Goal: Task Accomplishment & Management: Manage account settings

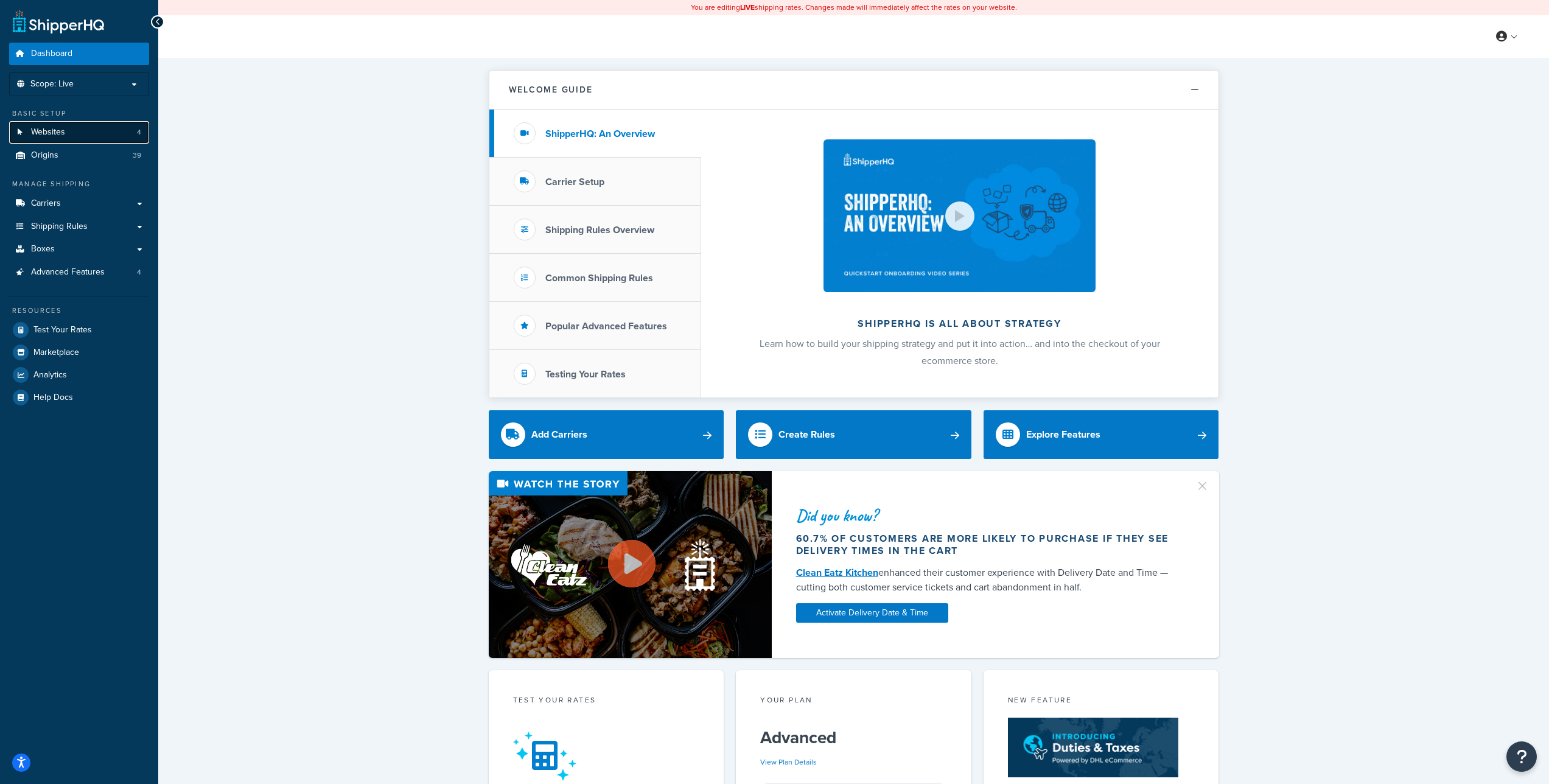
click at [77, 129] on link "Websites 4" at bounding box center [79, 132] width 140 height 22
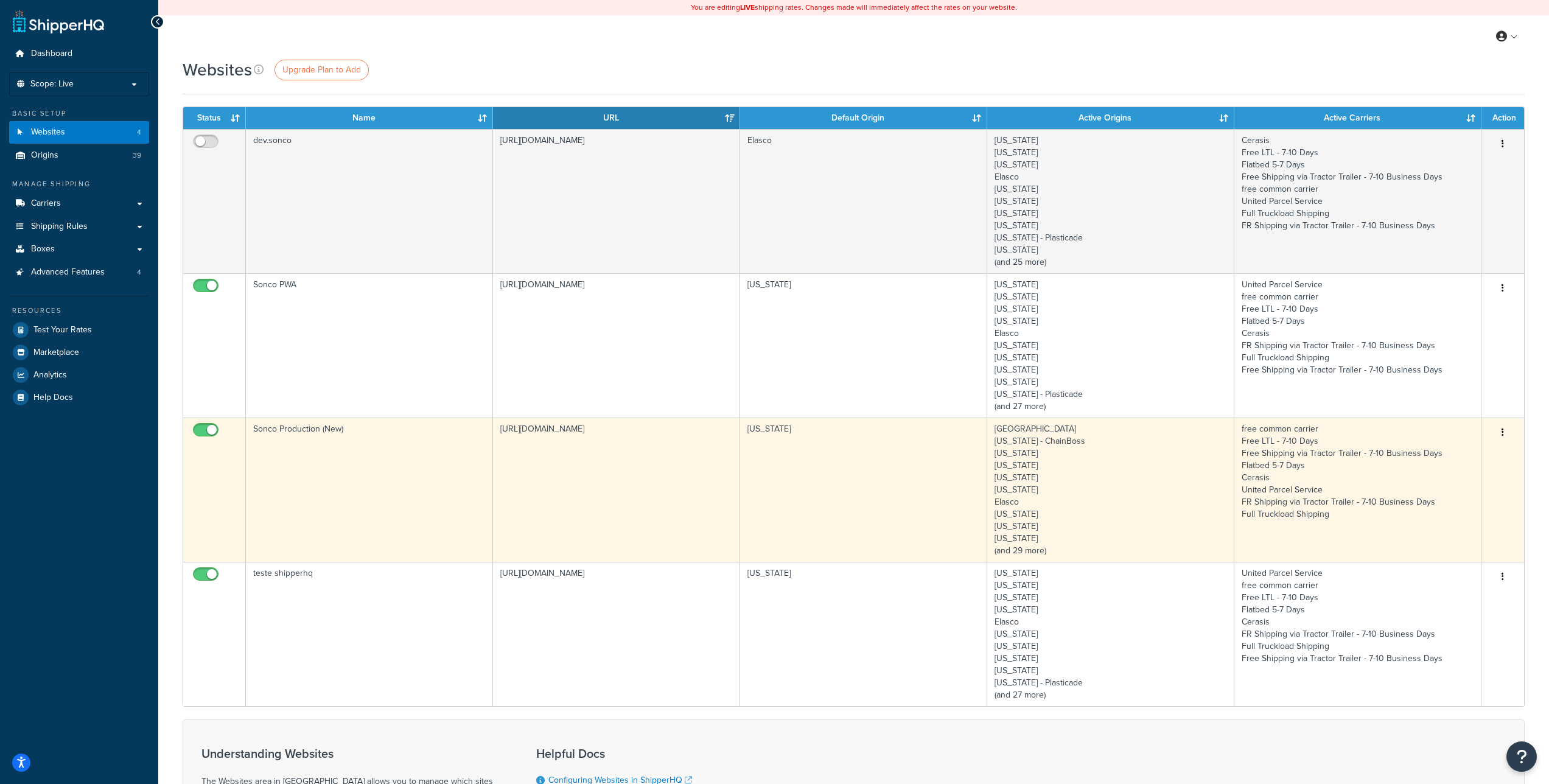
click at [878, 480] on td "[US_STATE]" at bounding box center [863, 490] width 247 height 145
click at [876, 464] on td "[US_STATE]" at bounding box center [863, 490] width 247 height 145
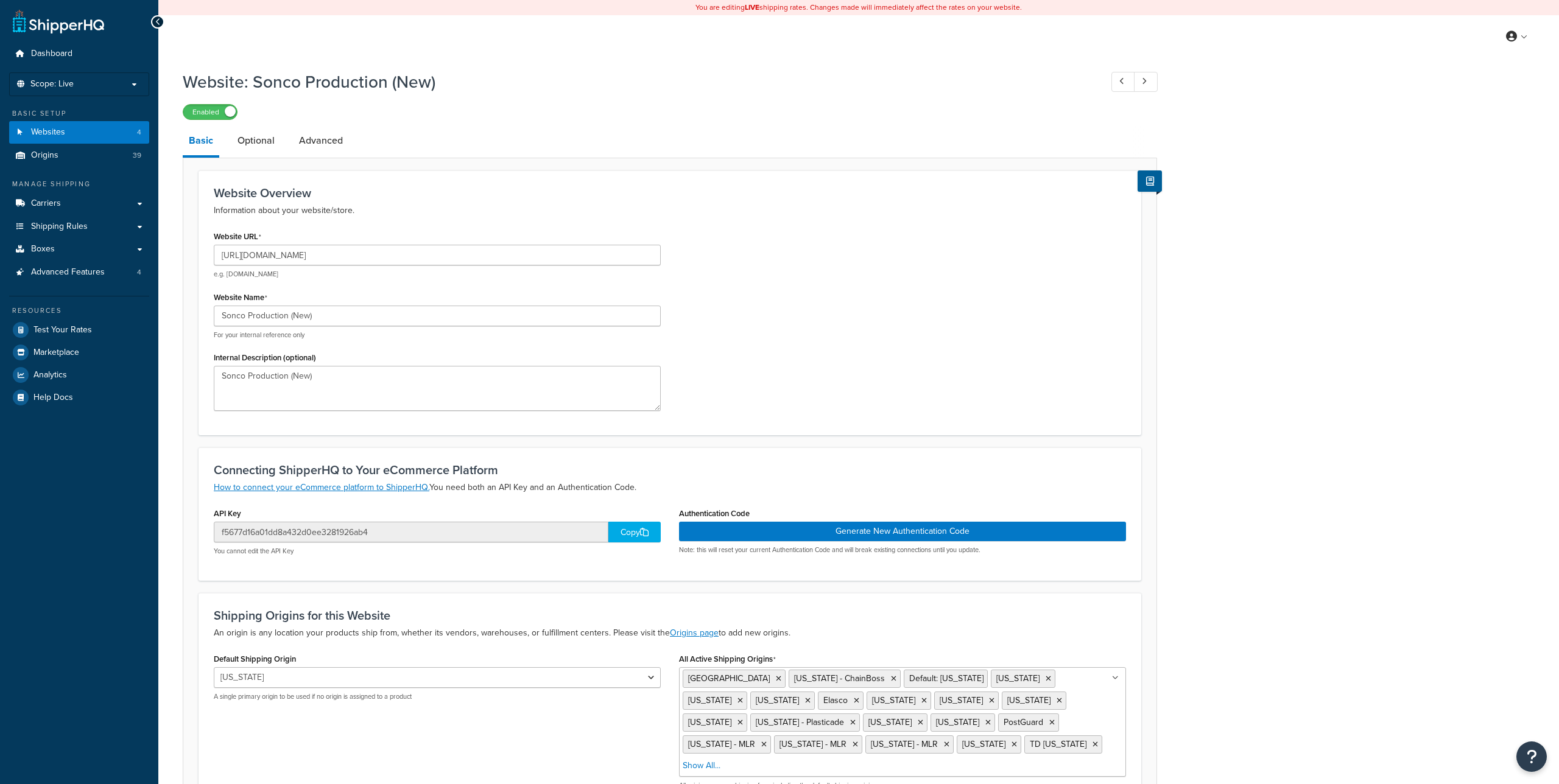
select select "5563"
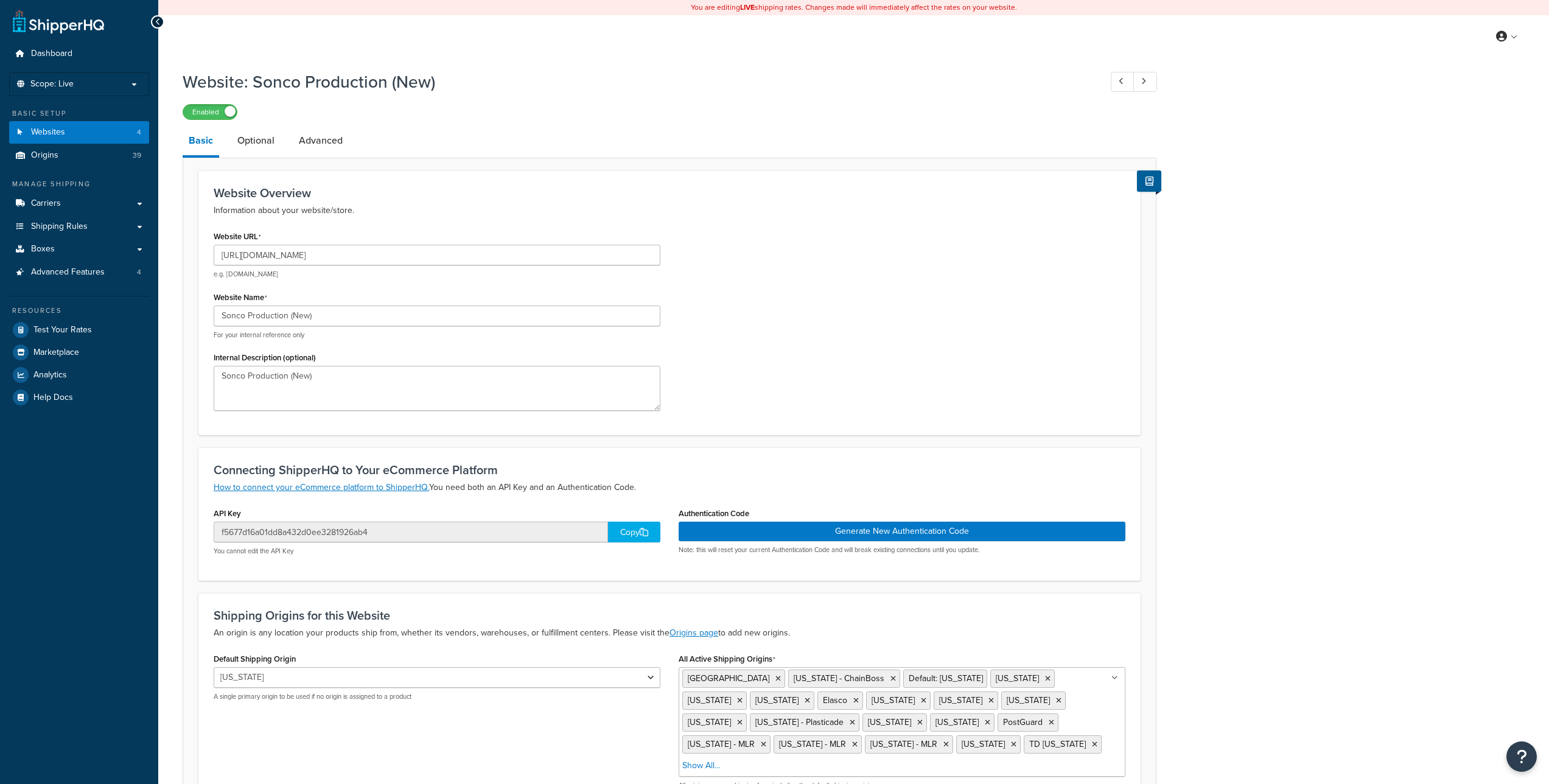
click at [1500, 429] on div "Website: Sonco Production (New) Enabled Basic Optional Advanced Website Overvie…" at bounding box center [853, 480] width 1391 height 831
click at [248, 135] on link "Optional" at bounding box center [256, 141] width 49 height 29
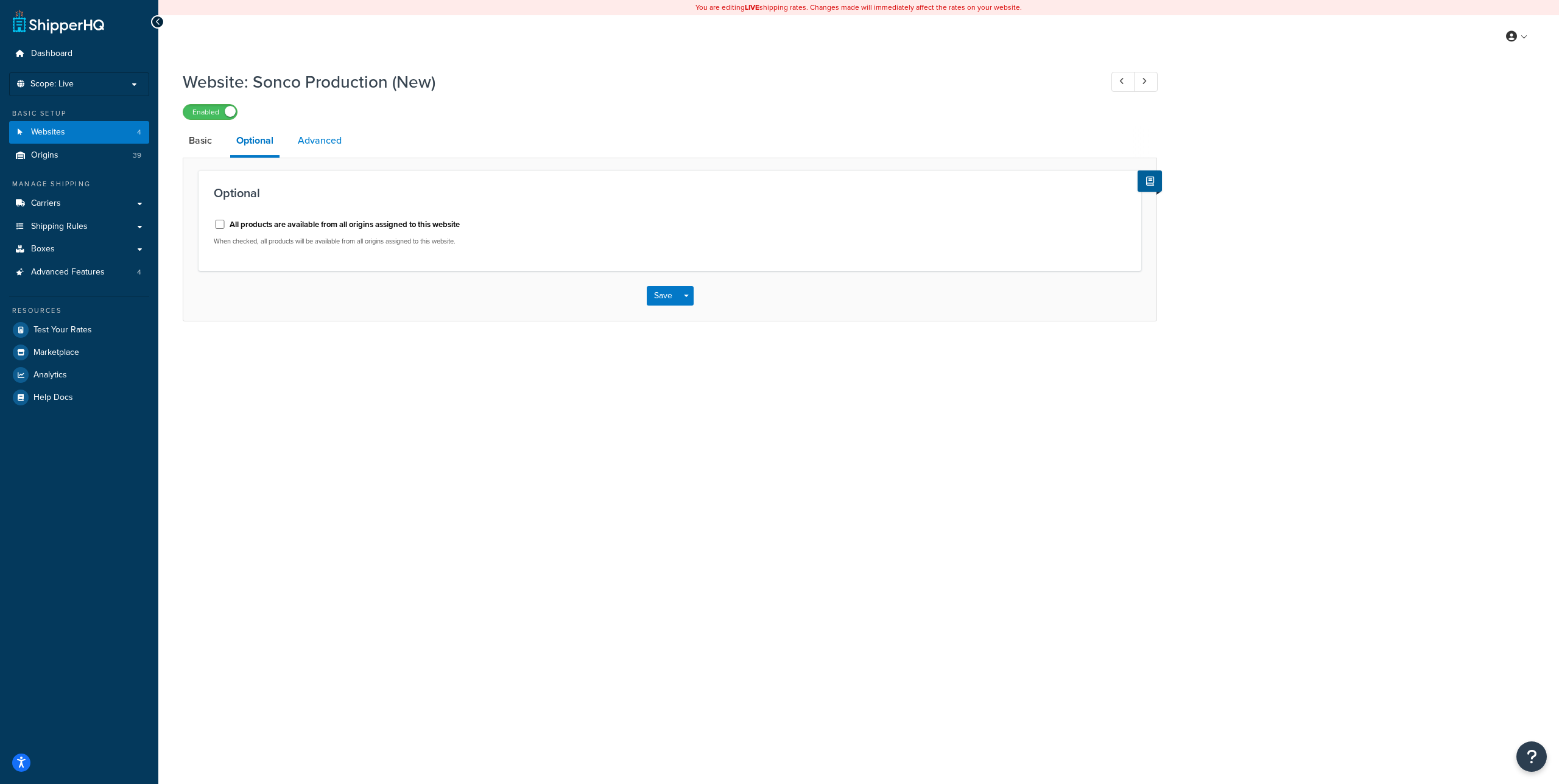
click at [314, 137] on link "Advanced" at bounding box center [320, 141] width 56 height 29
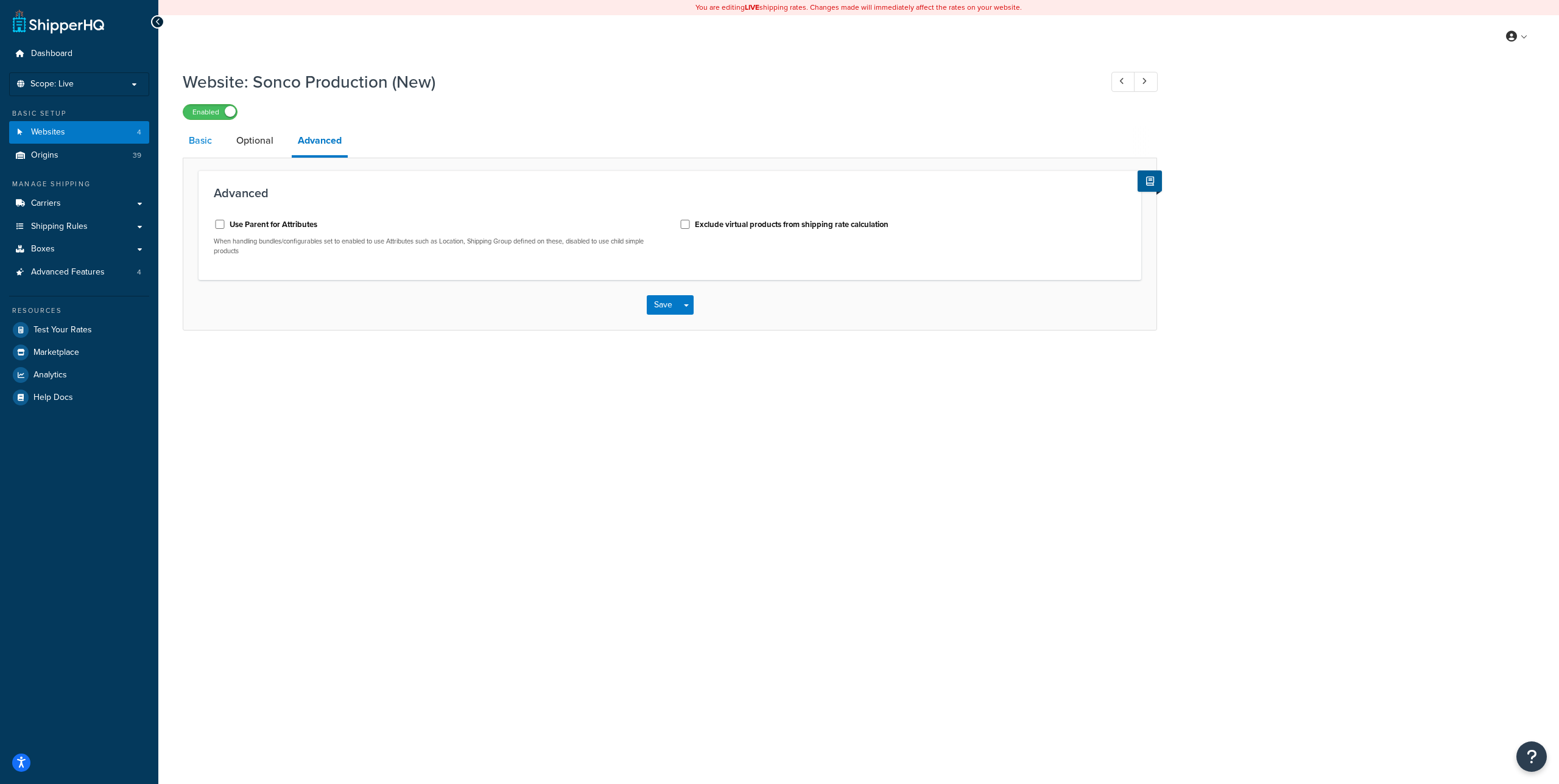
click at [209, 137] on link "Basic" at bounding box center [200, 141] width 35 height 29
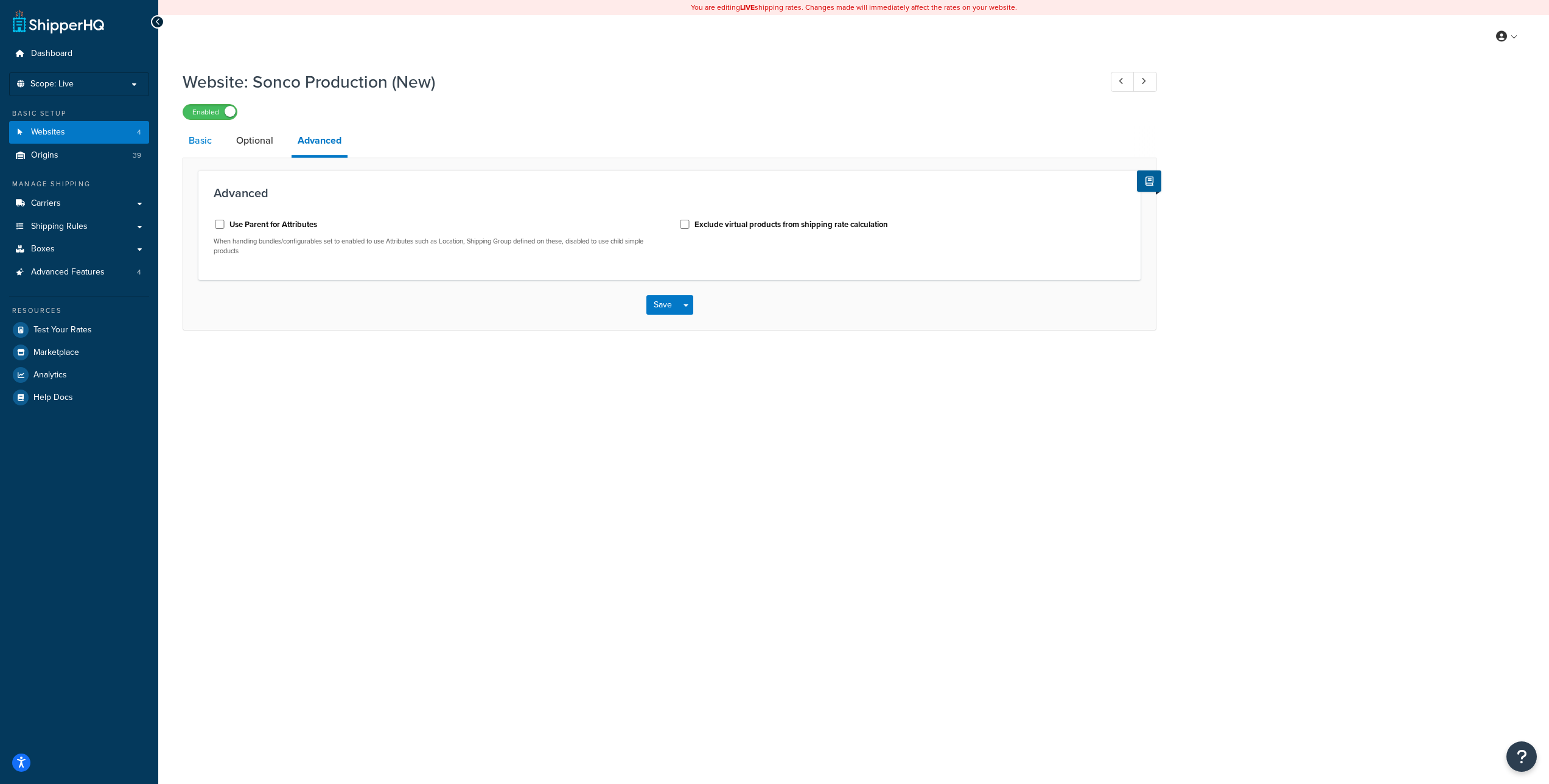
select select "5563"
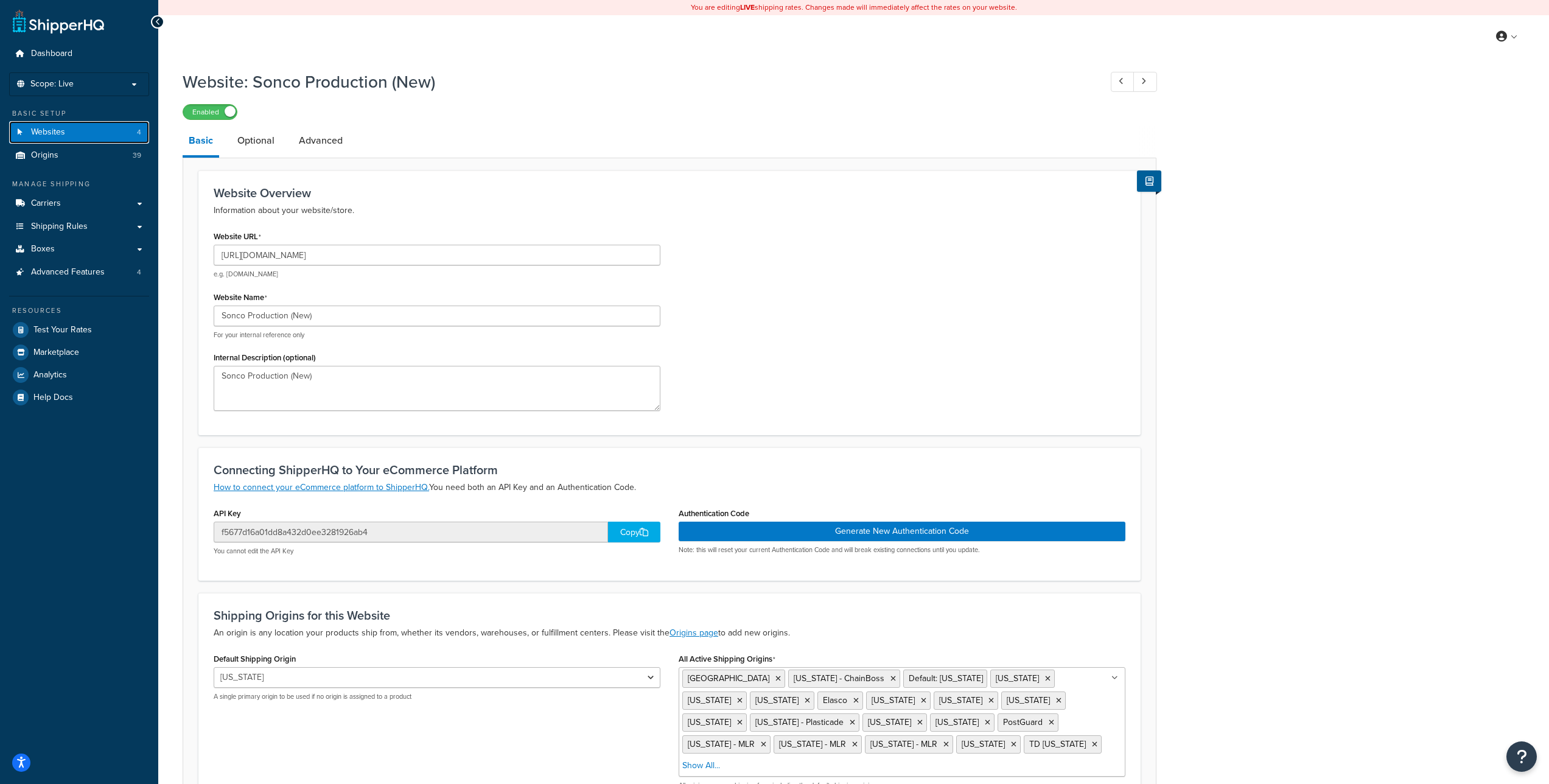
click at [121, 130] on link "Websites 4" at bounding box center [79, 132] width 140 height 22
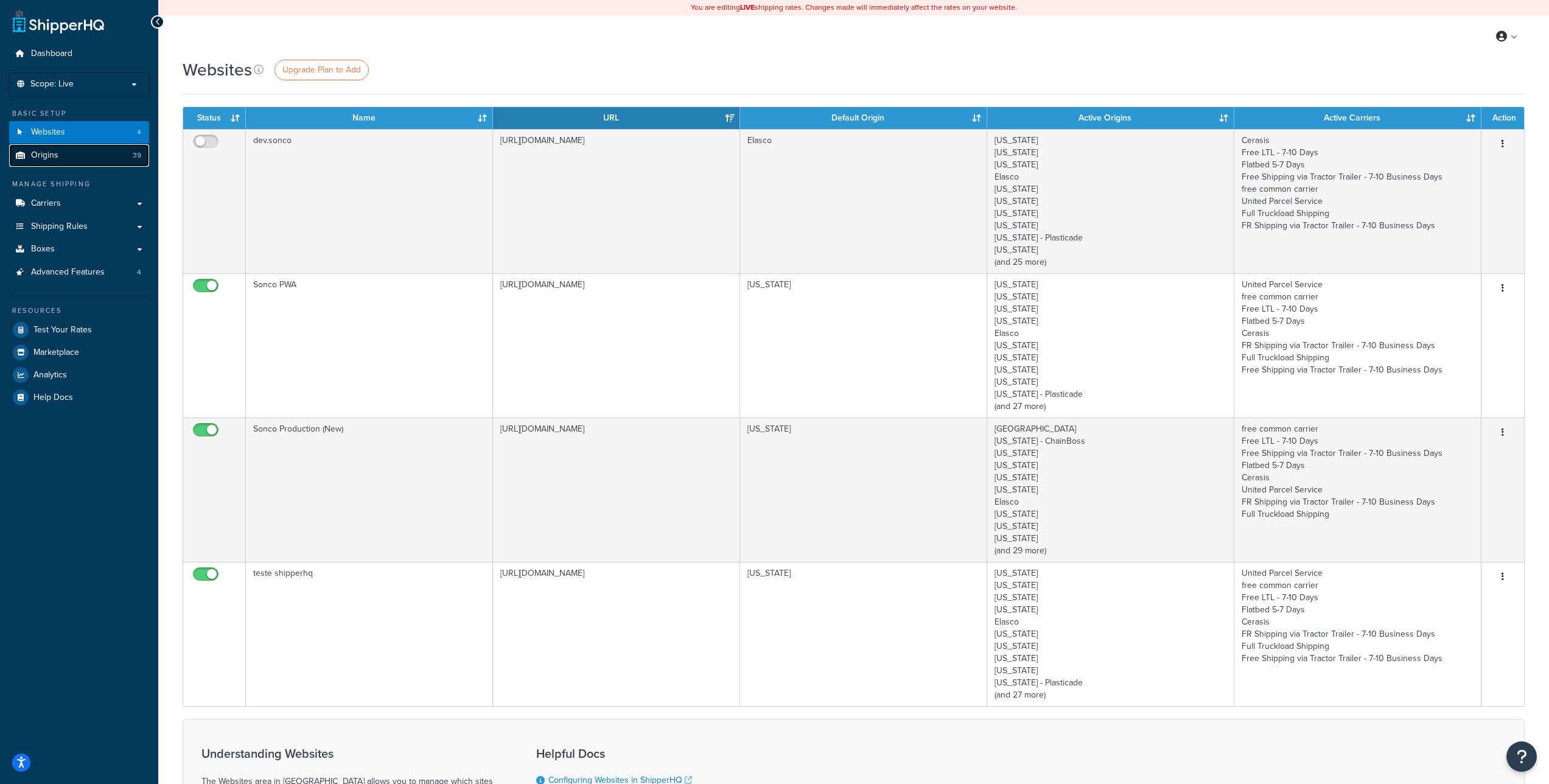
click at [37, 147] on link "Origins 39" at bounding box center [79, 155] width 140 height 22
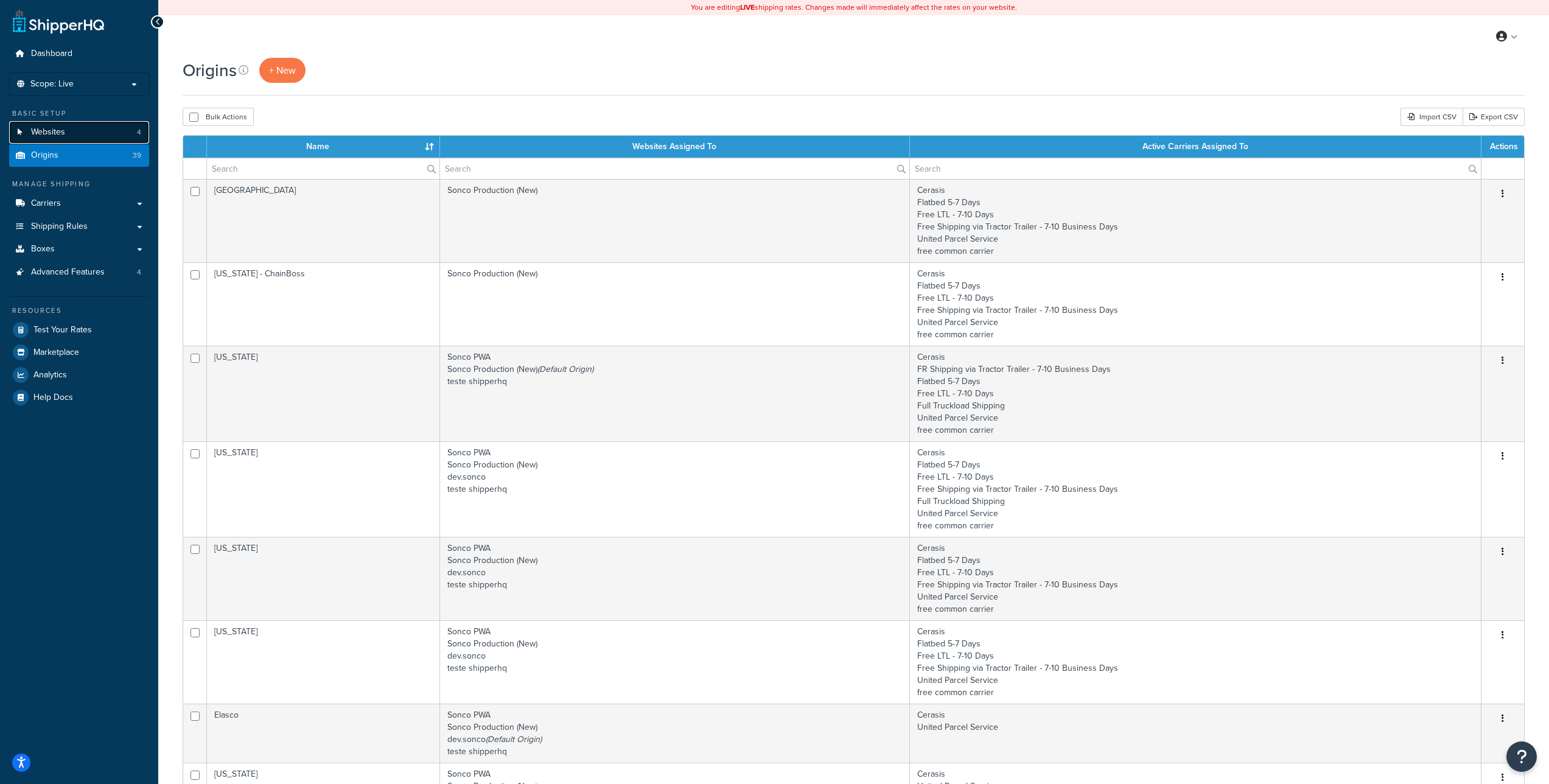
click at [51, 125] on link "Websites 4" at bounding box center [79, 132] width 140 height 22
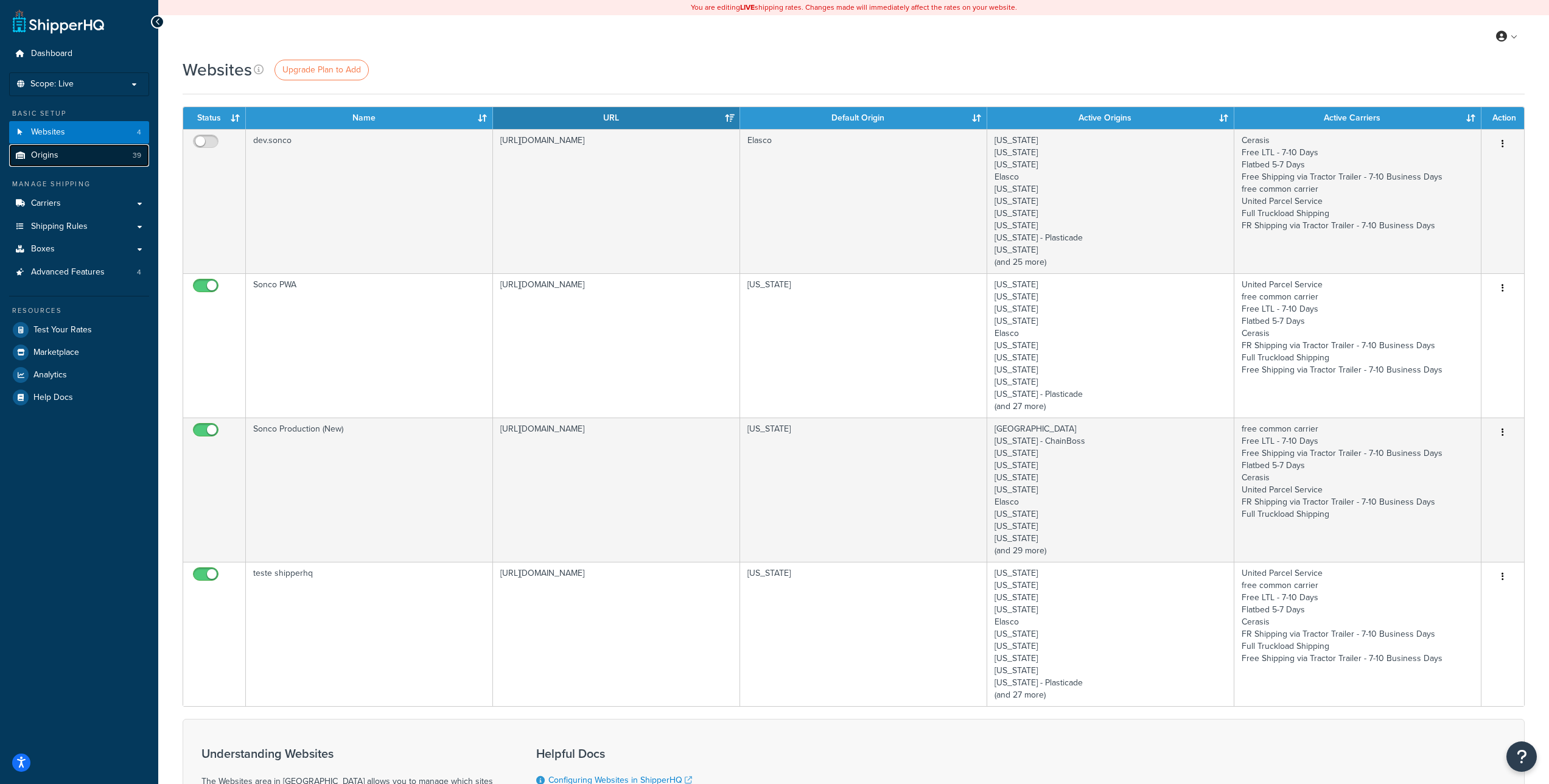
click at [54, 150] on span "Origins" at bounding box center [45, 155] width 28 height 10
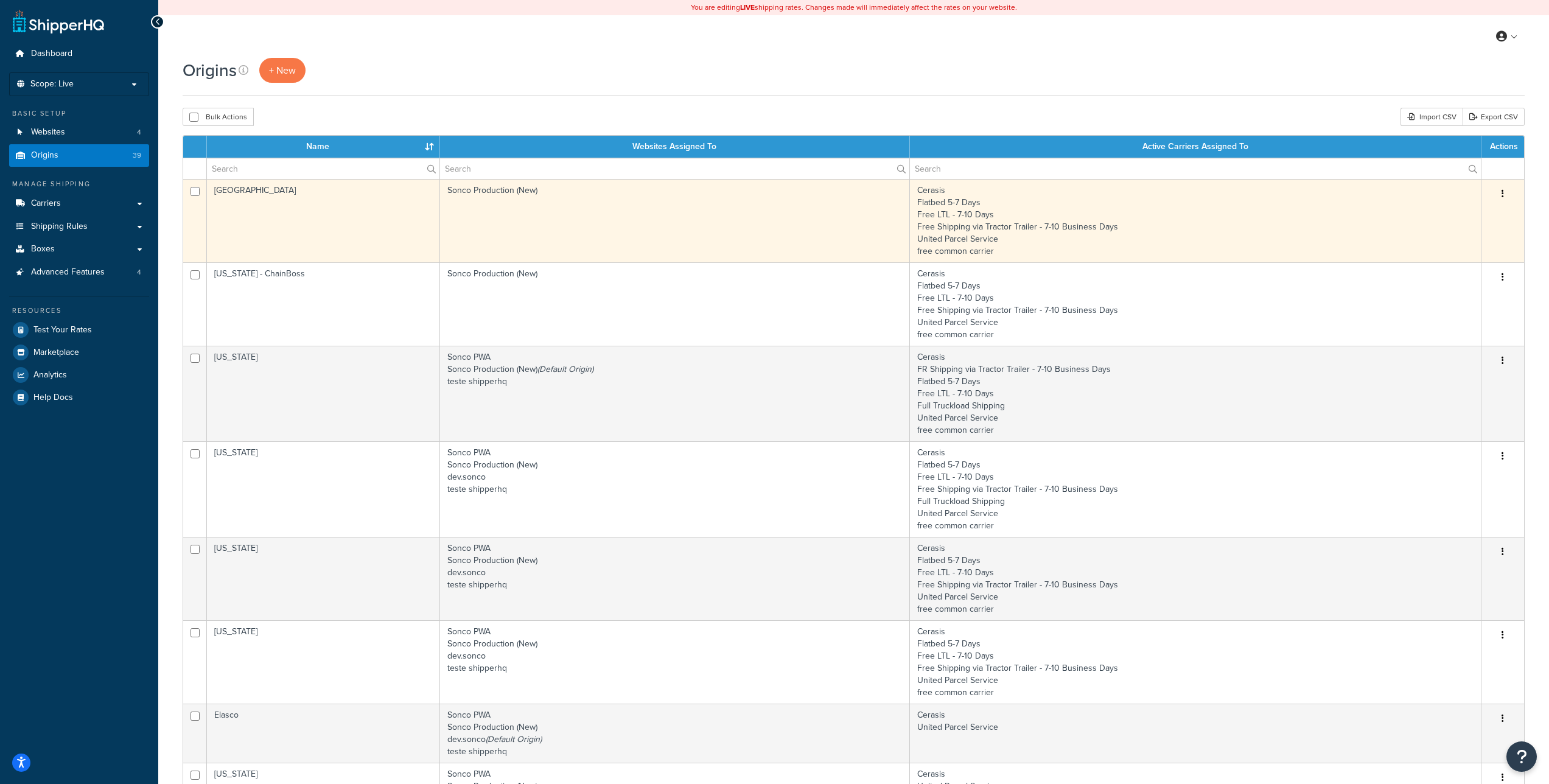
click at [1504, 191] on icon "button" at bounding box center [1503, 193] width 3 height 8
click at [1480, 208] on link "Edit" at bounding box center [1463, 217] width 96 height 25
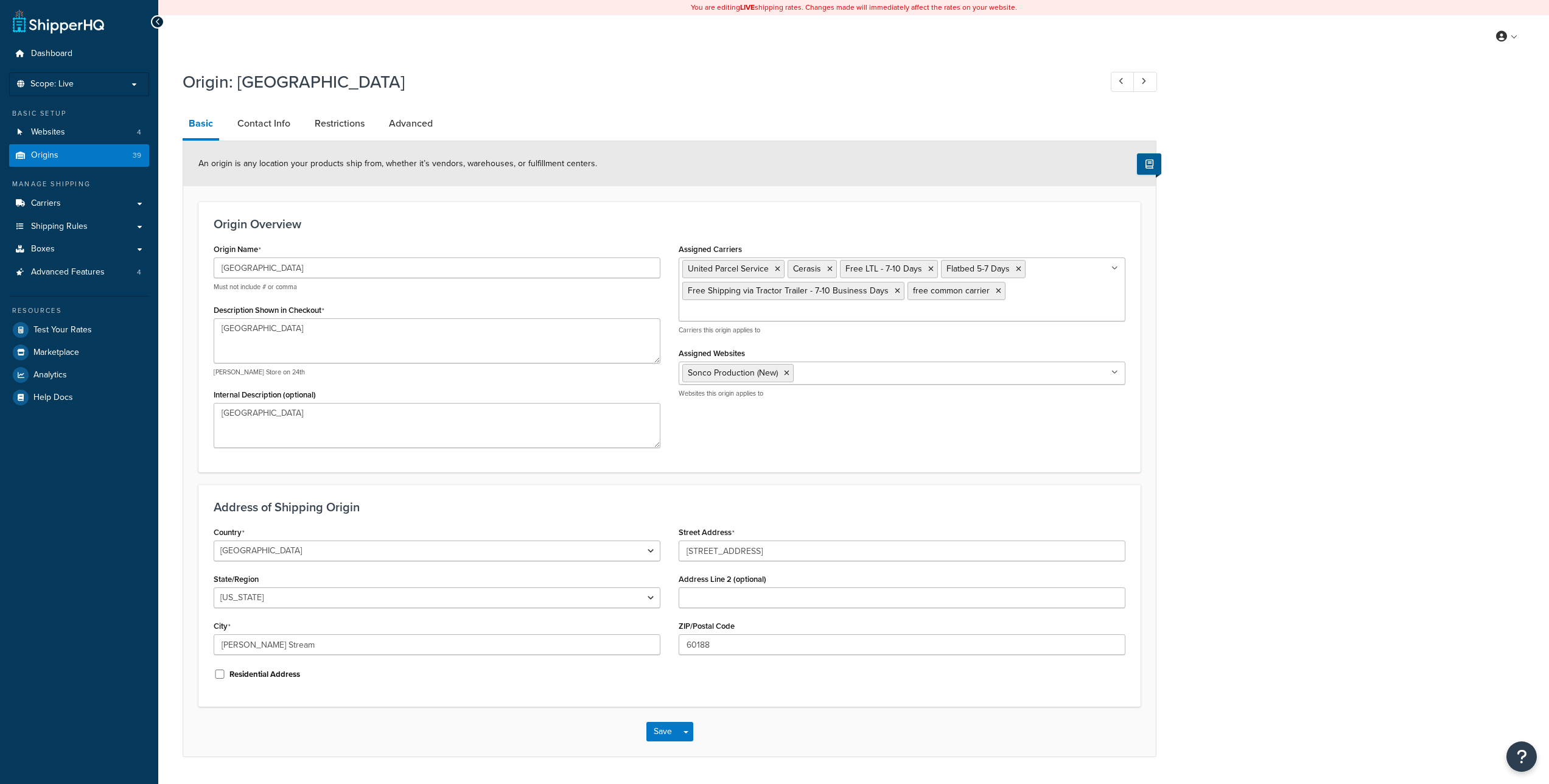
select select "13"
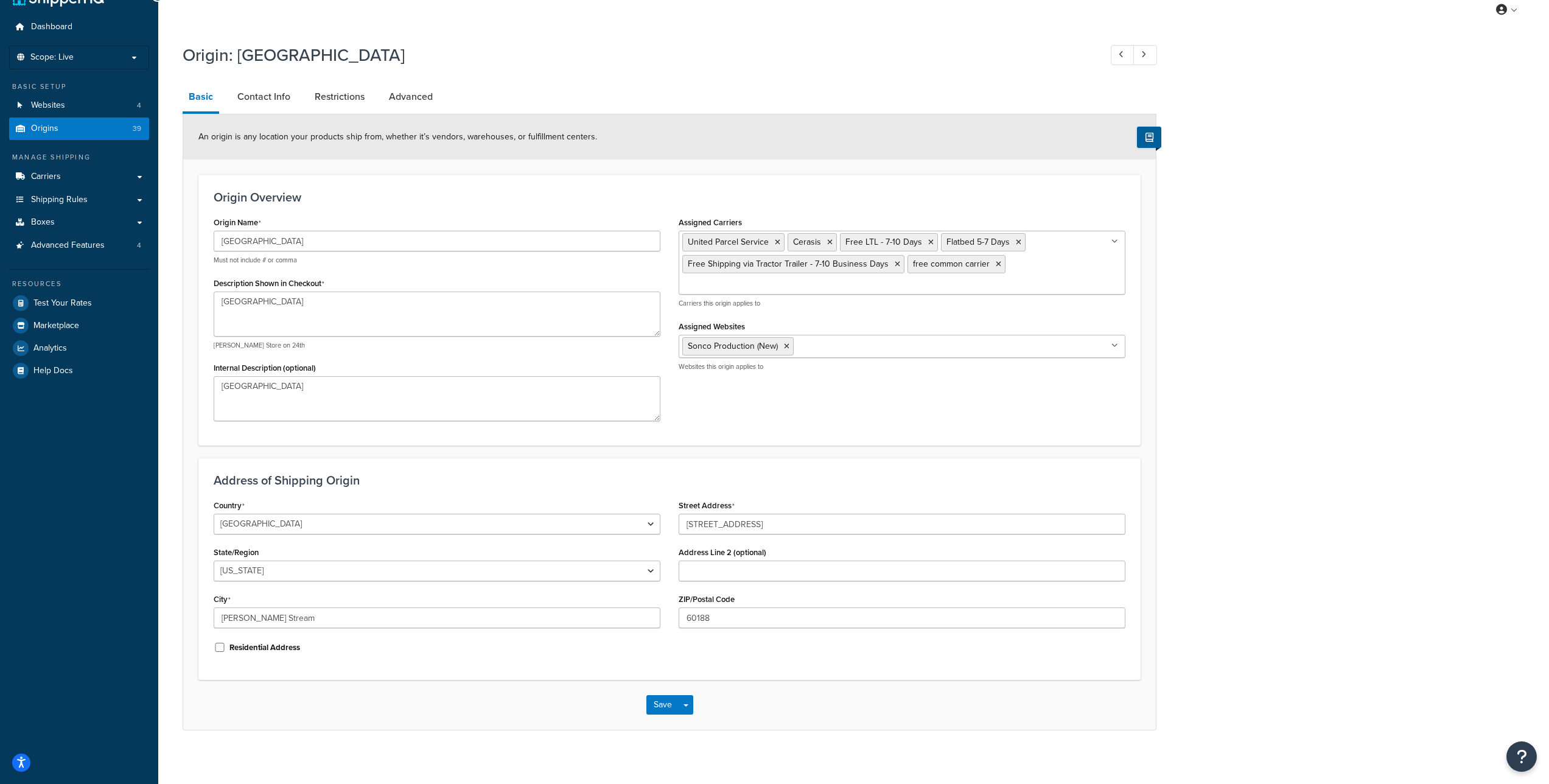
scroll to position [26, 0]
click at [130, 127] on link "Origins 39" at bounding box center [79, 130] width 140 height 22
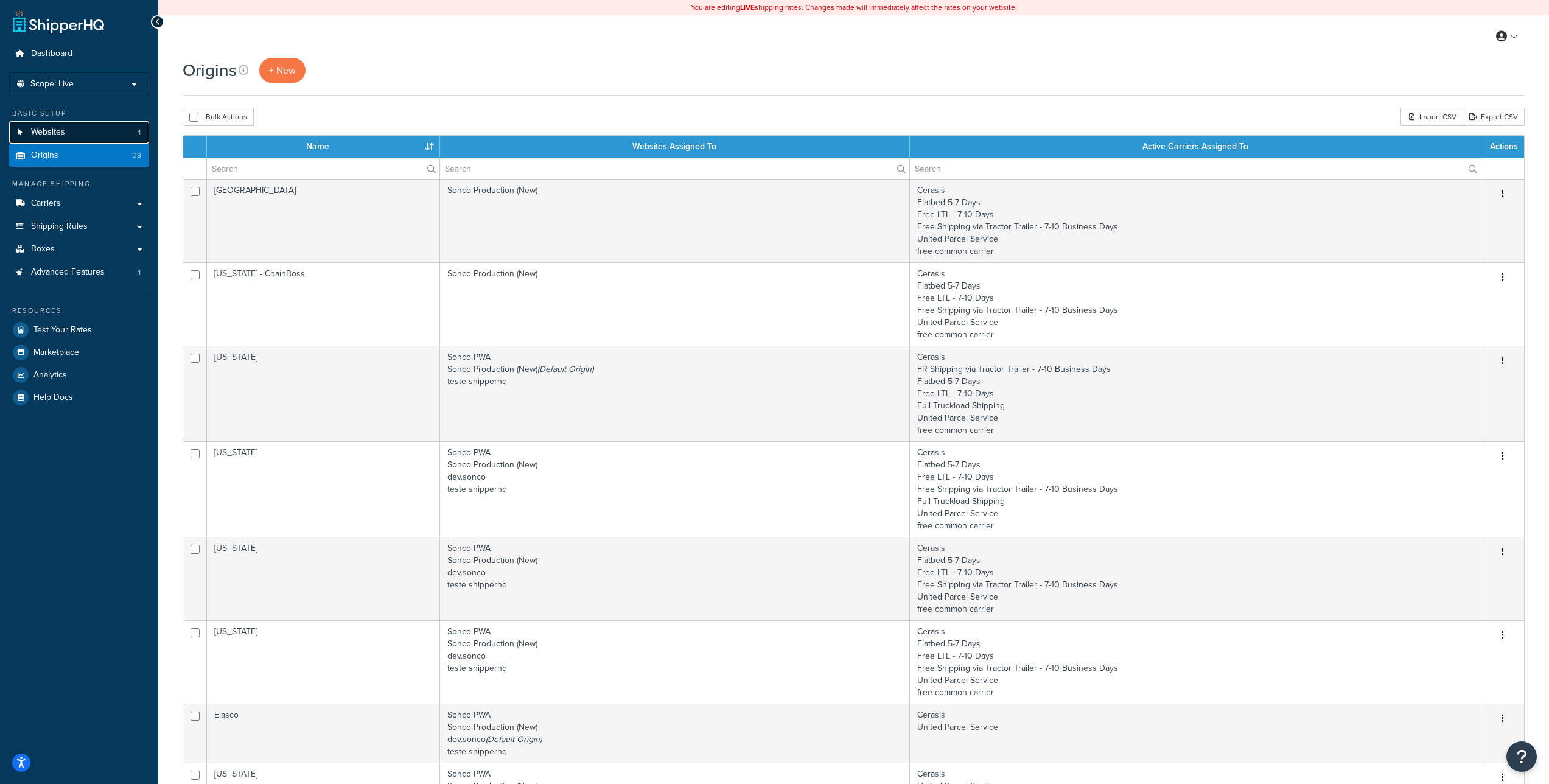
click at [91, 136] on link "Websites 4" at bounding box center [79, 132] width 140 height 22
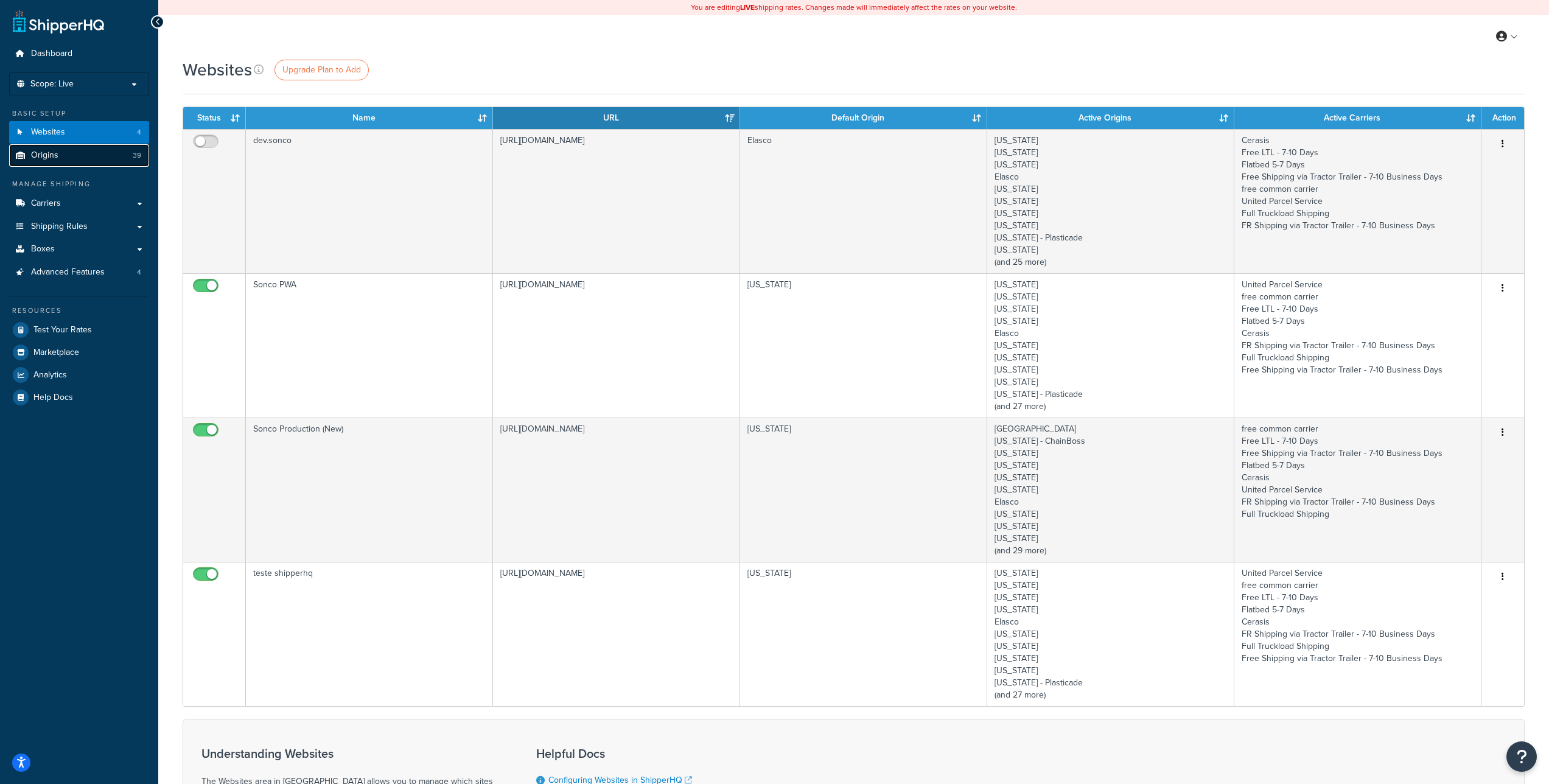
click at [101, 159] on link "Origins 39" at bounding box center [79, 155] width 140 height 22
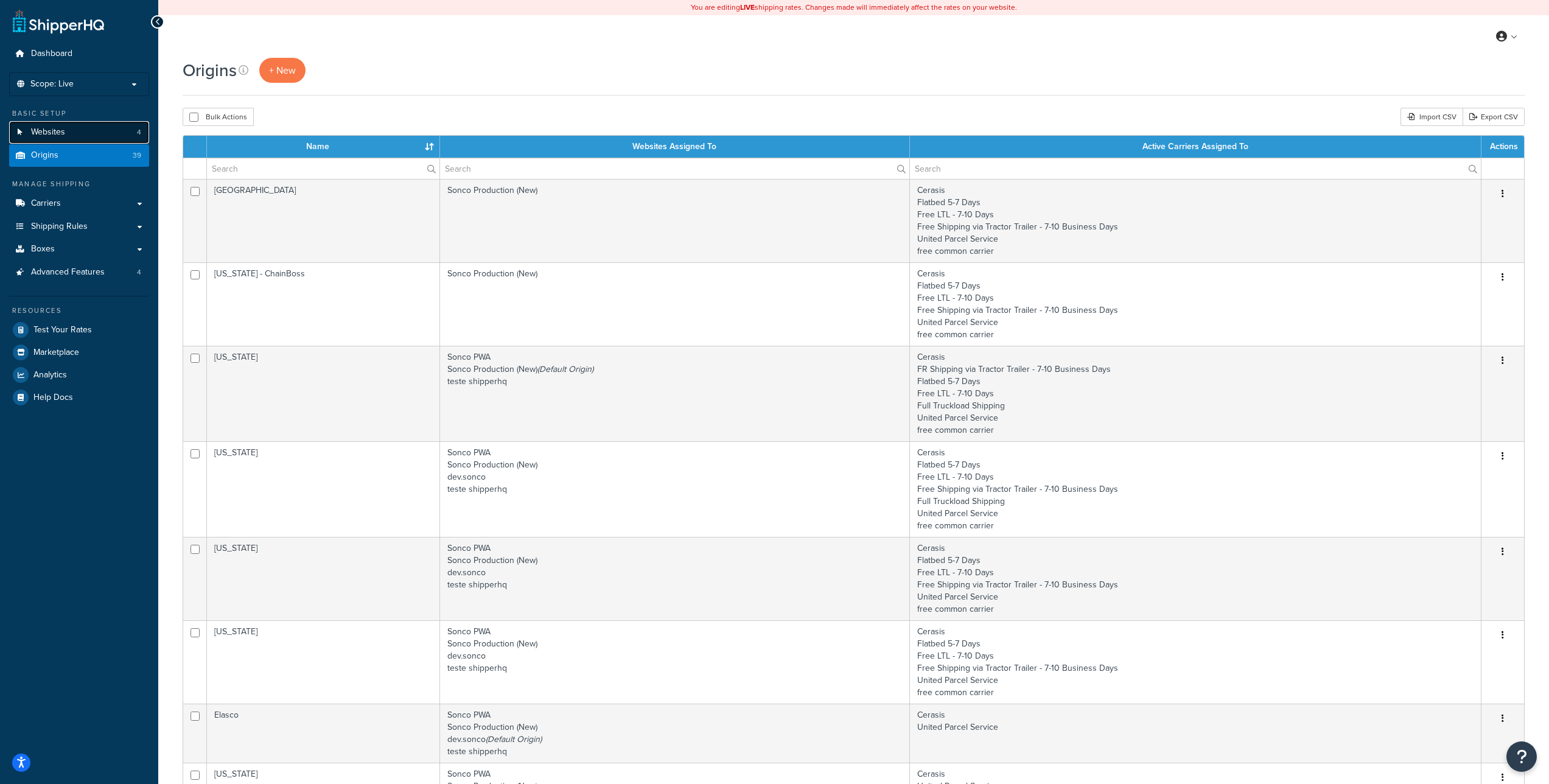
click at [84, 134] on link "Websites 4" at bounding box center [79, 132] width 140 height 22
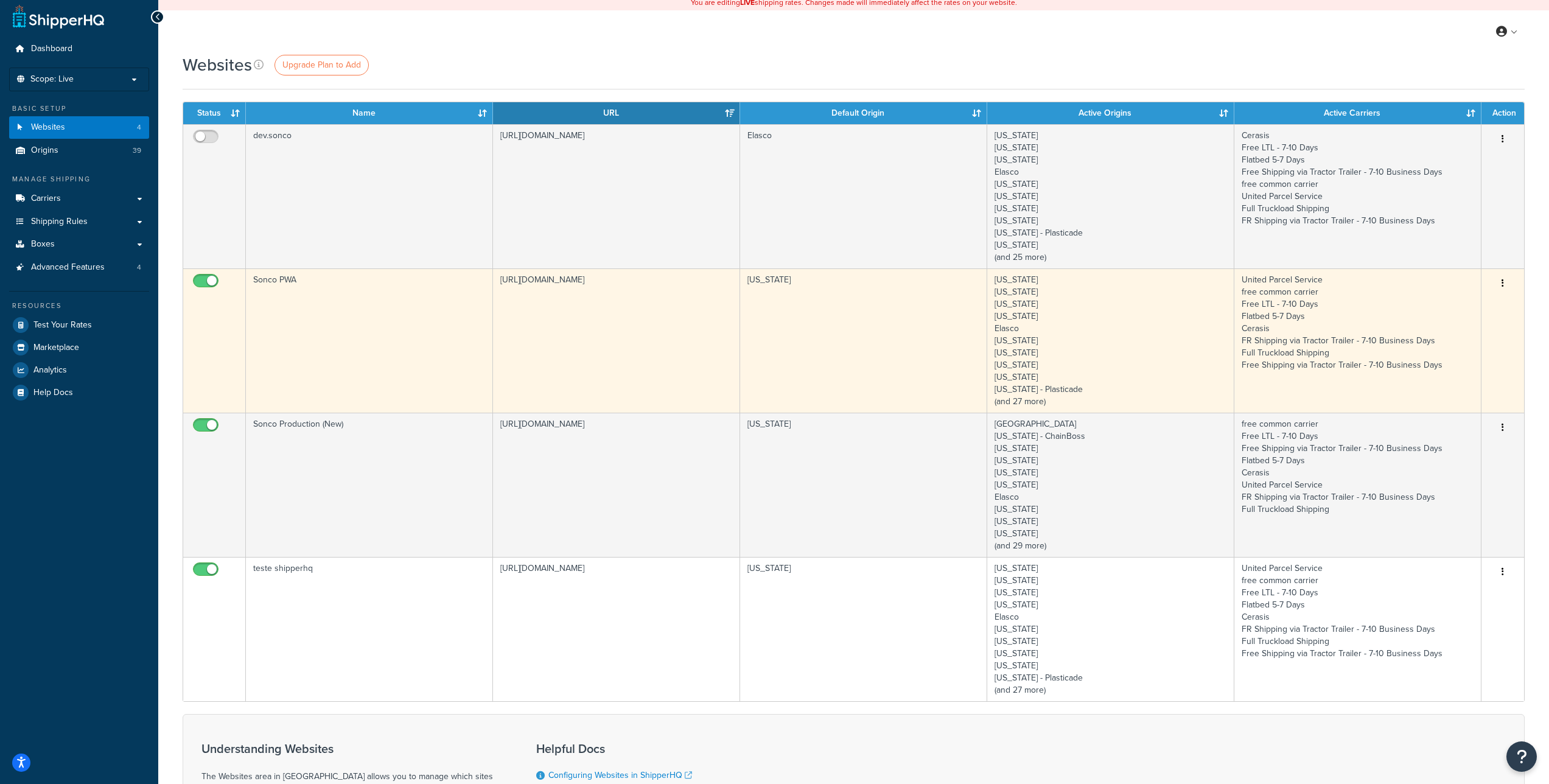
scroll to position [14, 0]
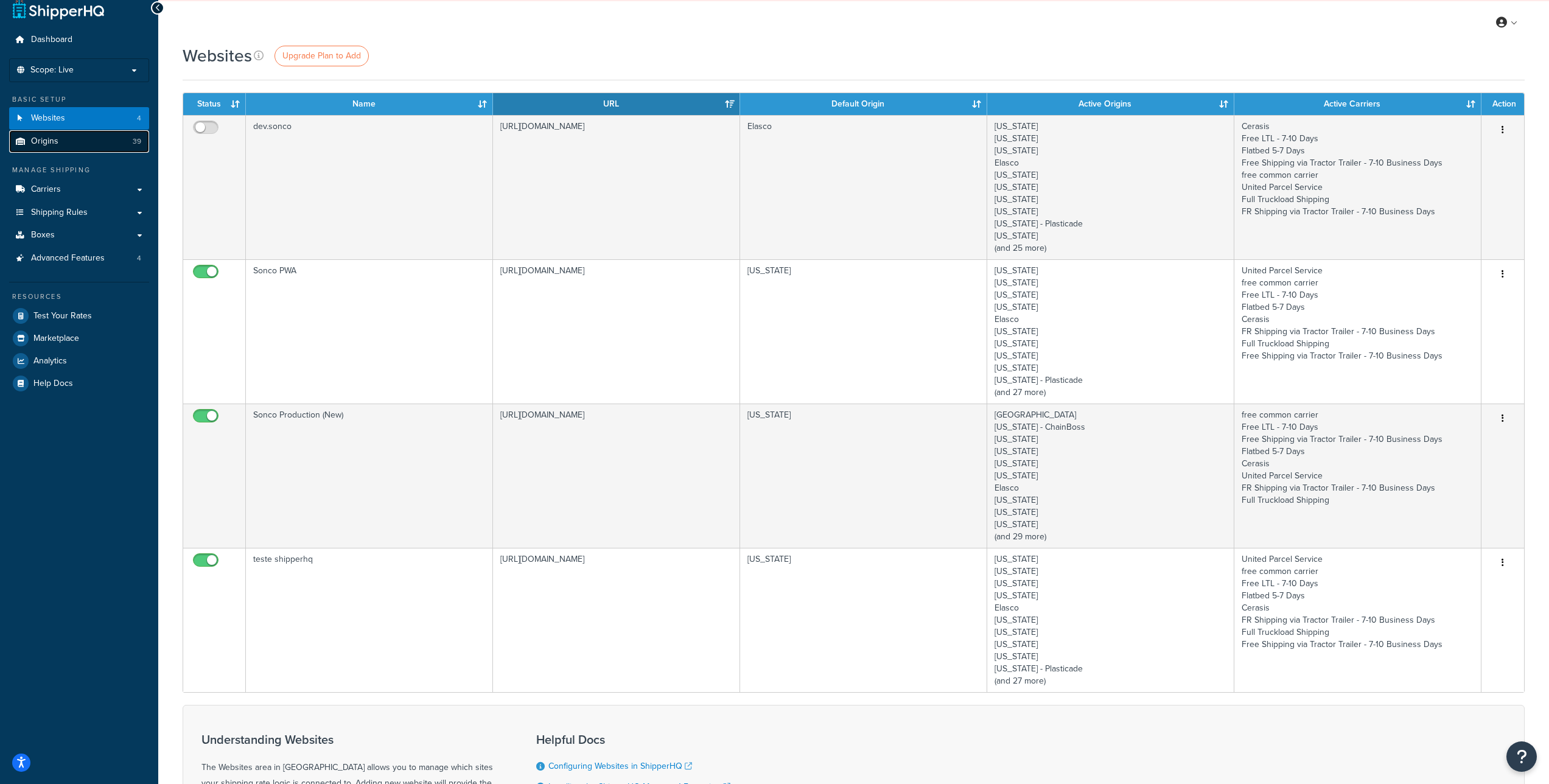
click at [77, 147] on link "Origins 39" at bounding box center [79, 141] width 140 height 22
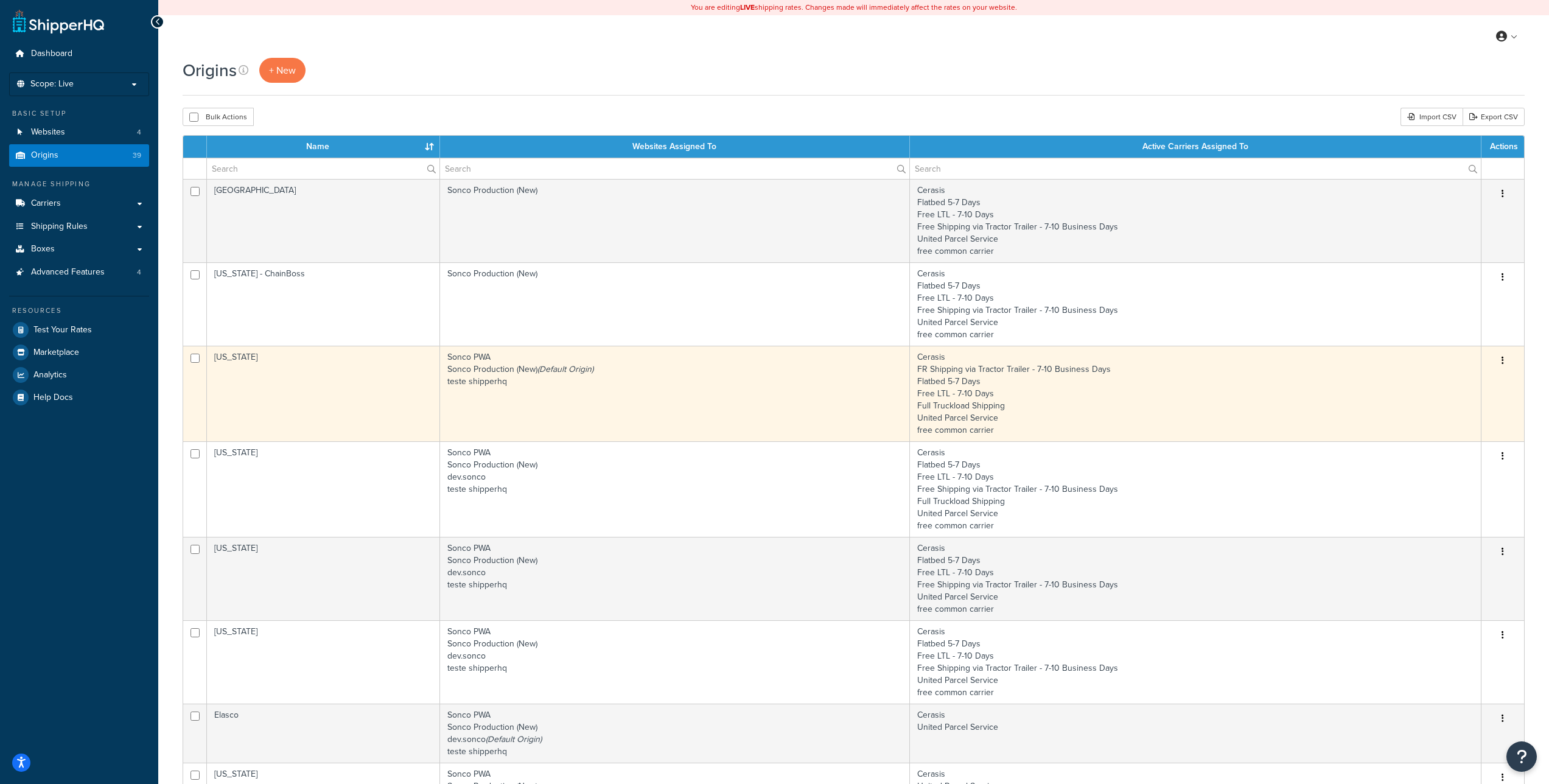
click at [1507, 360] on button "button" at bounding box center [1503, 361] width 17 height 19
click at [1473, 380] on link "Edit" at bounding box center [1463, 384] width 96 height 25
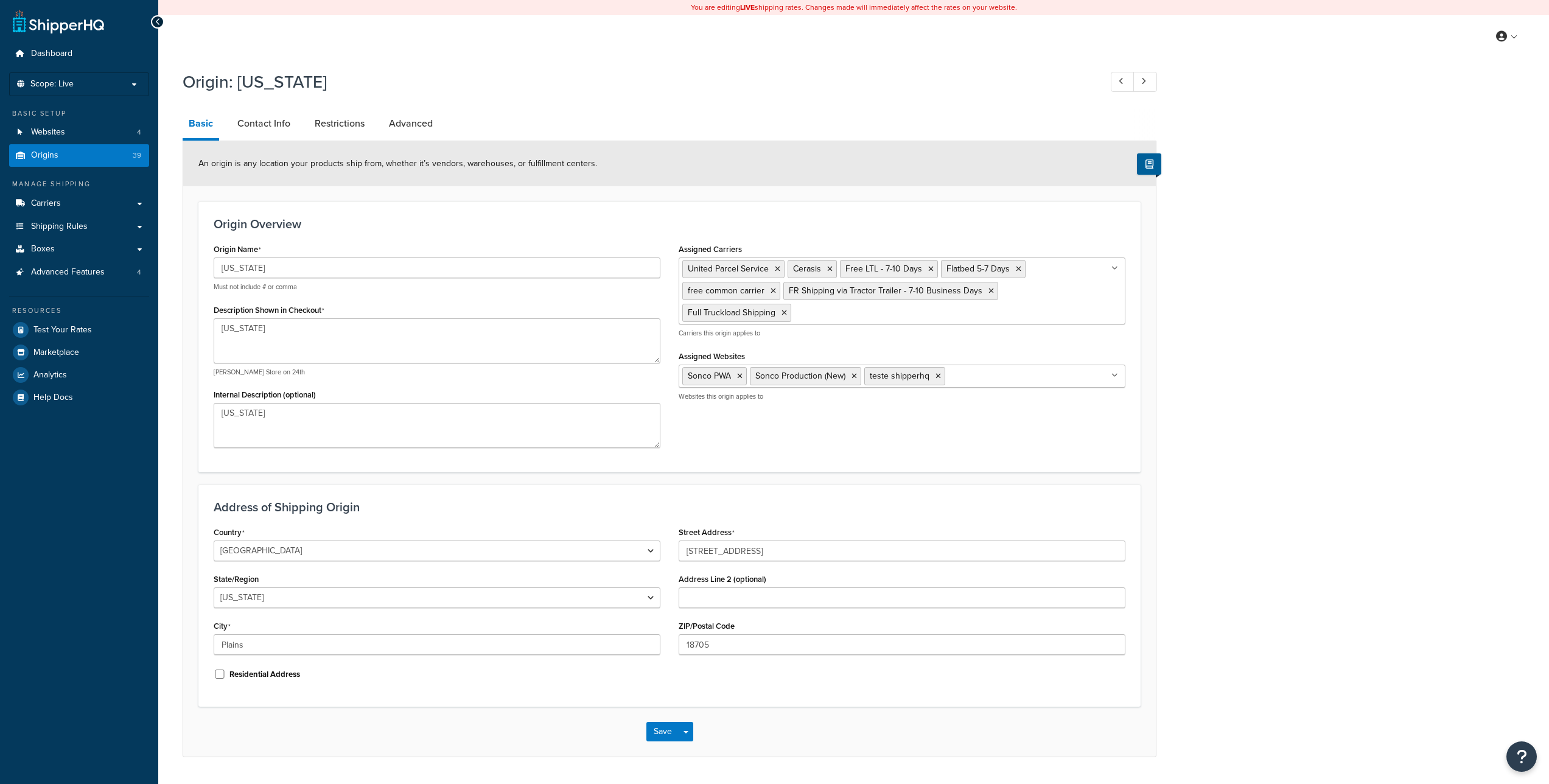
select select "38"
click at [271, 118] on link "Contact Info" at bounding box center [264, 123] width 65 height 29
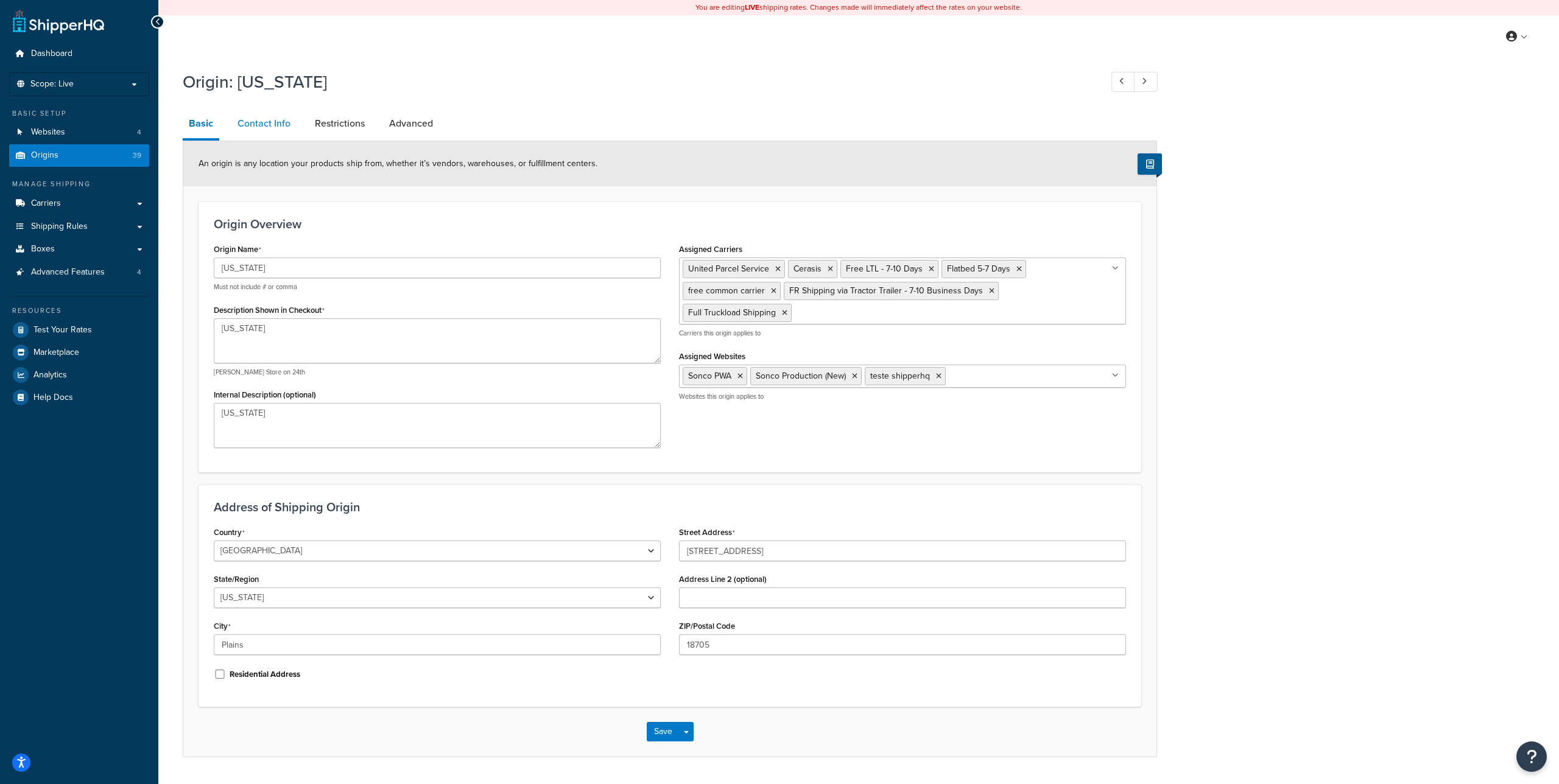
select select "order_placed"
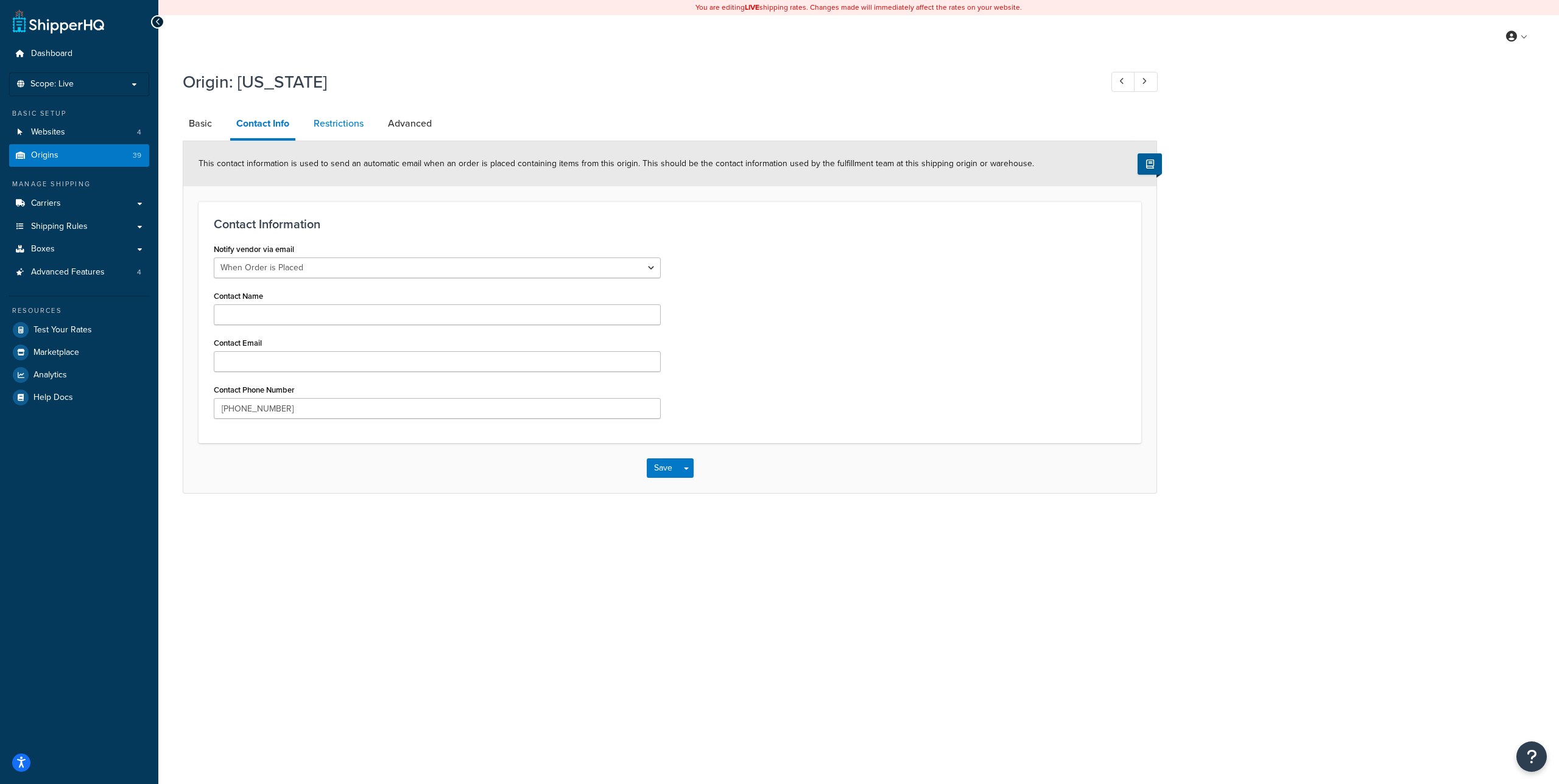
click at [342, 120] on link "Restrictions" at bounding box center [338, 123] width 62 height 29
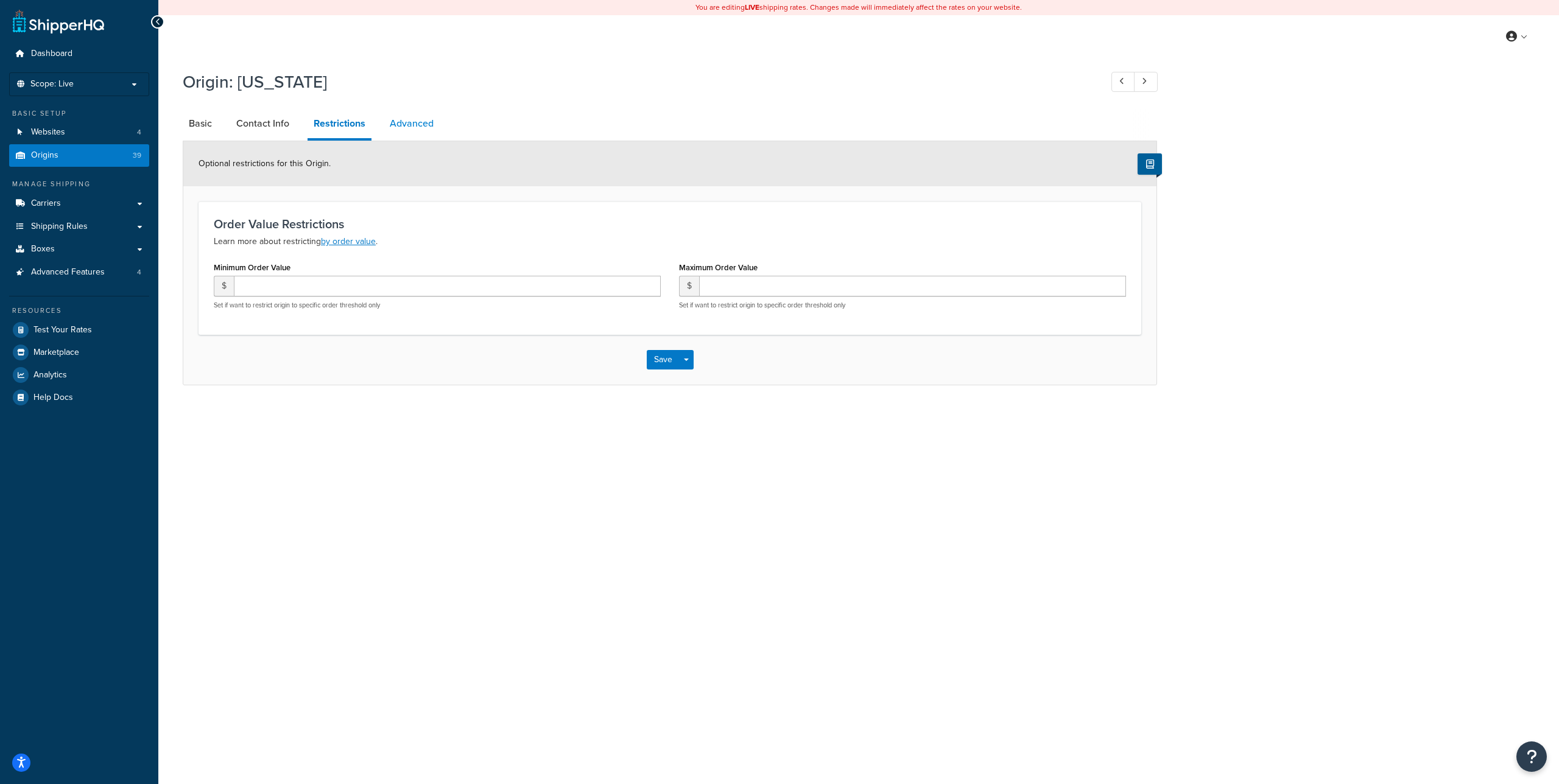
click at [396, 120] on link "Advanced" at bounding box center [412, 123] width 56 height 29
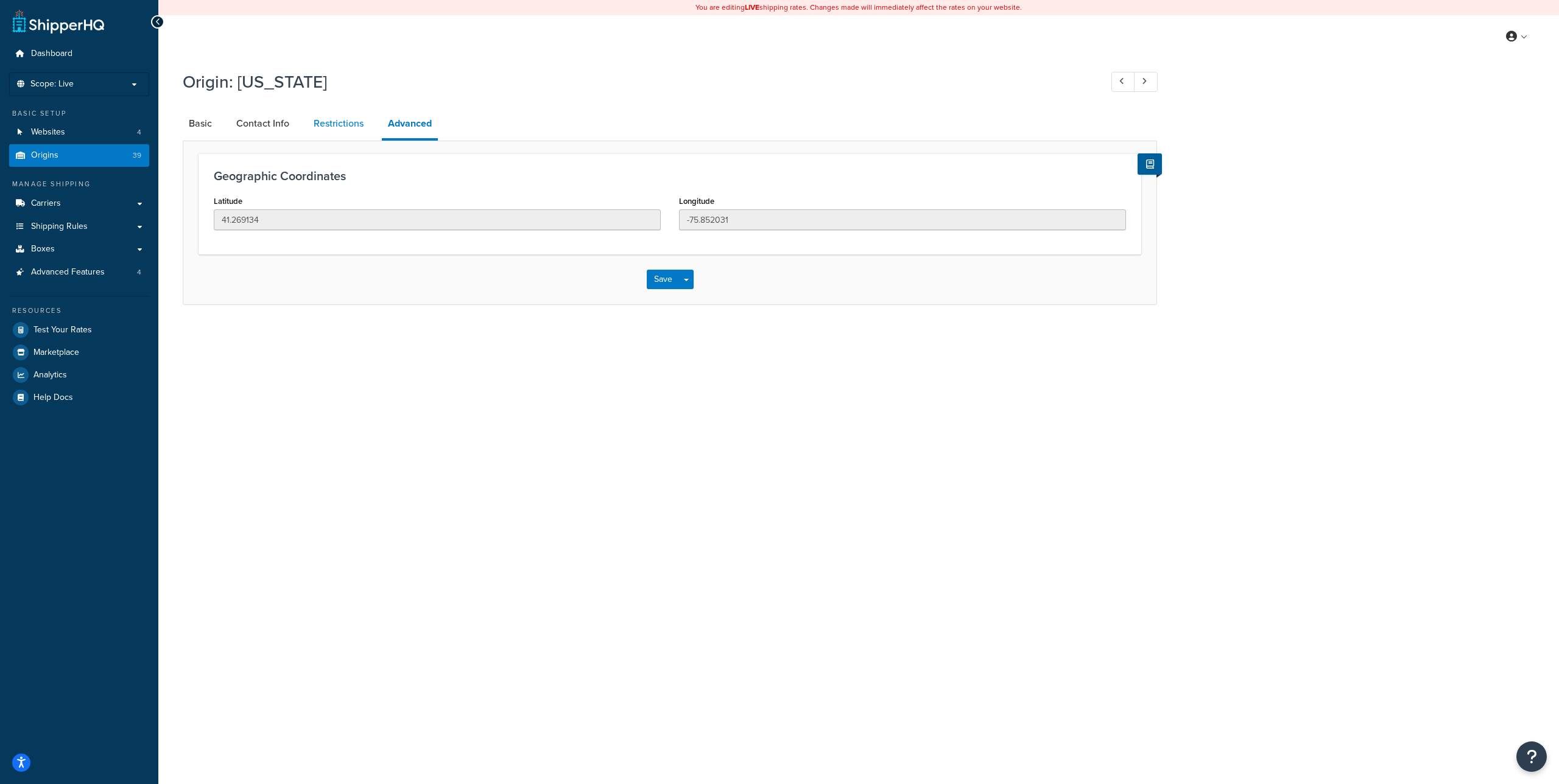
click at [344, 123] on link "Restrictions" at bounding box center [338, 123] width 62 height 29
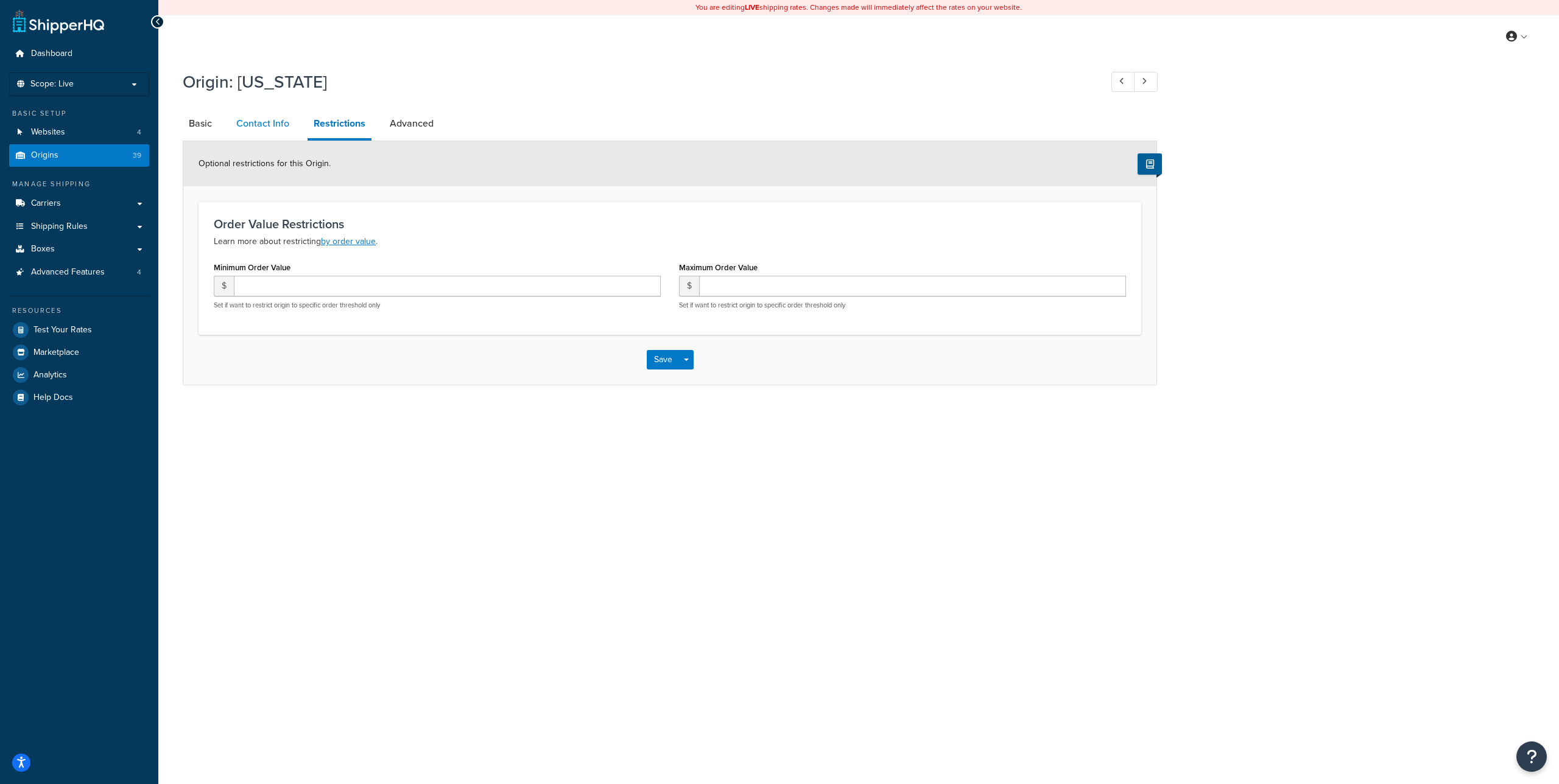
click at [274, 127] on link "Contact Info" at bounding box center [263, 123] width 65 height 29
select select "order_placed"
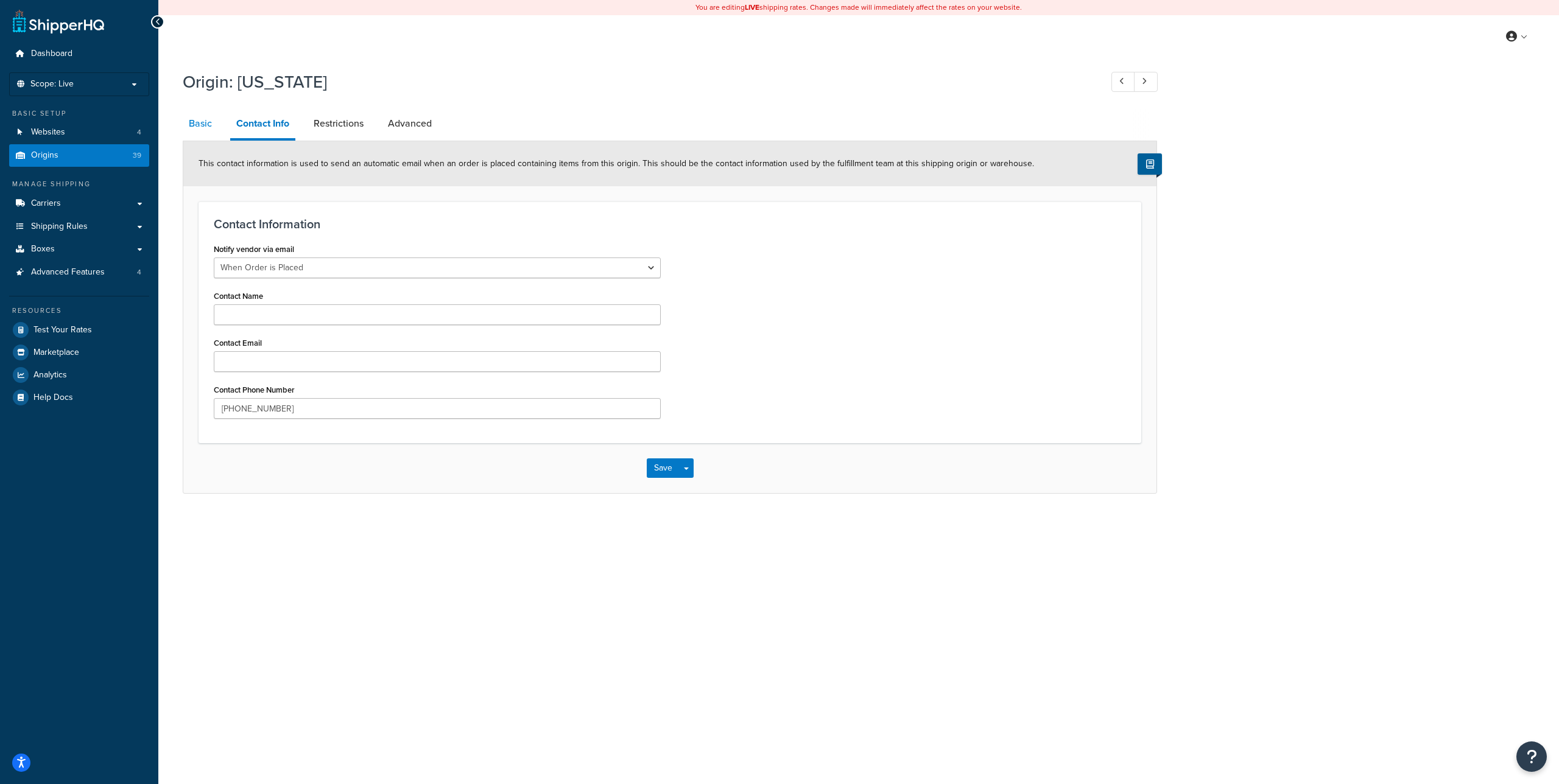
click at [210, 123] on link "Basic" at bounding box center [200, 123] width 35 height 29
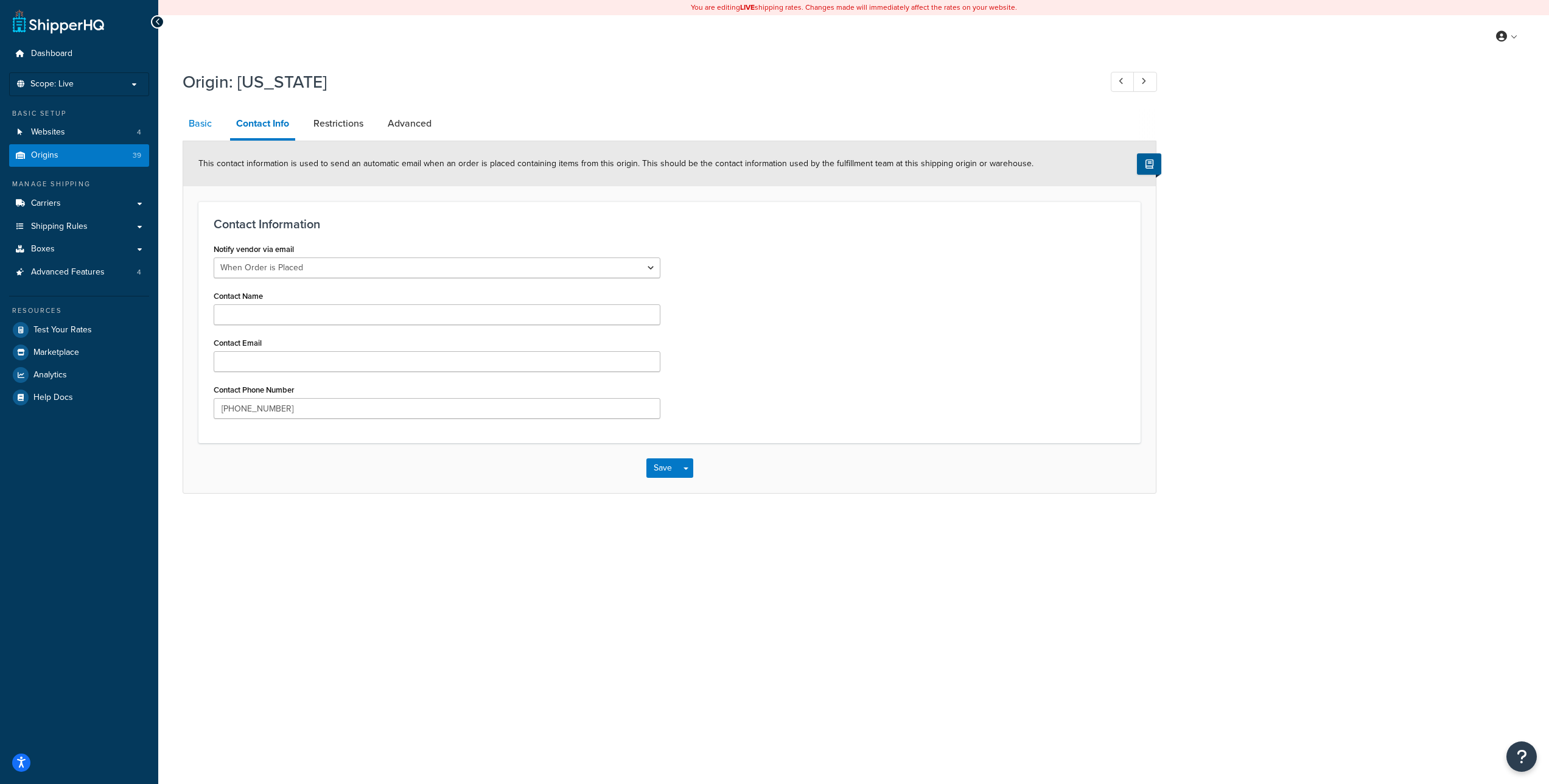
select select "38"
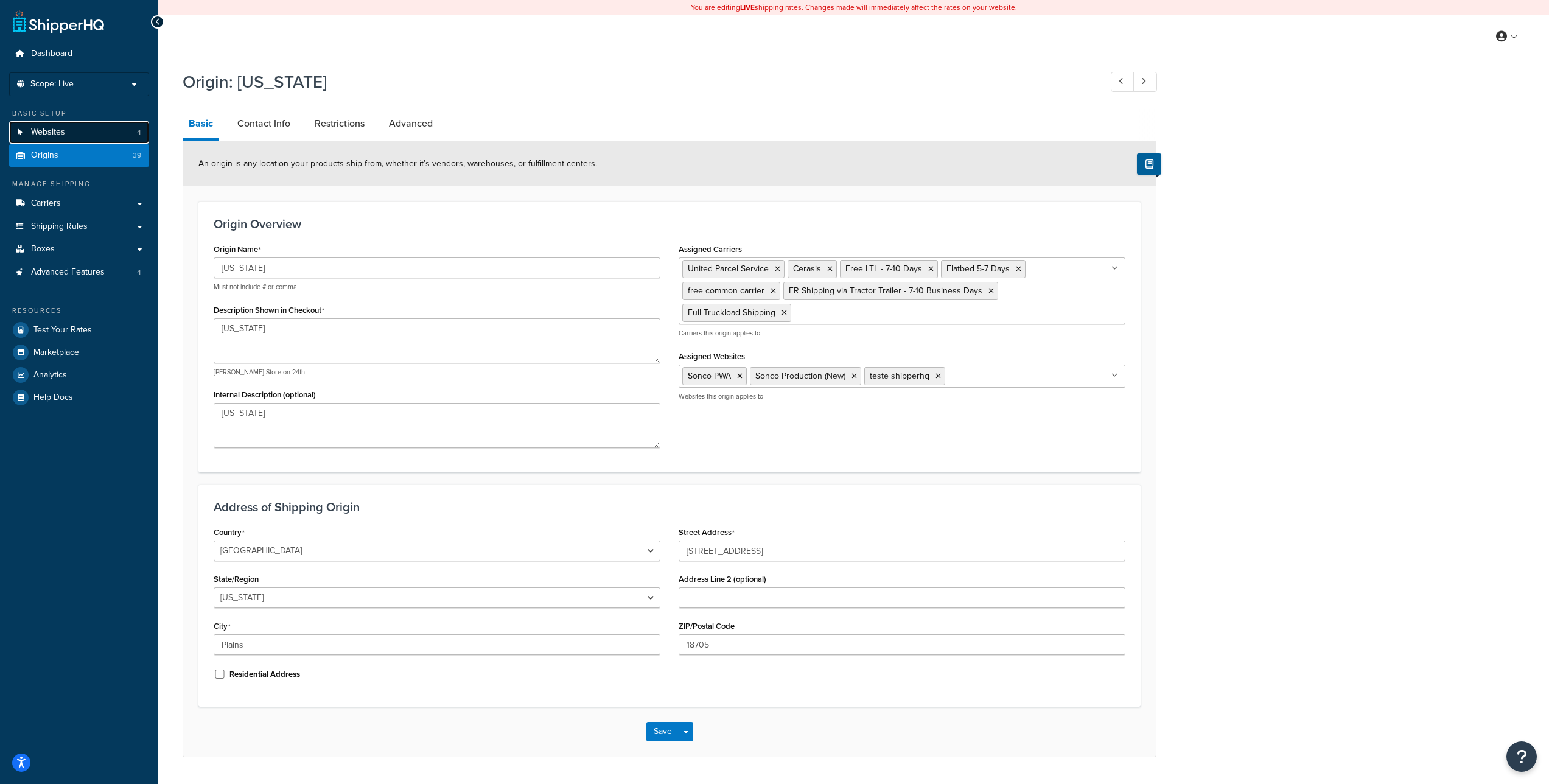
click at [103, 126] on link "Websites 4" at bounding box center [79, 132] width 140 height 22
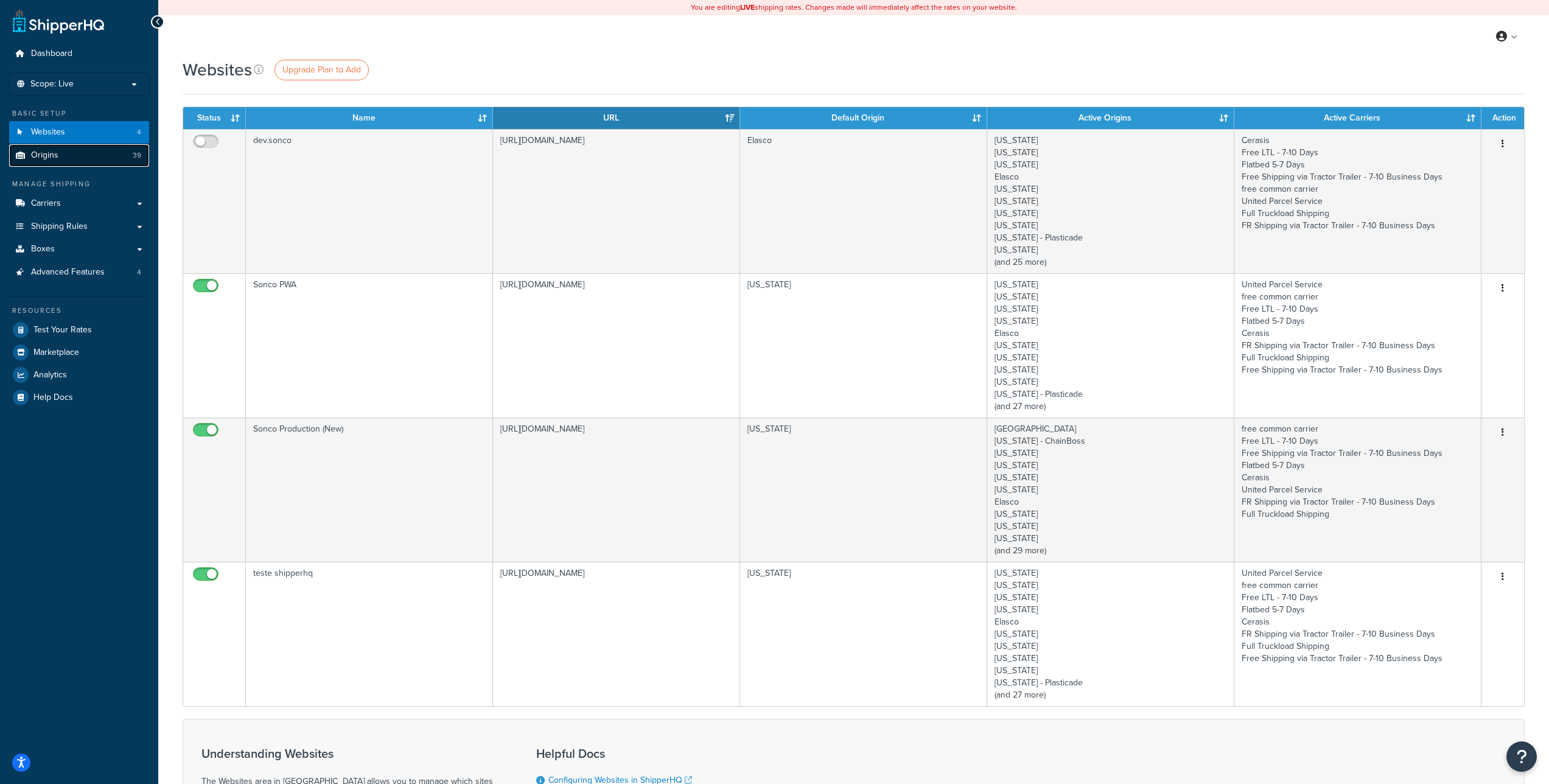
click at [56, 155] on span "Origins" at bounding box center [45, 155] width 28 height 10
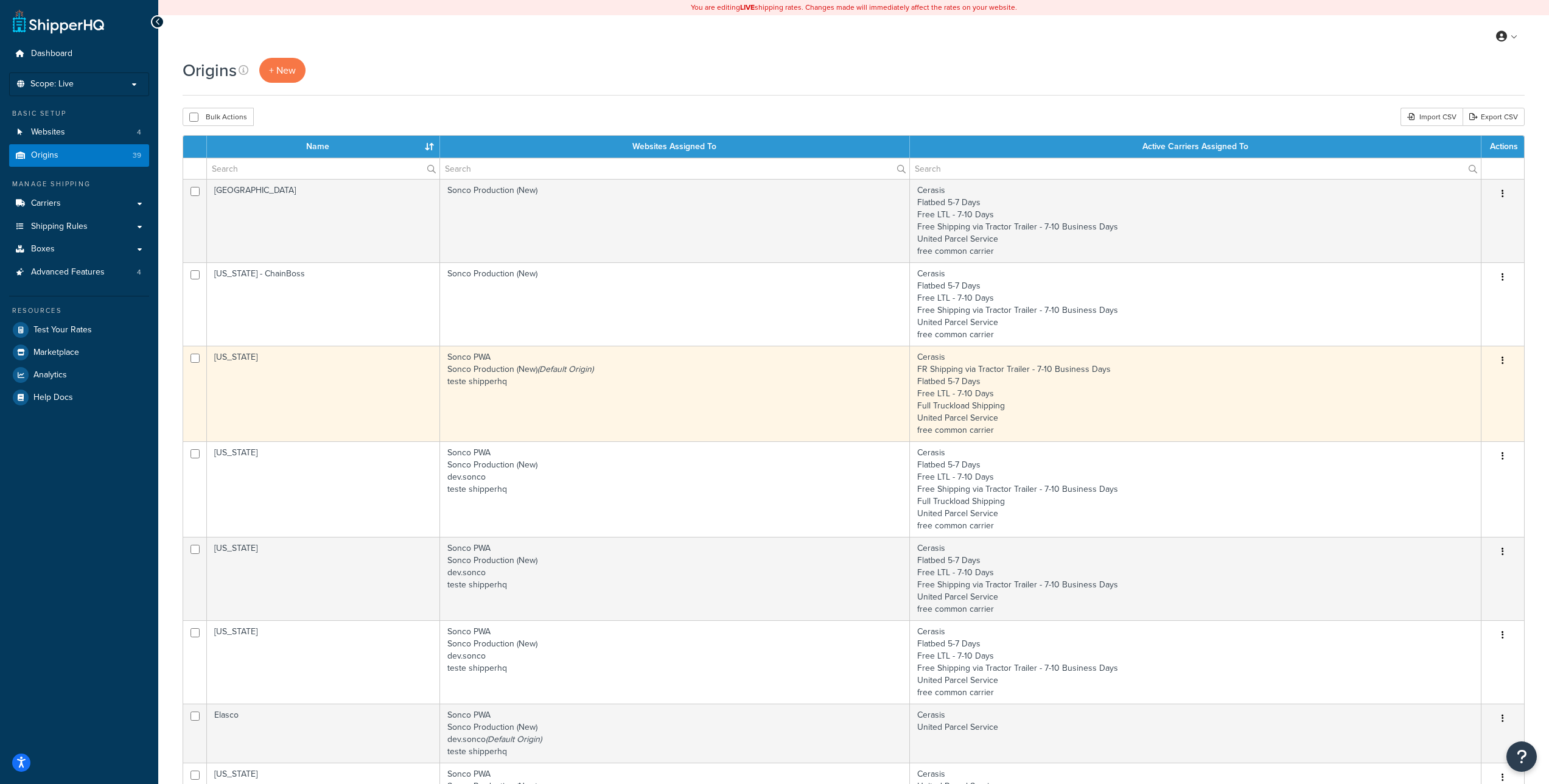
click at [1502, 358] on icon "button" at bounding box center [1503, 360] width 3 height 8
click at [1463, 377] on link "Edit" at bounding box center [1463, 384] width 96 height 25
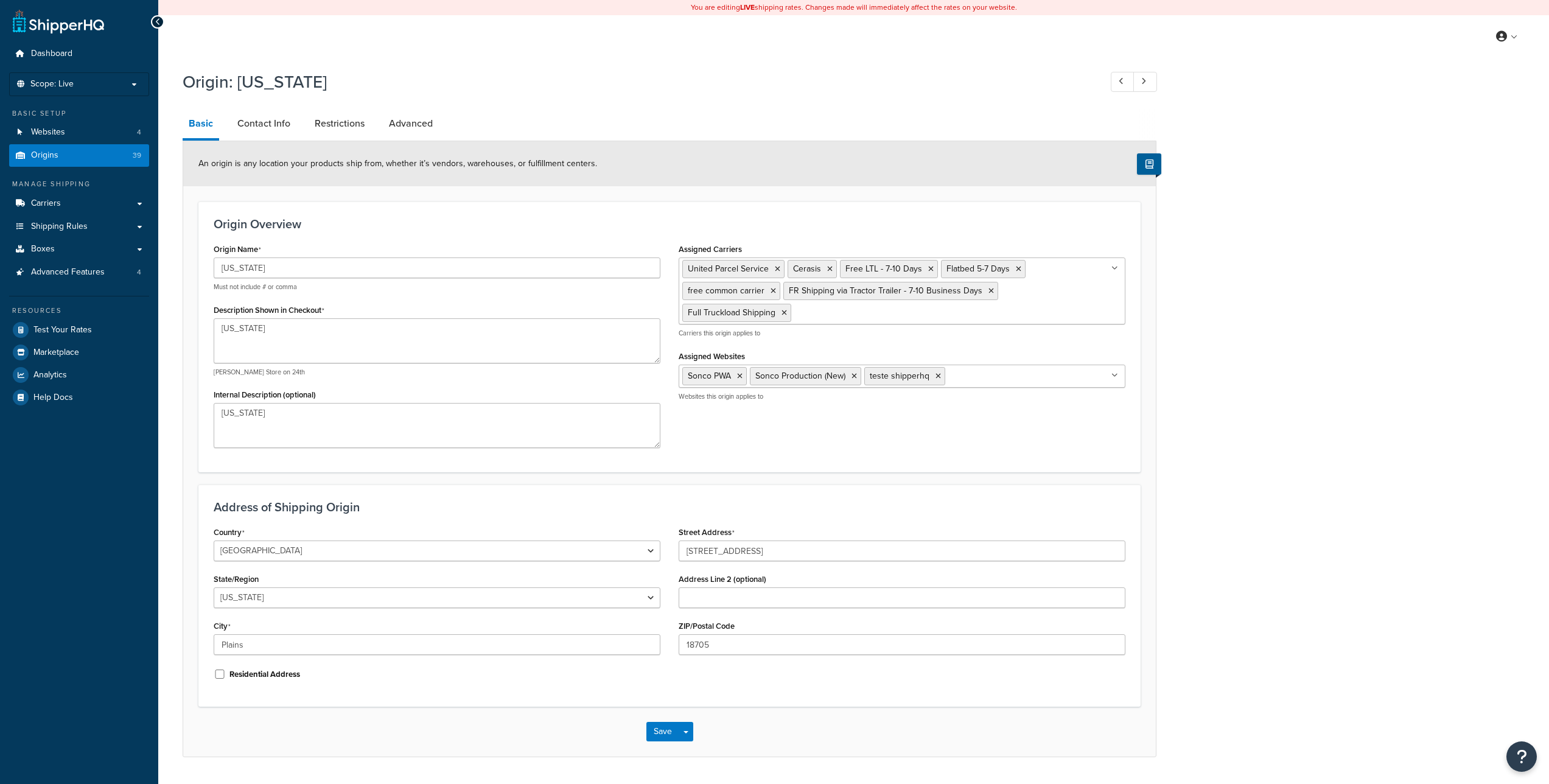
select select "38"
click at [95, 157] on link "Origins 39" at bounding box center [79, 155] width 140 height 22
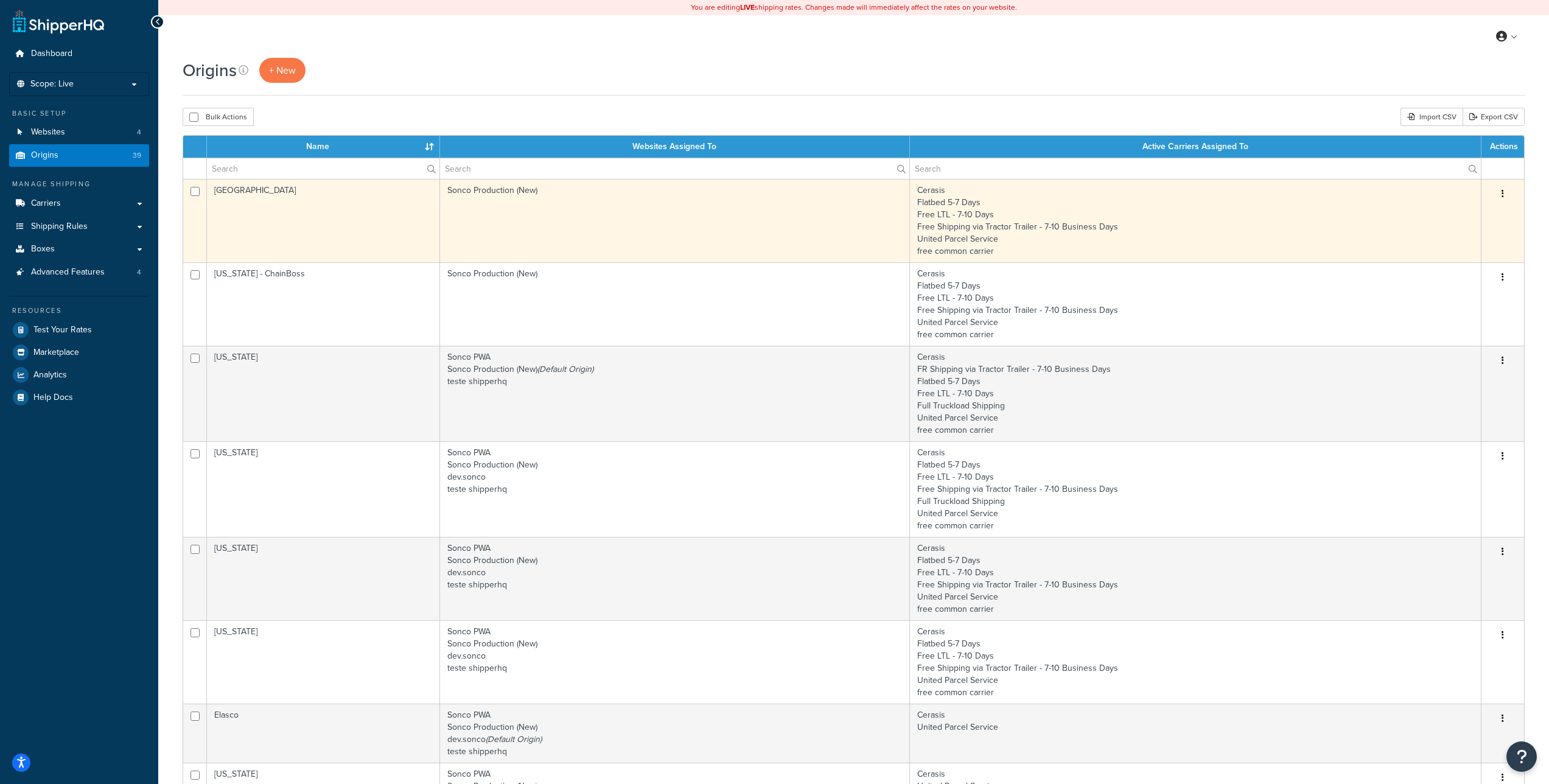
click at [1500, 193] on button "button" at bounding box center [1503, 194] width 17 height 19
click at [1459, 209] on link "Edit" at bounding box center [1463, 217] width 96 height 25
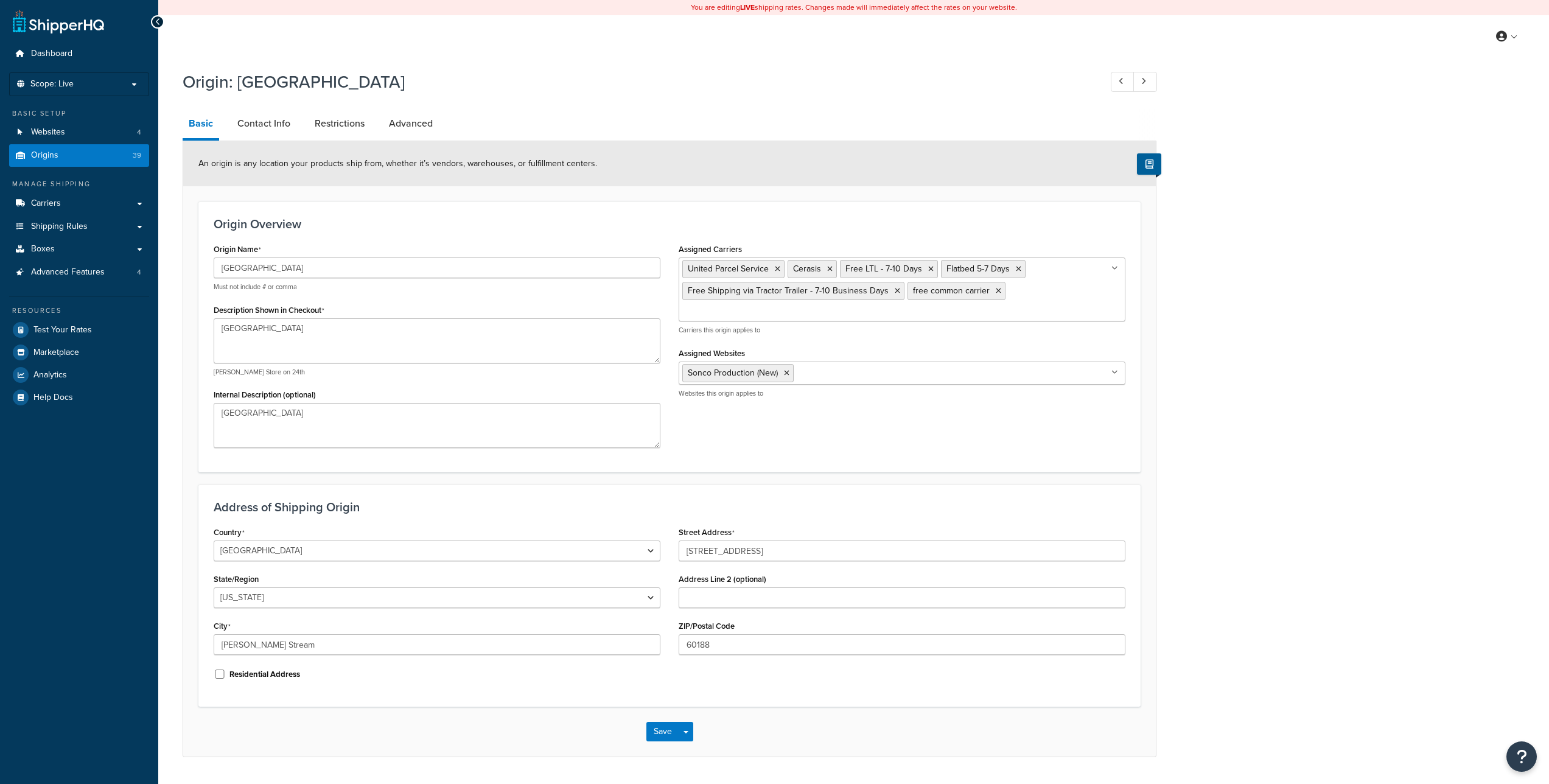
select select "13"
click at [75, 158] on link "Origins 39" at bounding box center [79, 155] width 140 height 22
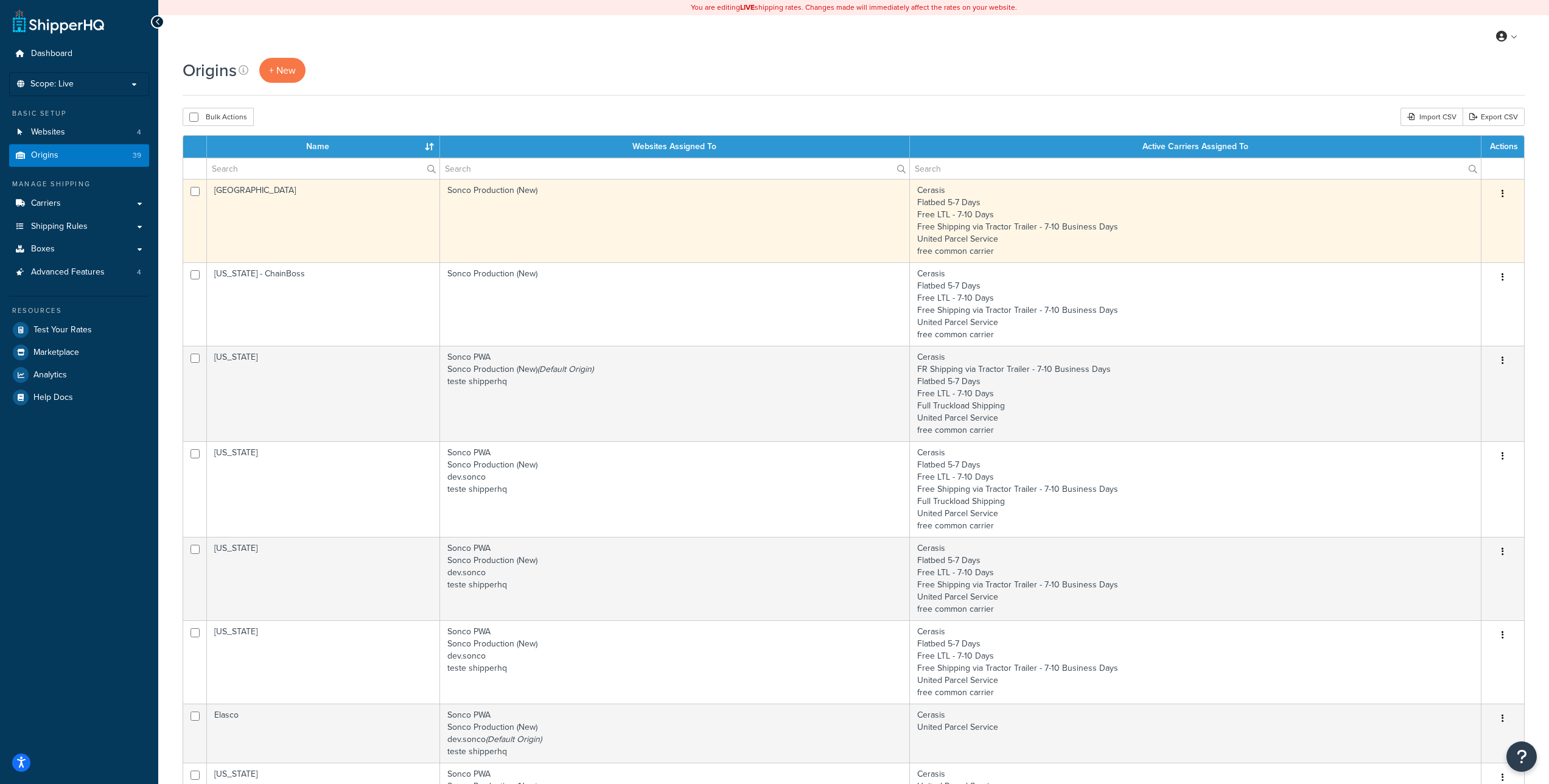
click at [1506, 194] on button "button" at bounding box center [1503, 194] width 17 height 19
click at [1452, 217] on link "Edit" at bounding box center [1463, 217] width 96 height 25
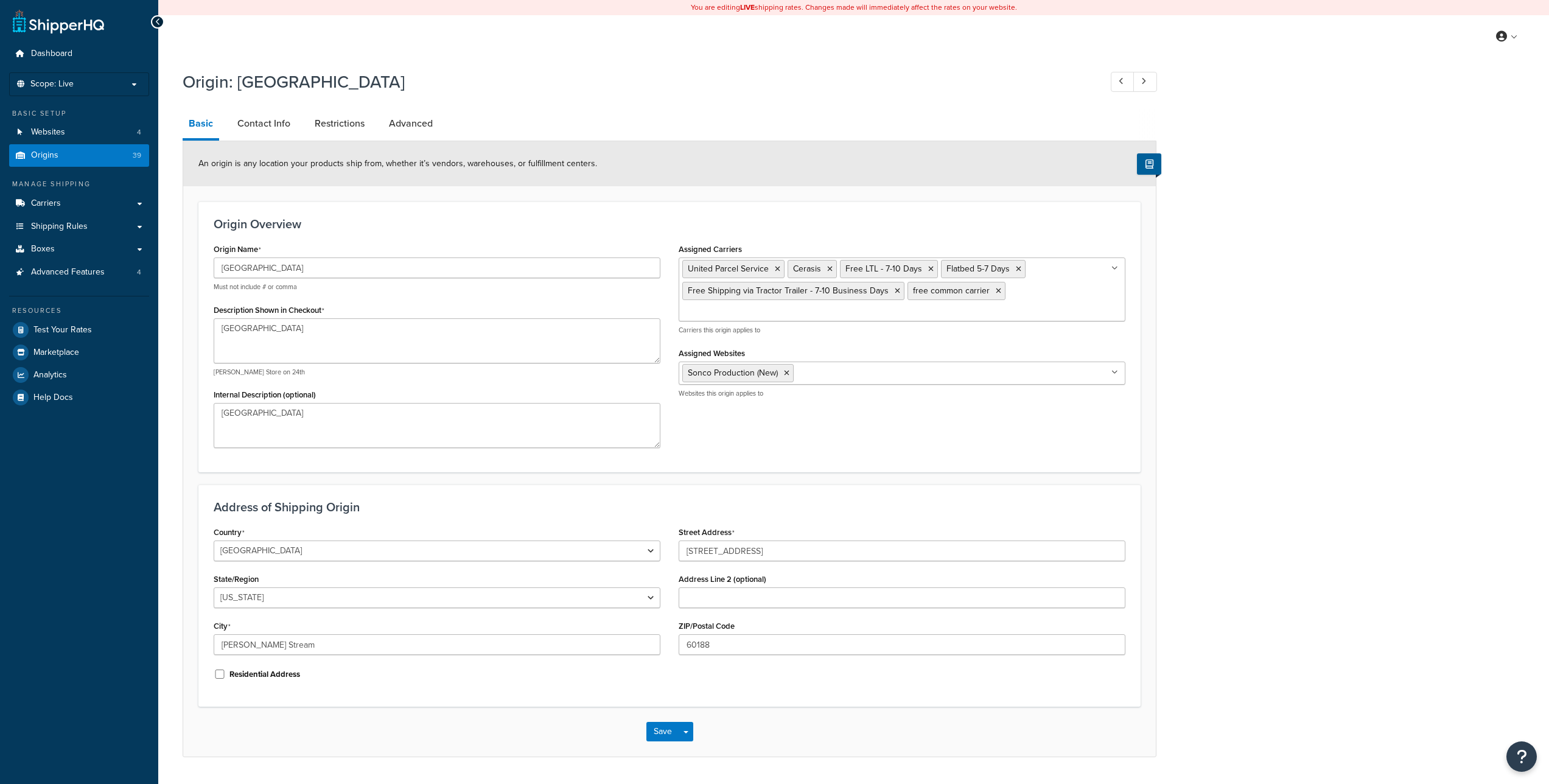
select select "13"
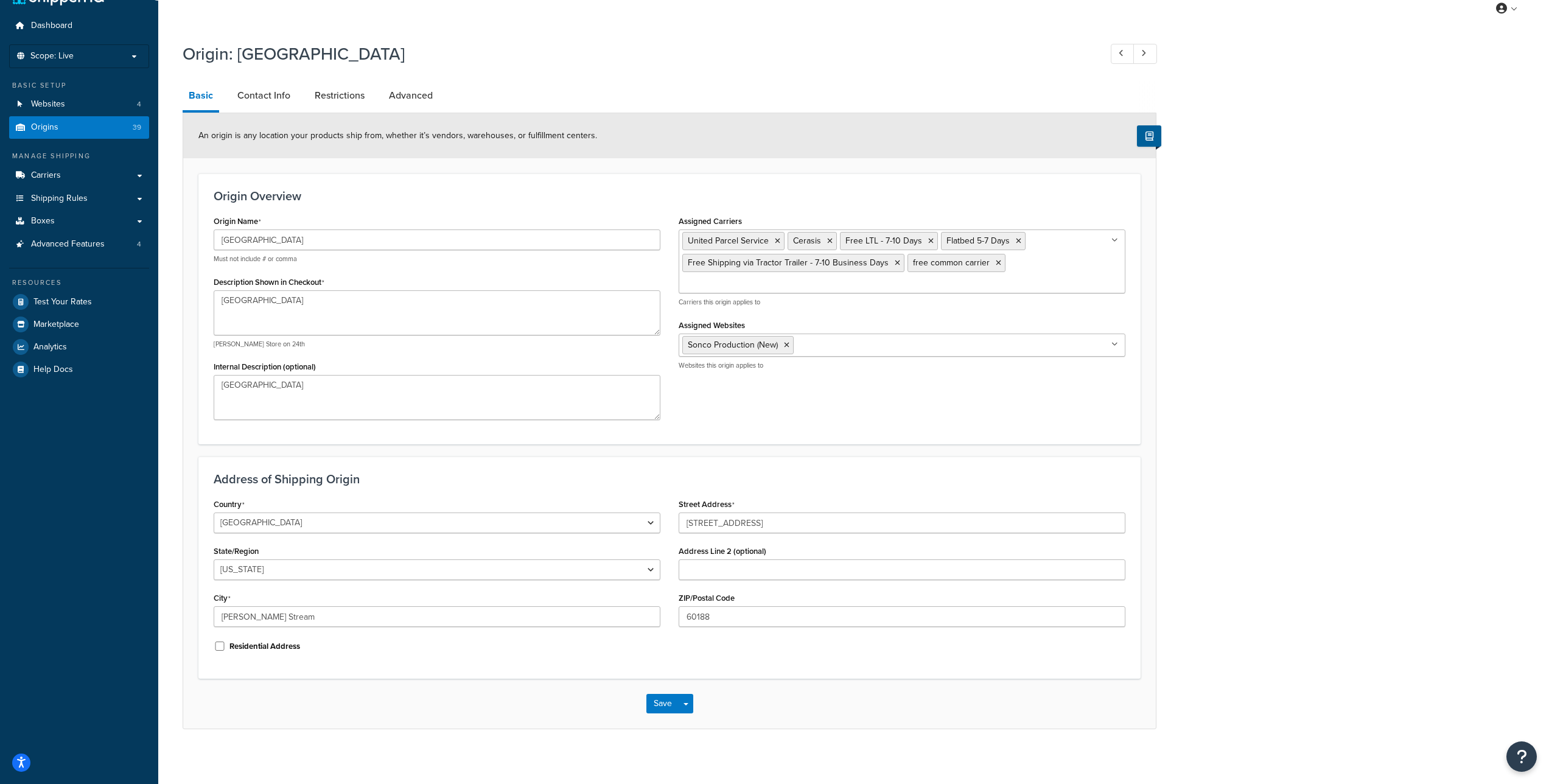
scroll to position [34, 0]
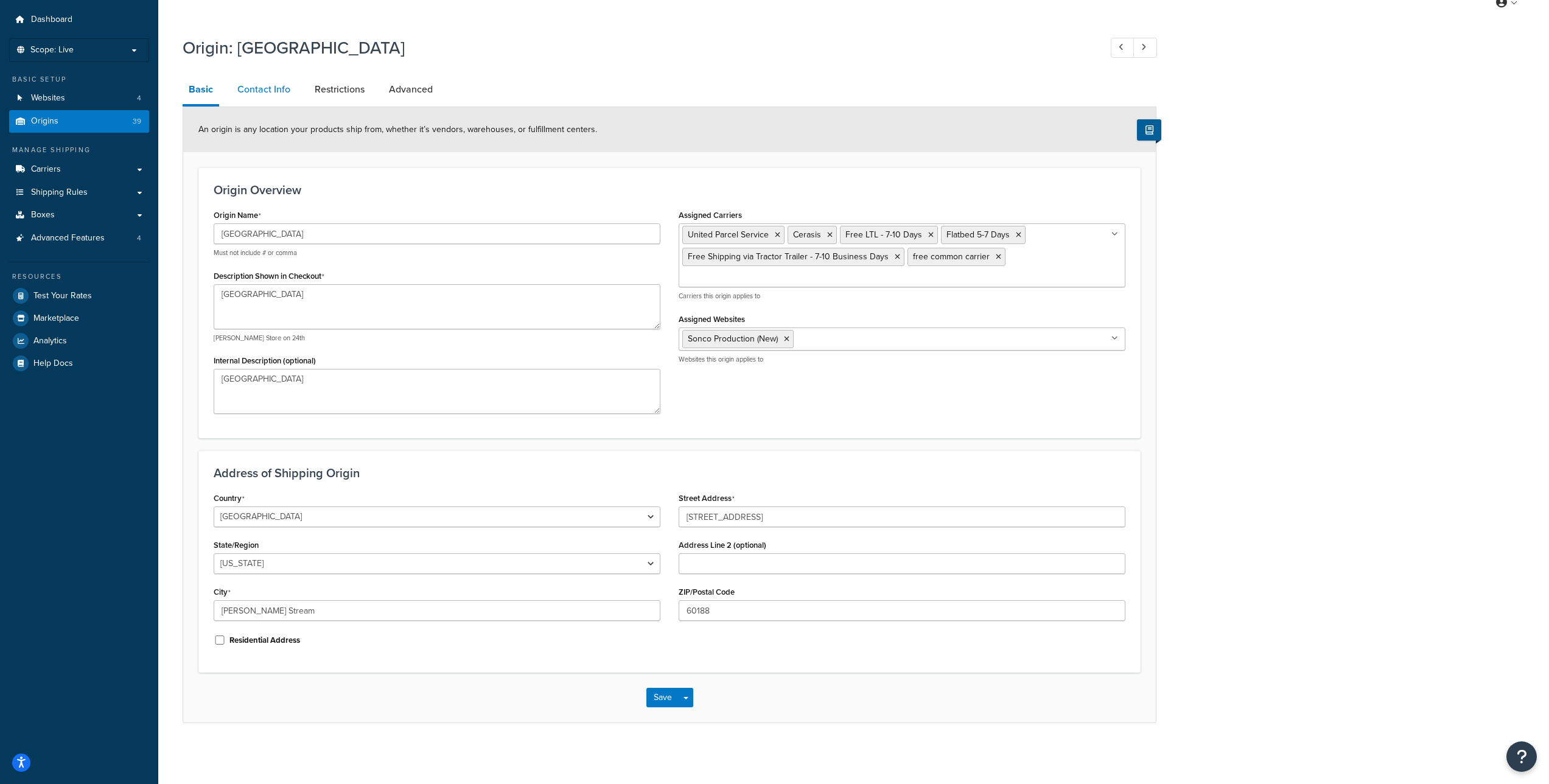
click at [258, 86] on link "Contact Info" at bounding box center [264, 90] width 65 height 29
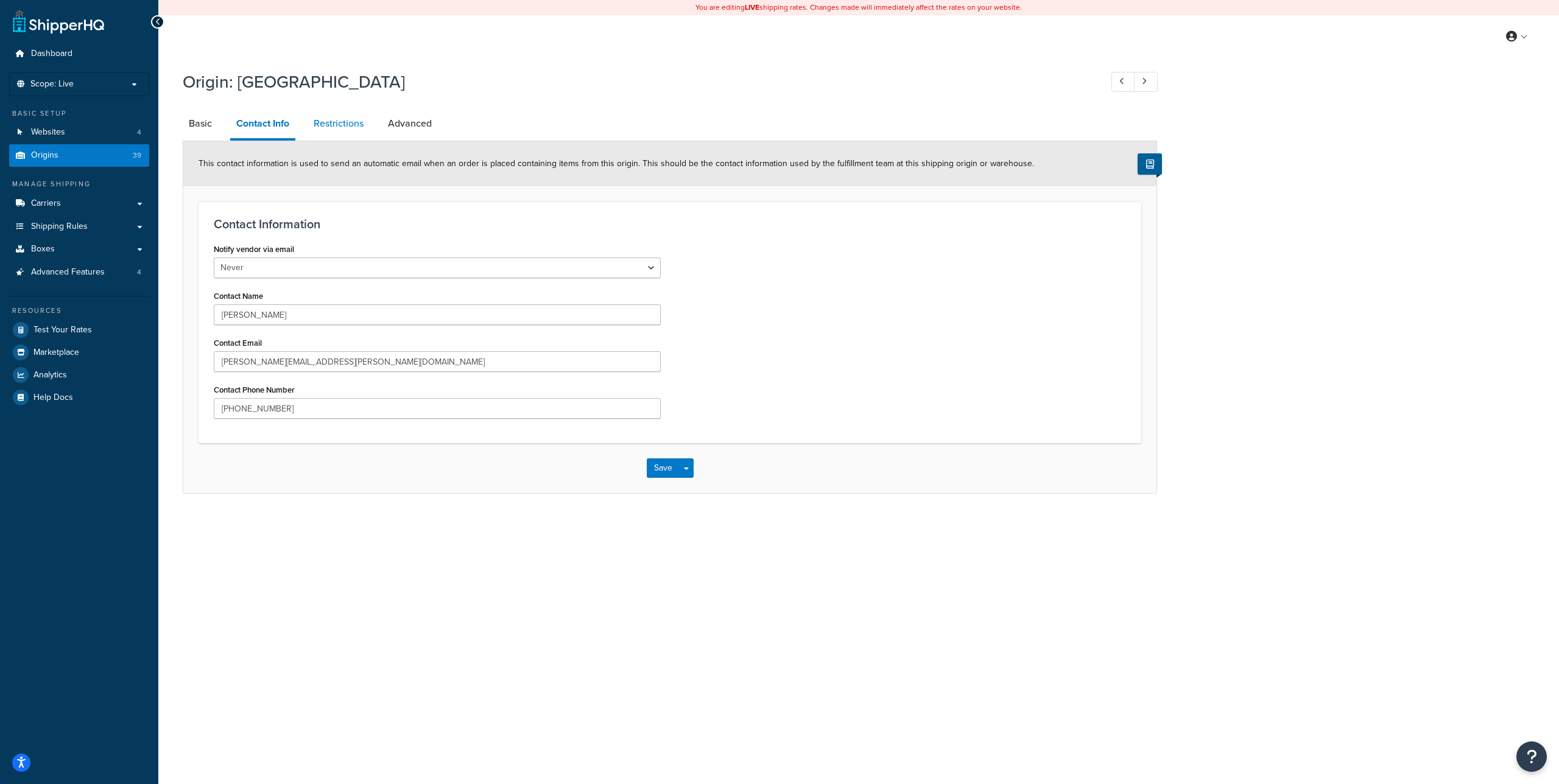
click at [335, 116] on link "Restrictions" at bounding box center [338, 123] width 62 height 29
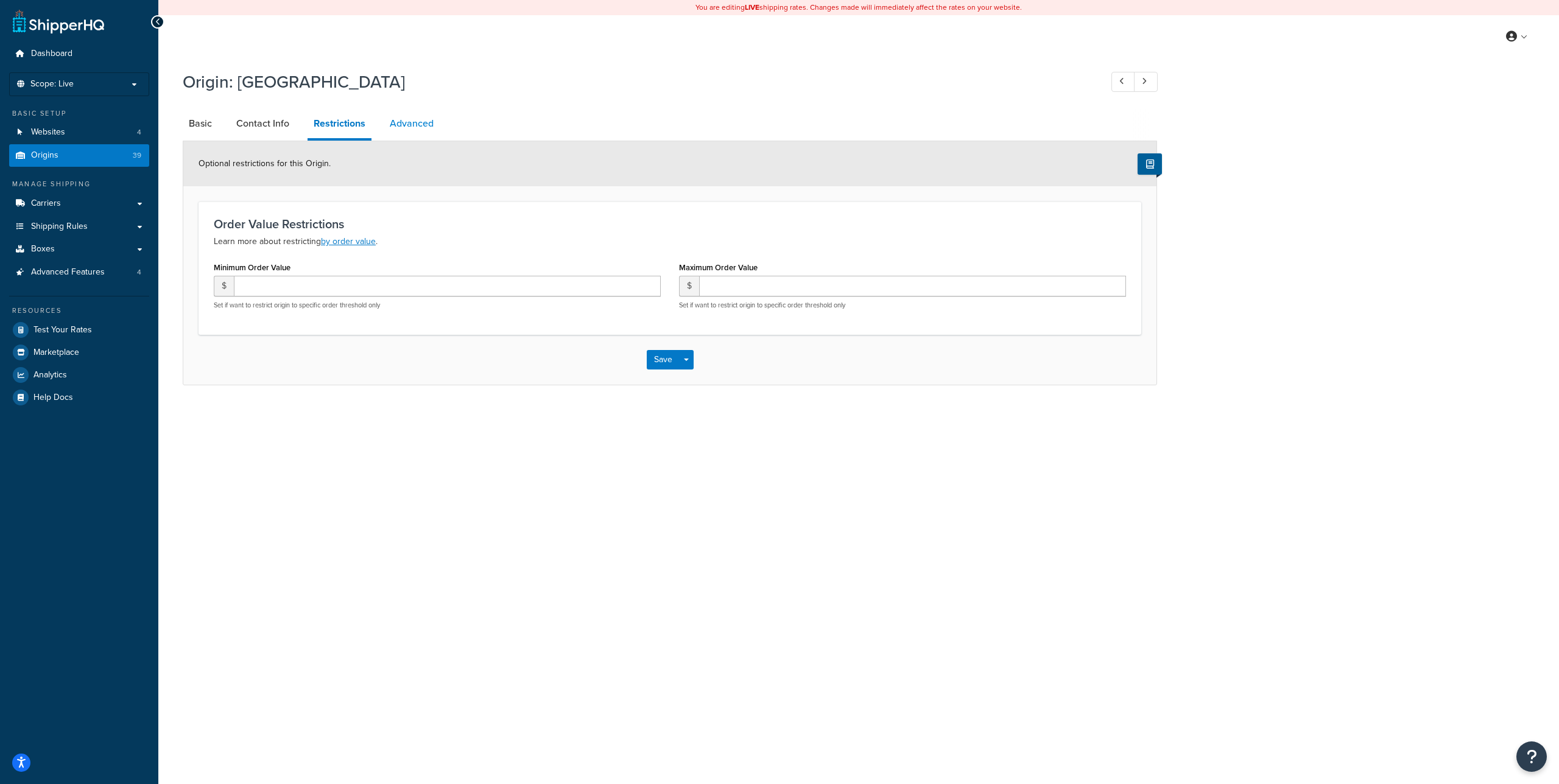
click at [397, 120] on link "Advanced" at bounding box center [412, 123] width 56 height 29
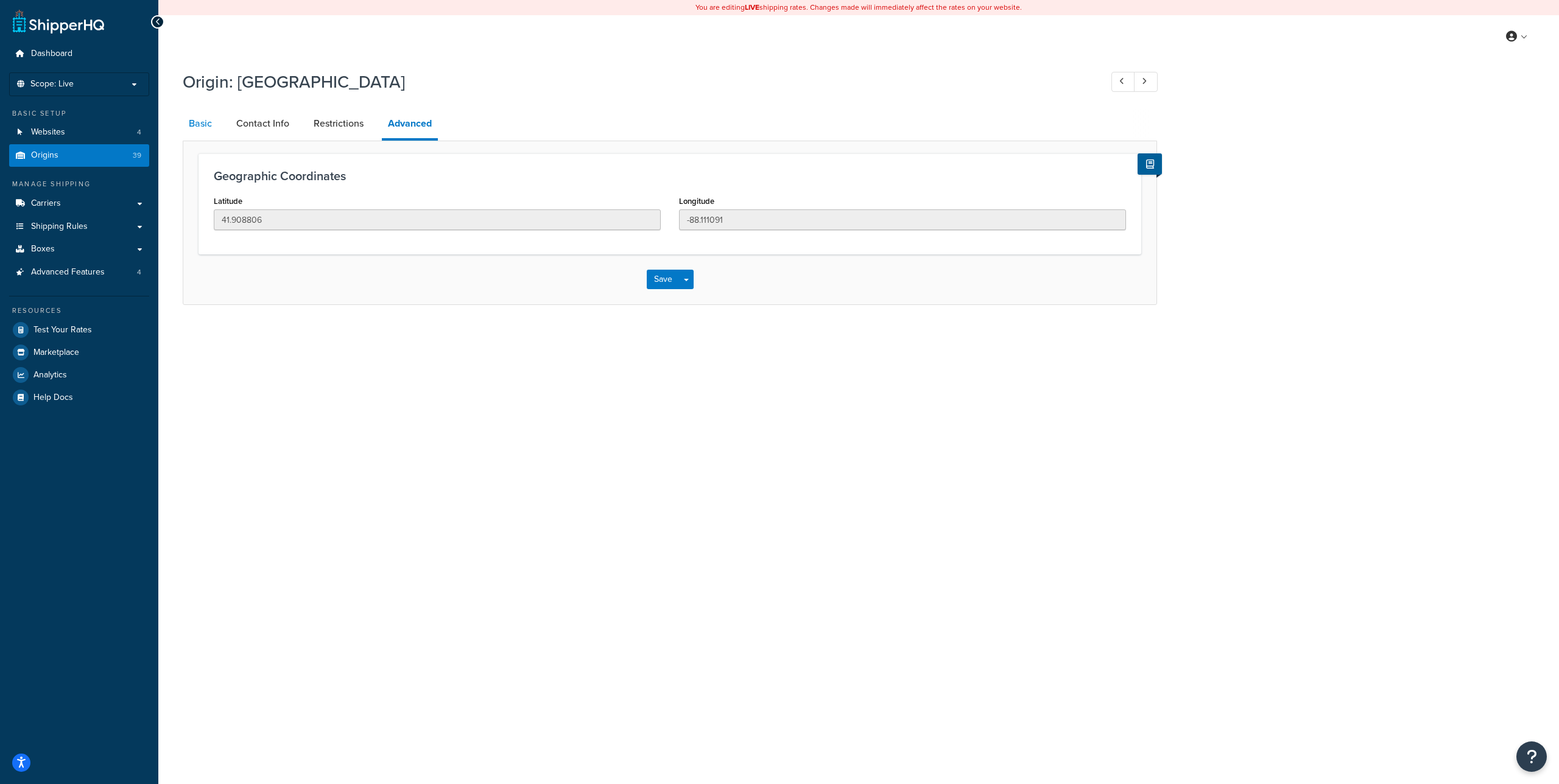
click at [209, 123] on link "Basic" at bounding box center [200, 123] width 35 height 29
select select "13"
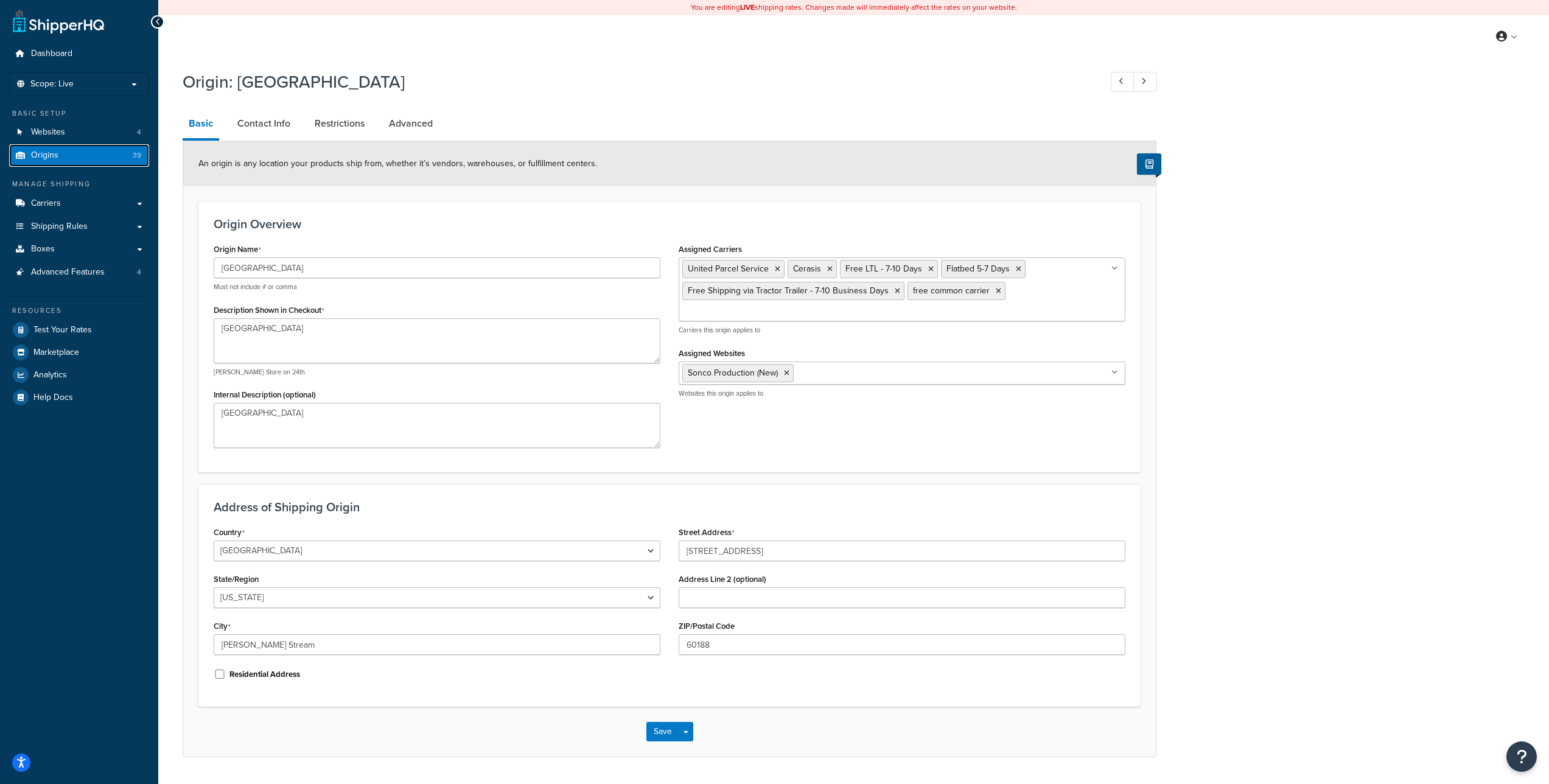
click at [121, 153] on link "Origins 39" at bounding box center [79, 155] width 140 height 22
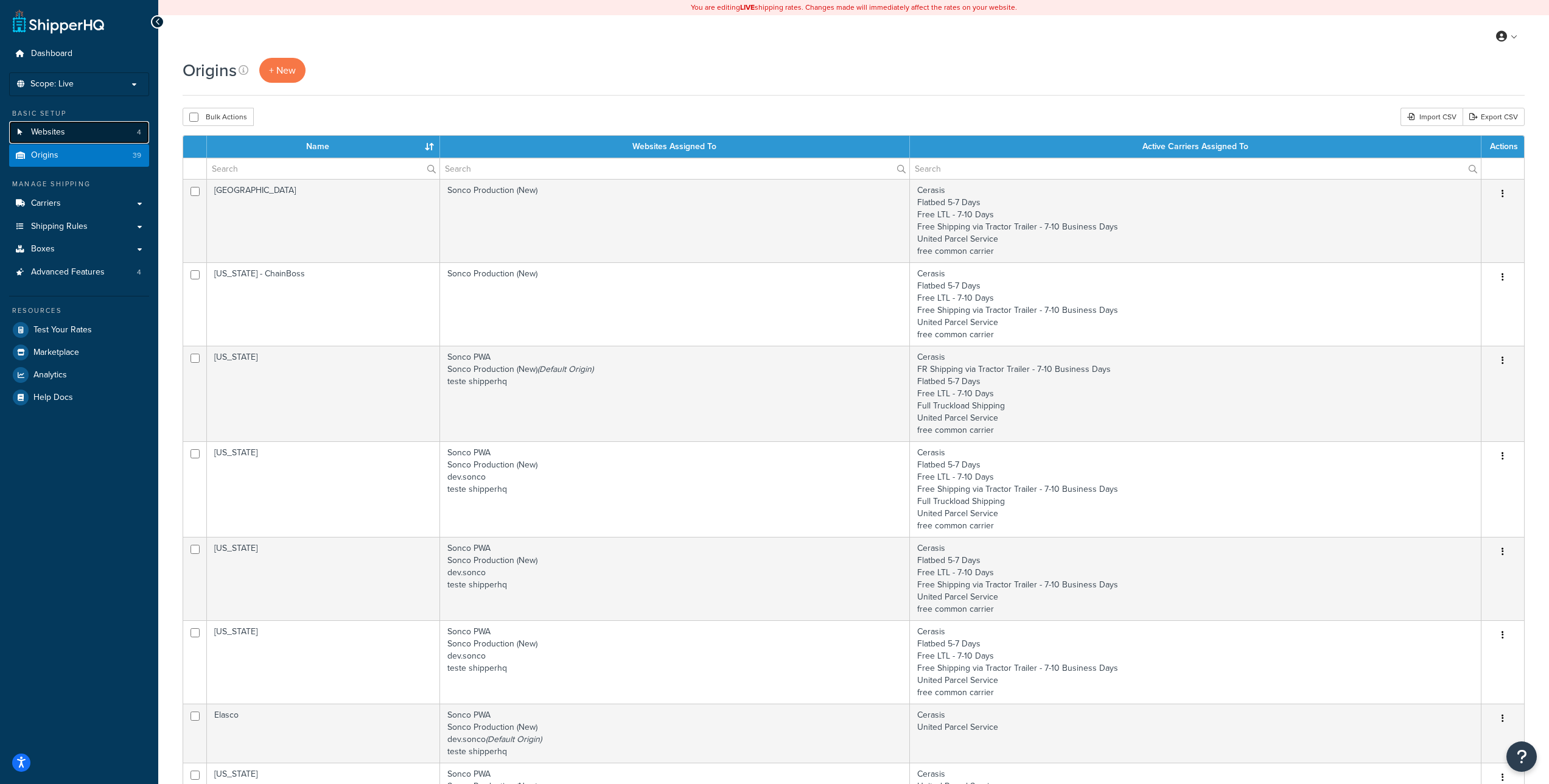
click at [77, 133] on link "Websites 4" at bounding box center [79, 132] width 140 height 22
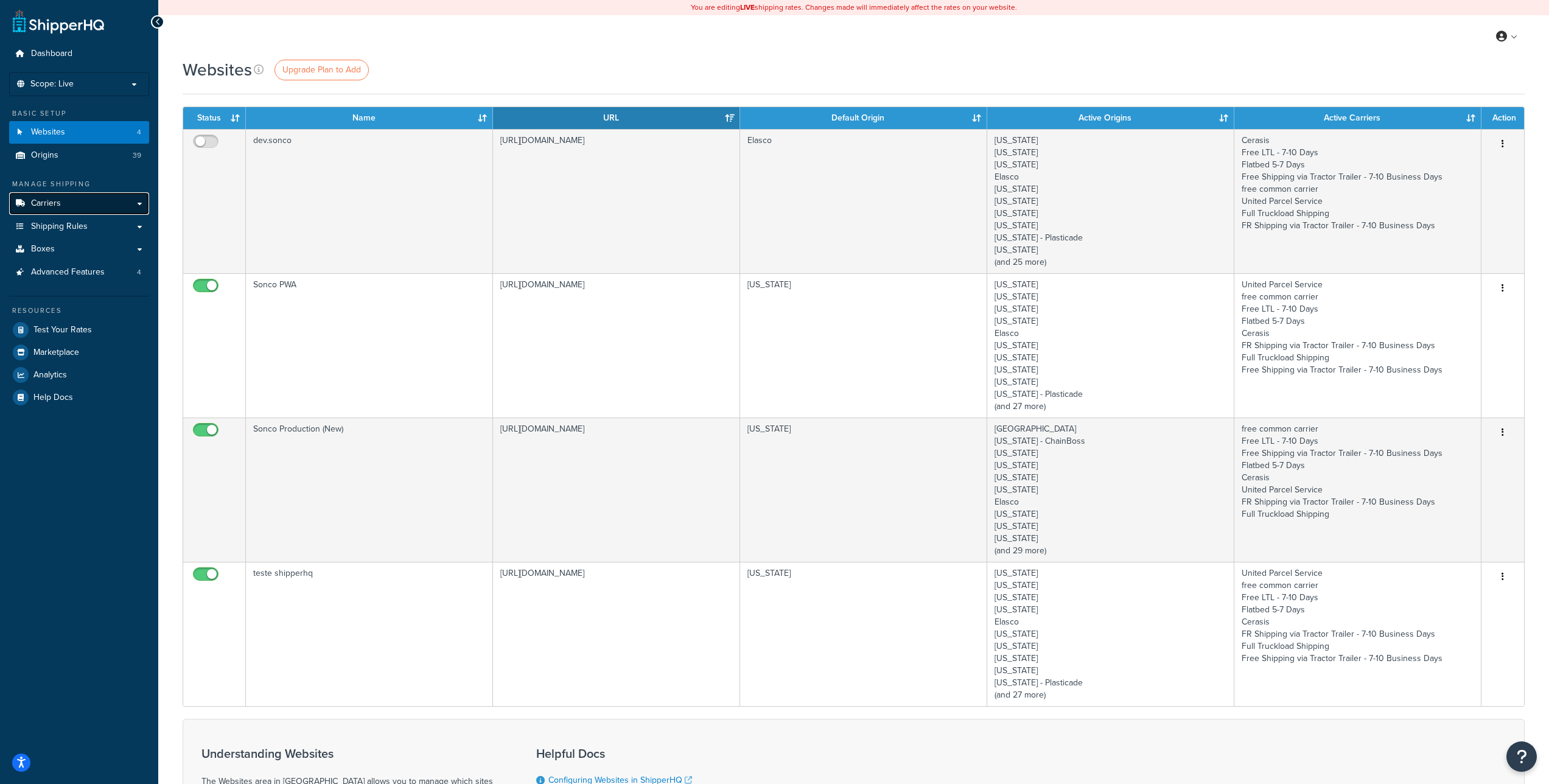
click at [102, 199] on link "Carriers" at bounding box center [79, 203] width 140 height 22
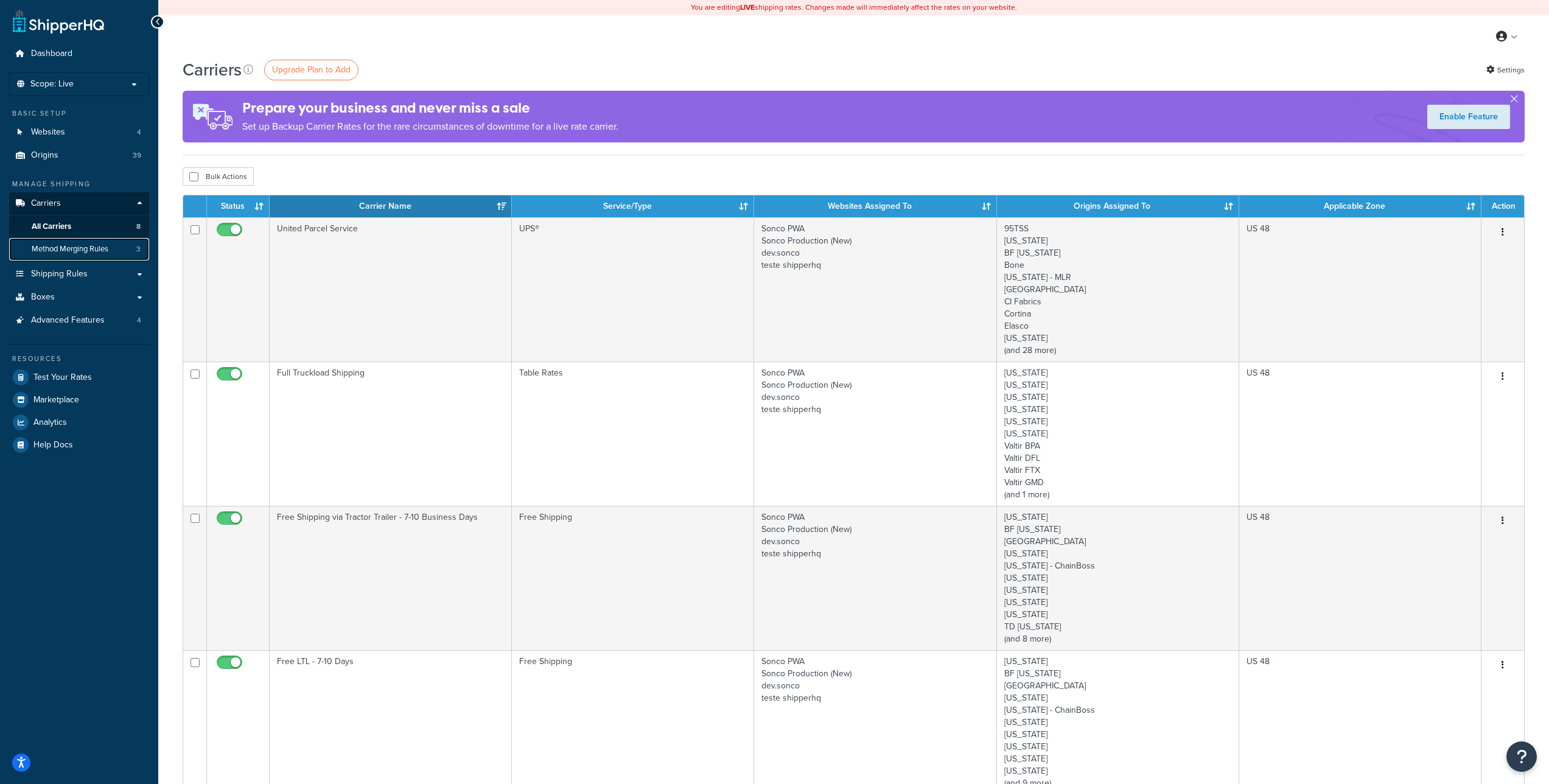
click at [90, 249] on span "Method Merging Rules" at bounding box center [70, 249] width 77 height 10
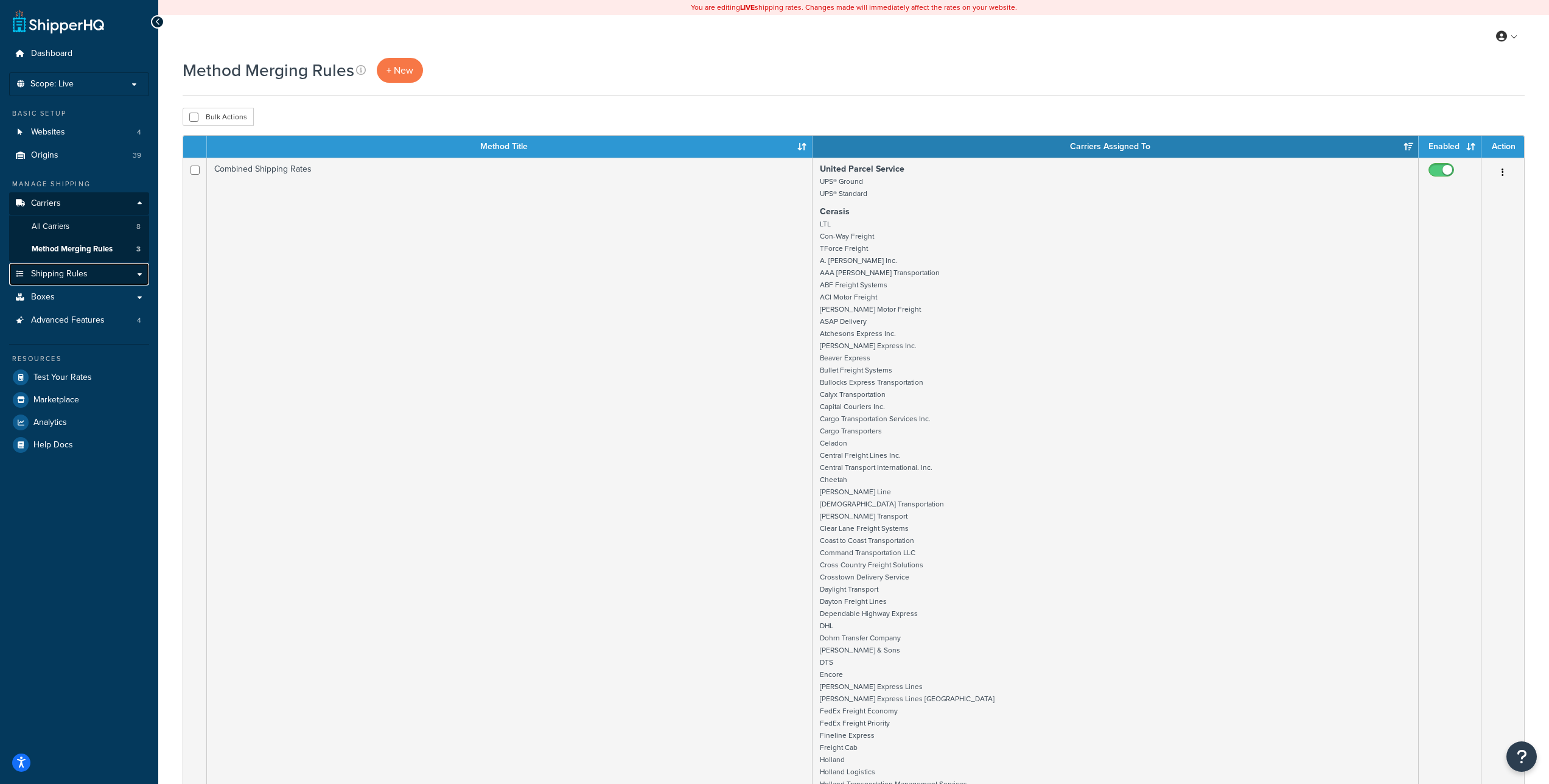
click at [80, 272] on span "Shipping Rules" at bounding box center [59, 274] width 57 height 10
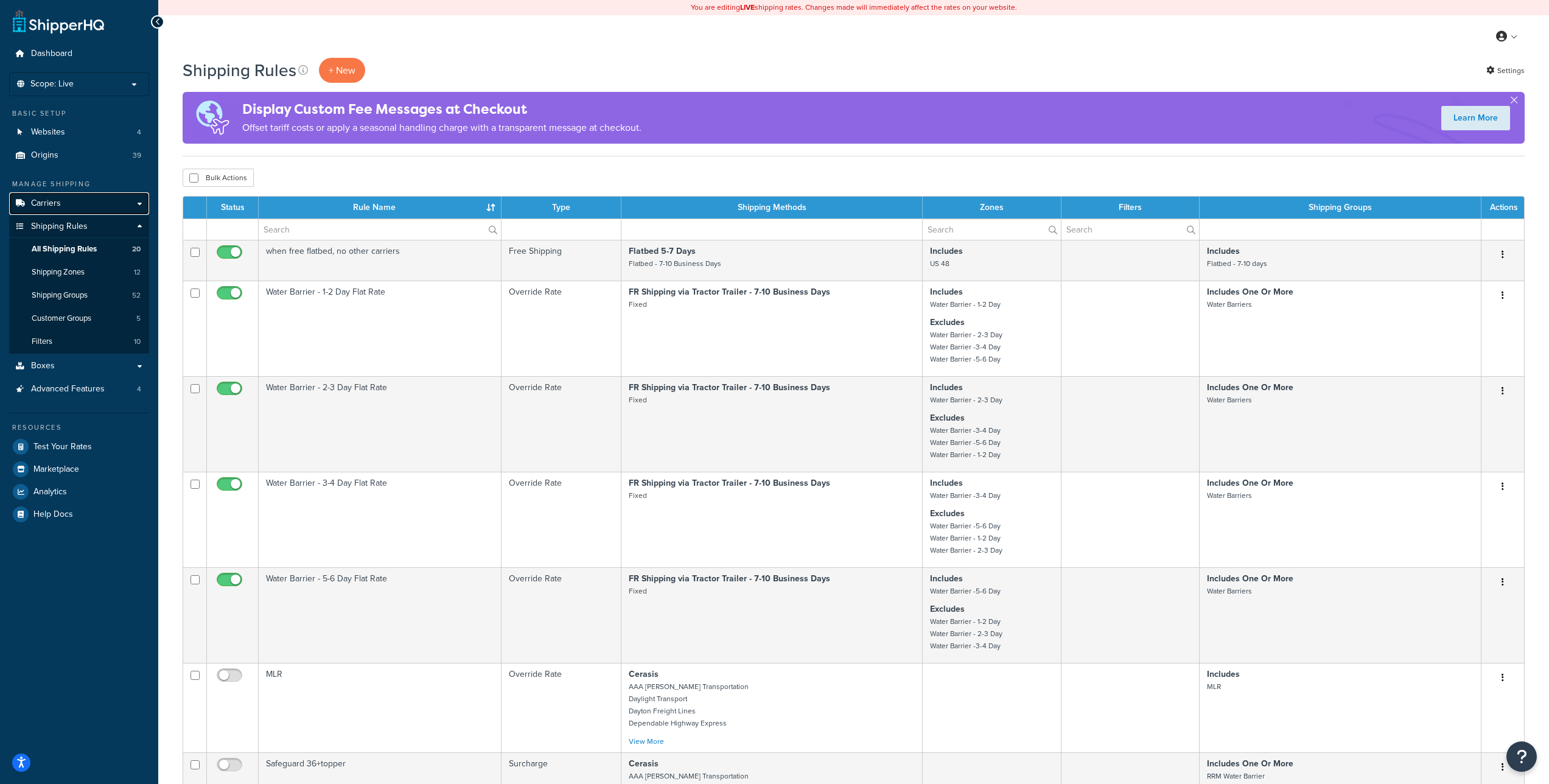
click at [74, 208] on link "Carriers" at bounding box center [79, 203] width 140 height 22
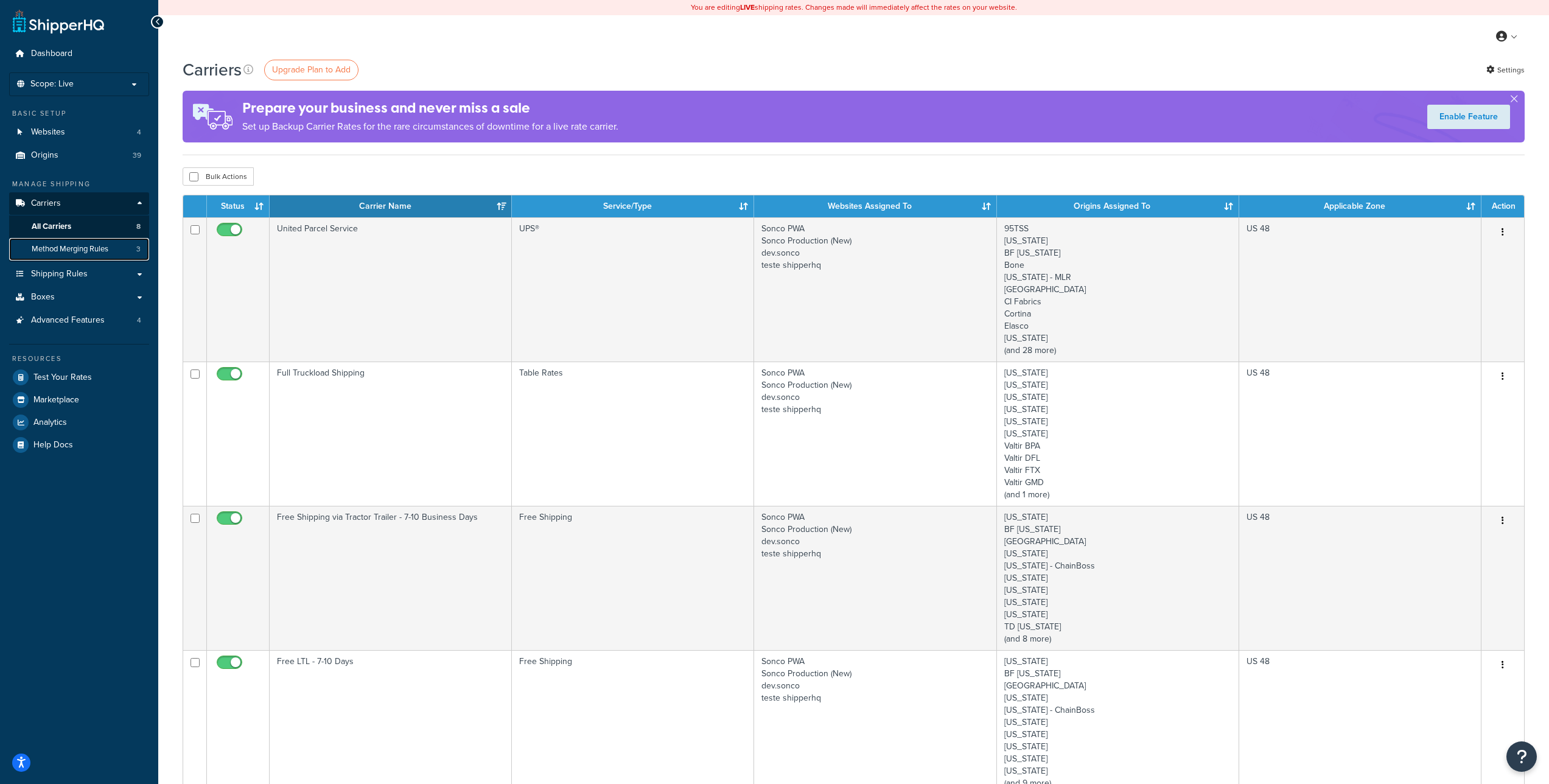
click at [82, 248] on span "Method Merging Rules" at bounding box center [70, 249] width 77 height 10
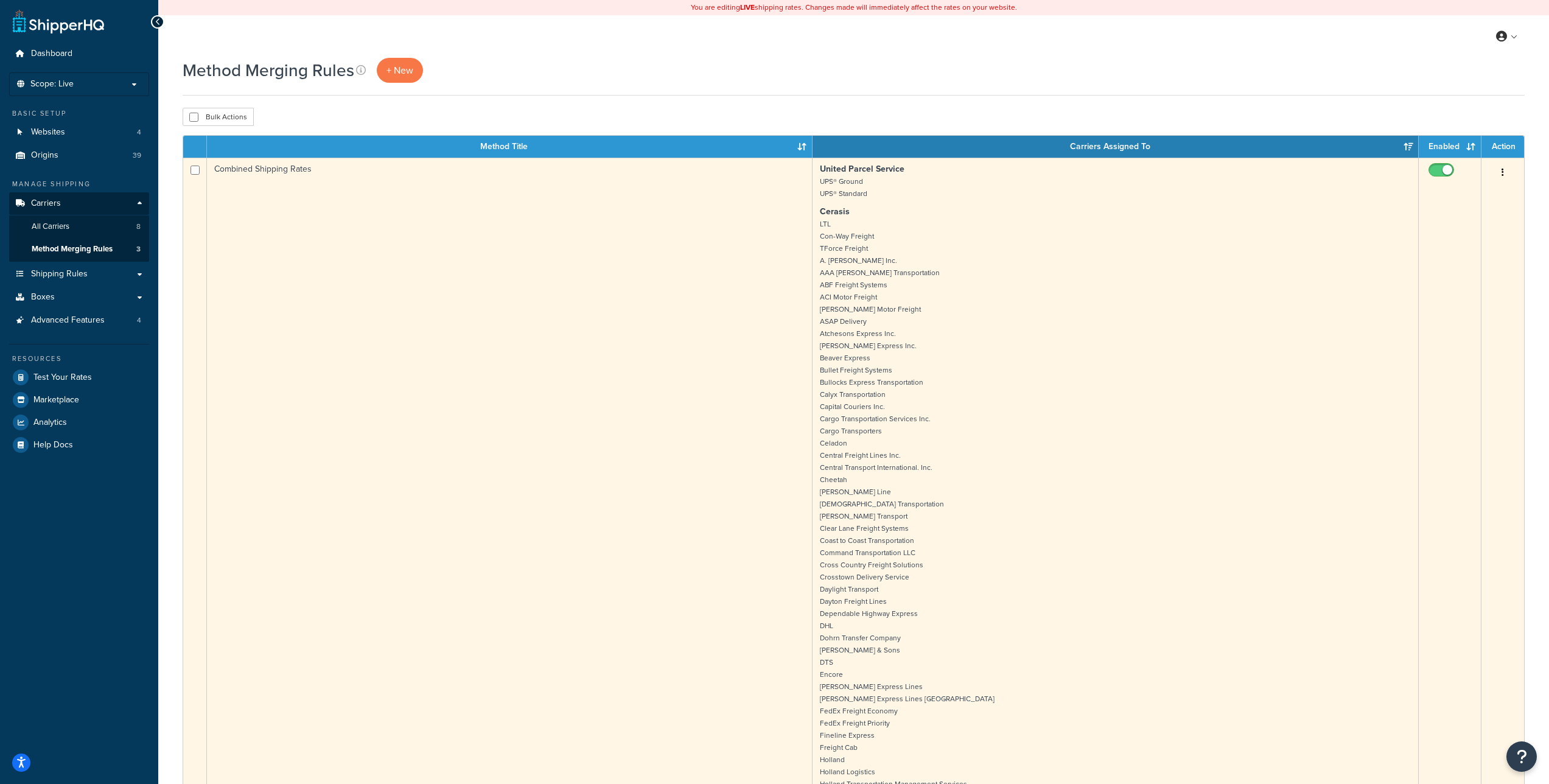
click at [1505, 176] on button "button" at bounding box center [1503, 173] width 17 height 19
click at [1459, 194] on link "Edit" at bounding box center [1454, 197] width 96 height 25
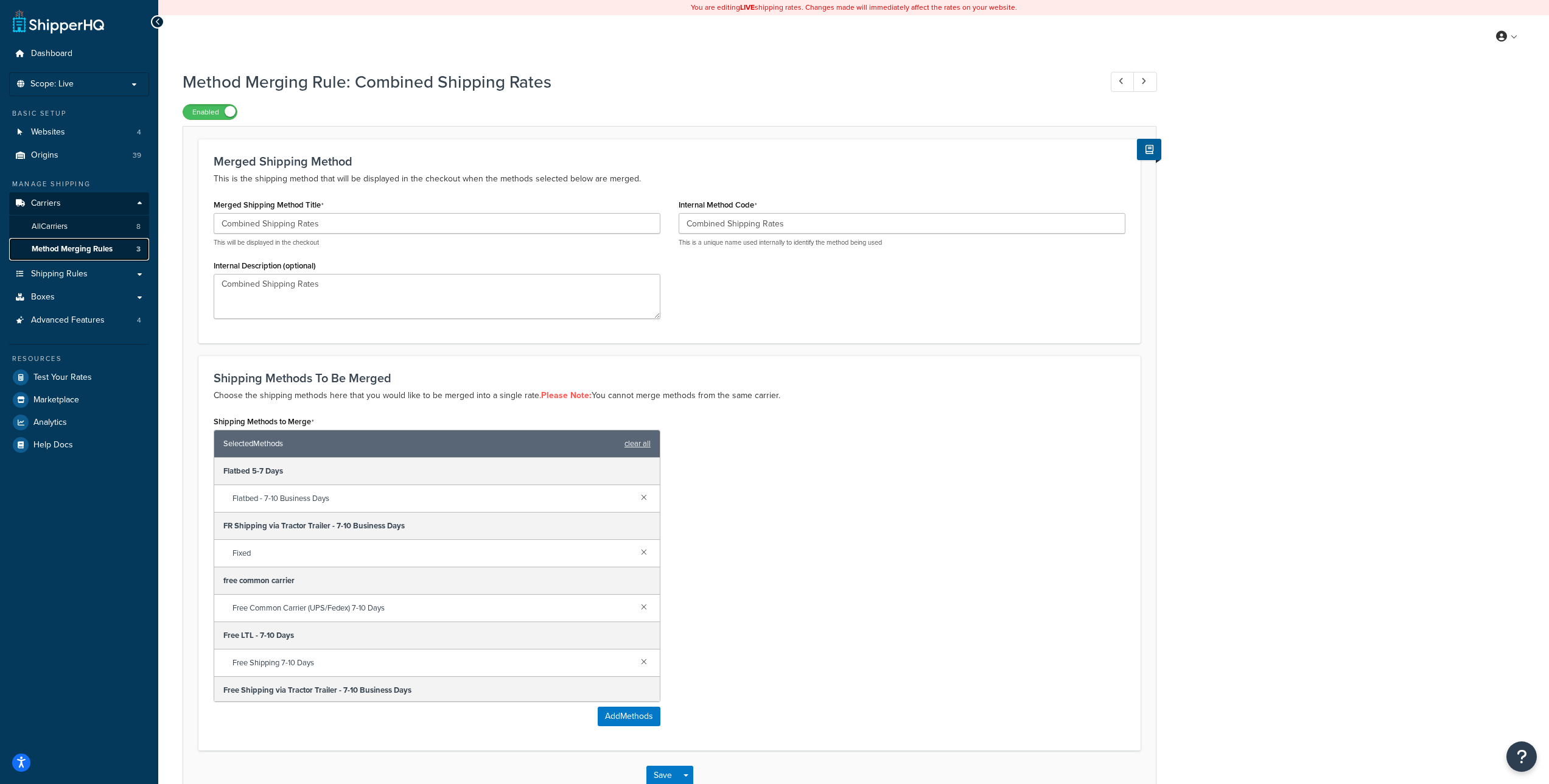
click at [95, 249] on span "Method Merging Rules" at bounding box center [72, 249] width 81 height 10
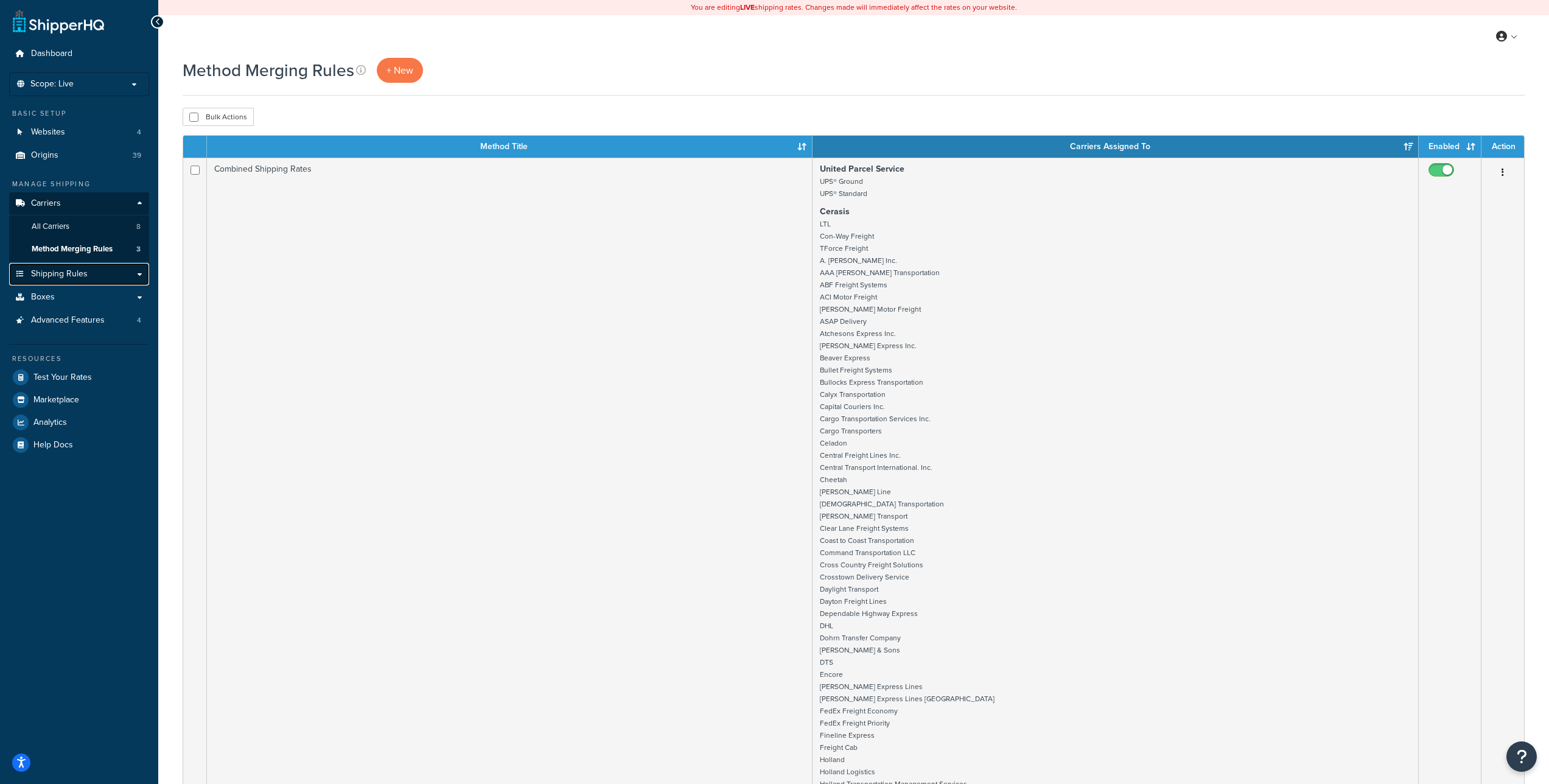
click at [83, 283] on link "Shipping Rules" at bounding box center [79, 274] width 140 height 22
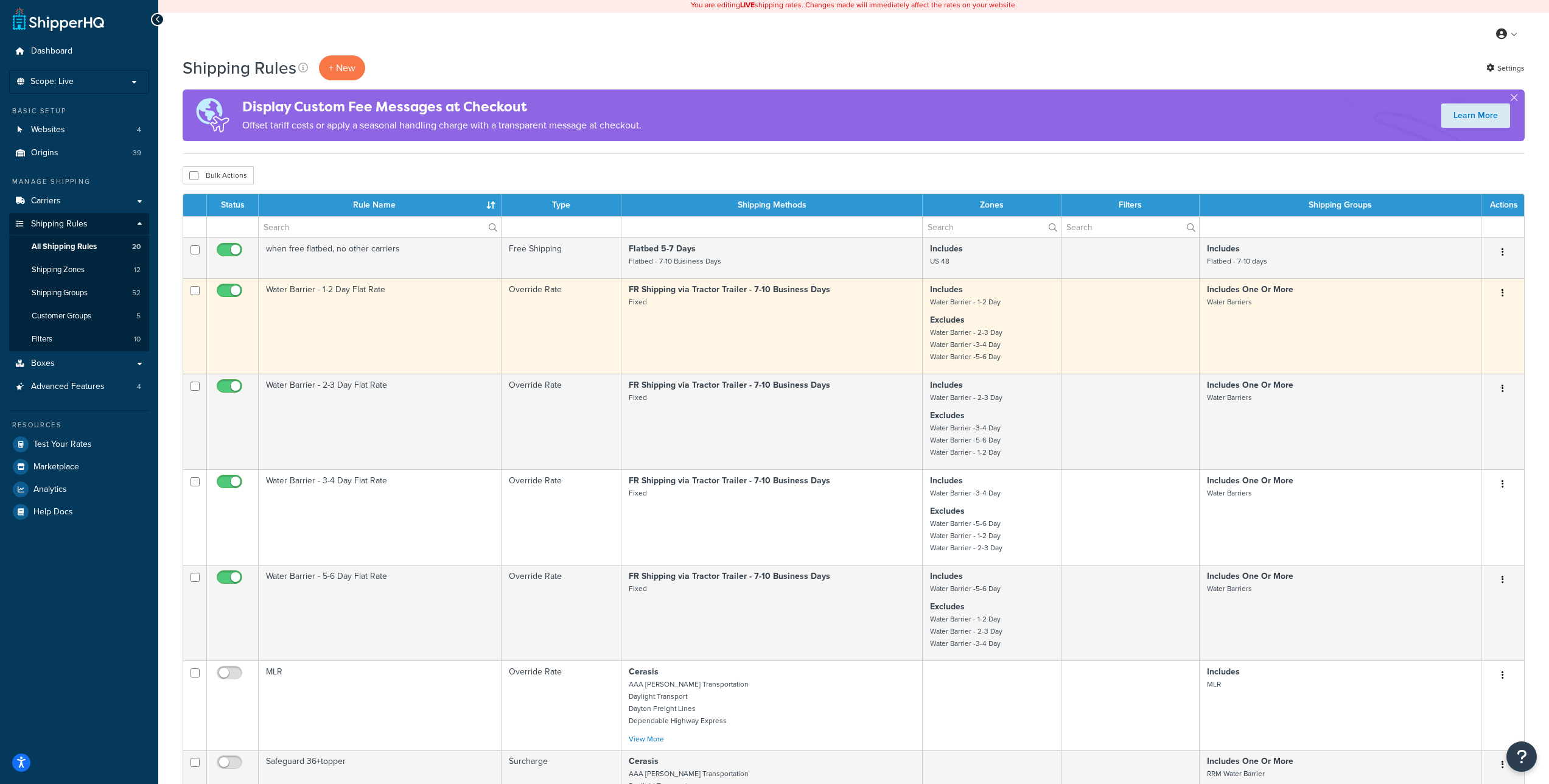
scroll to position [19, 0]
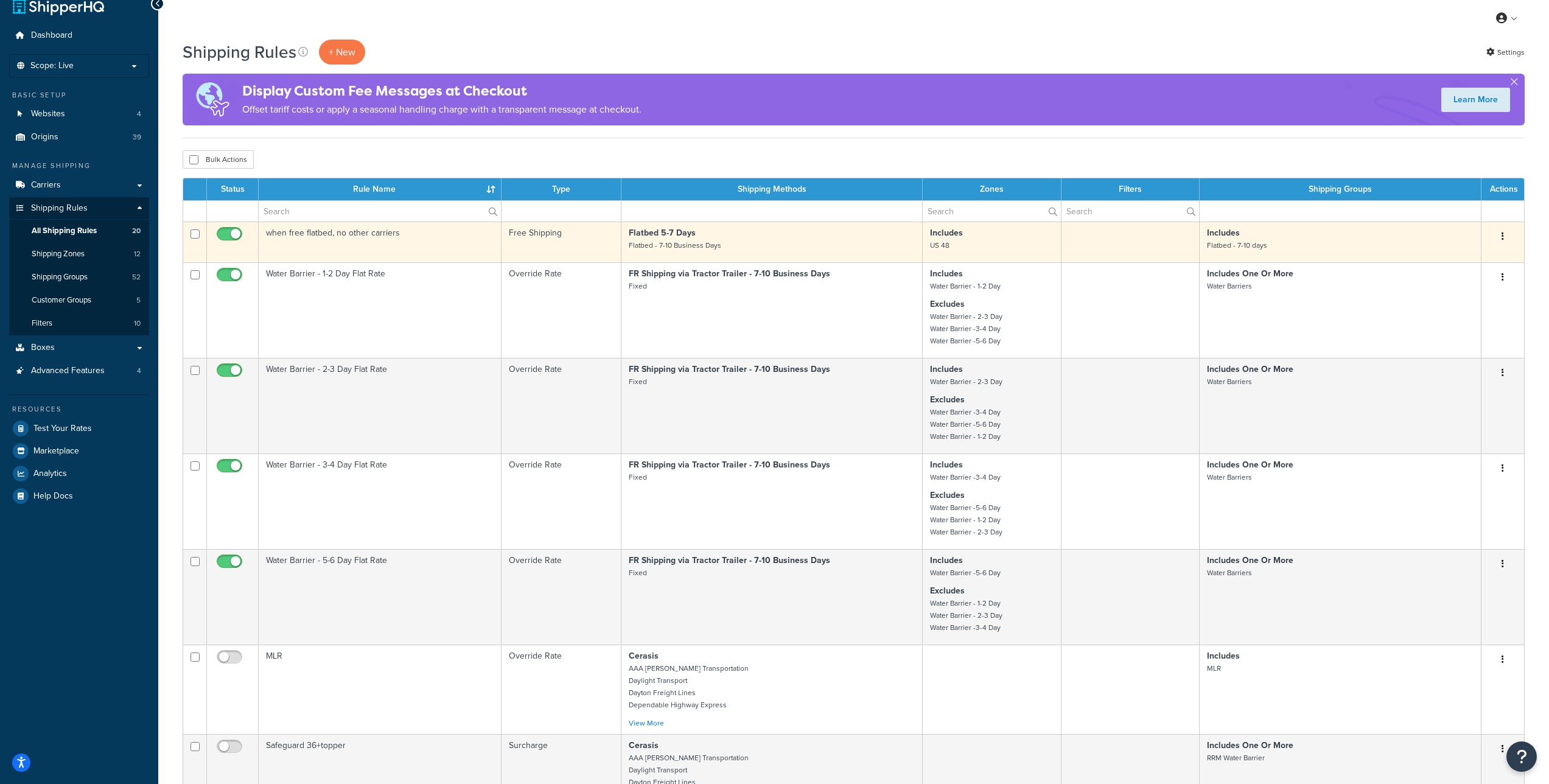
click at [1500, 234] on button "button" at bounding box center [1503, 237] width 17 height 19
click at [1462, 258] on link "Edit" at bounding box center [1463, 259] width 96 height 25
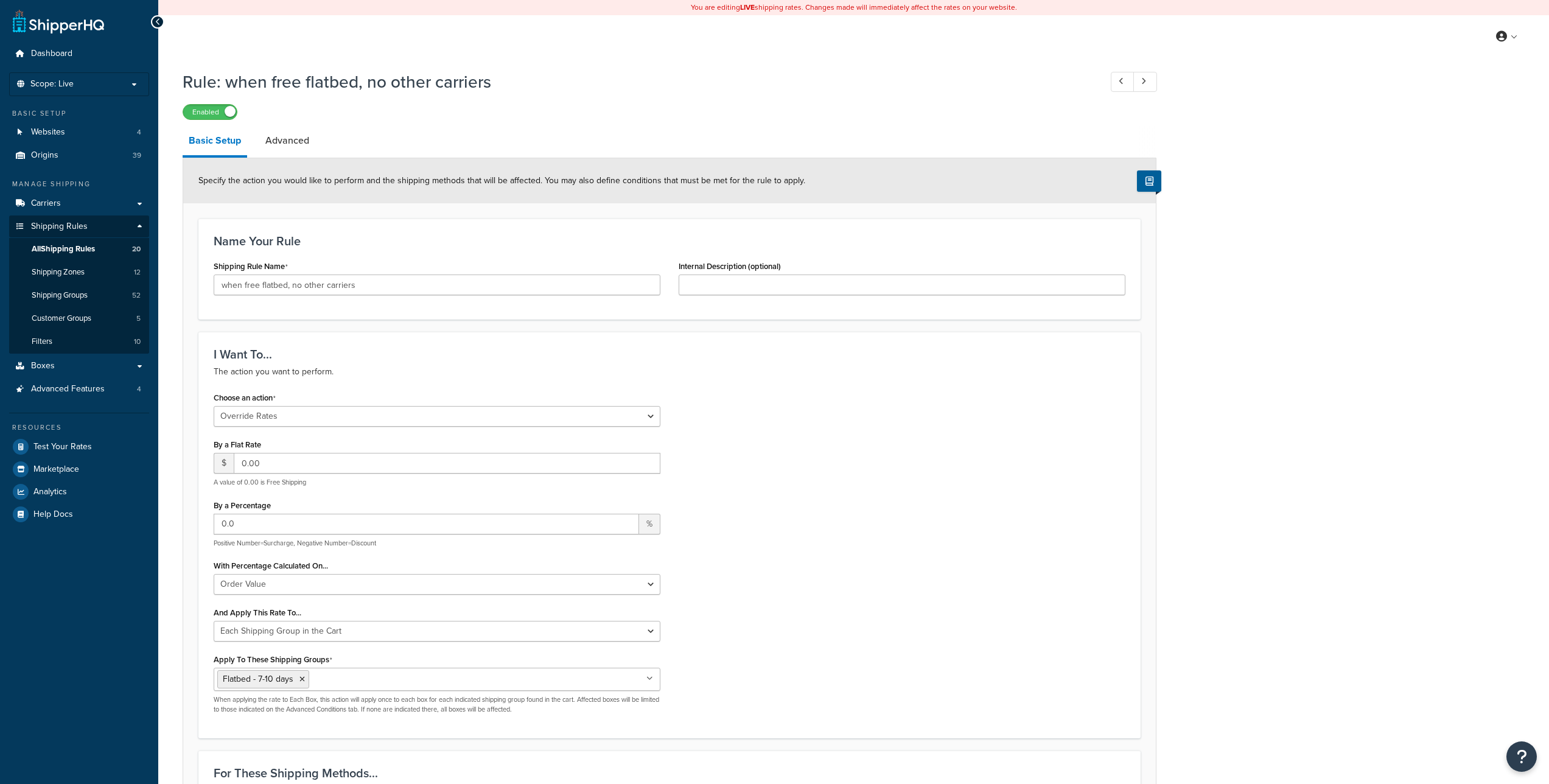
select select "OVERRIDE"
select select "SHIPPING_GROUP"
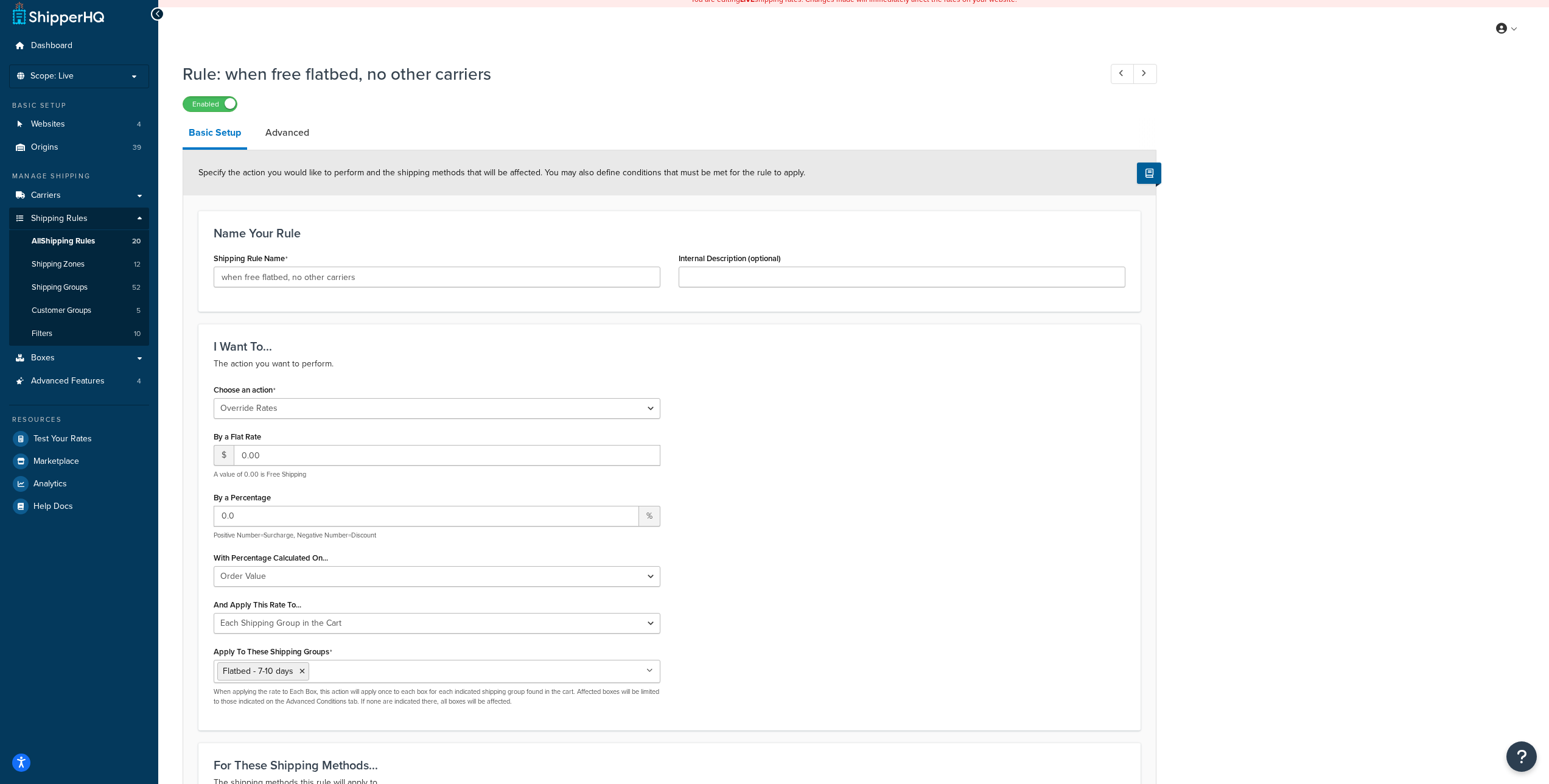
scroll to position [19, 0]
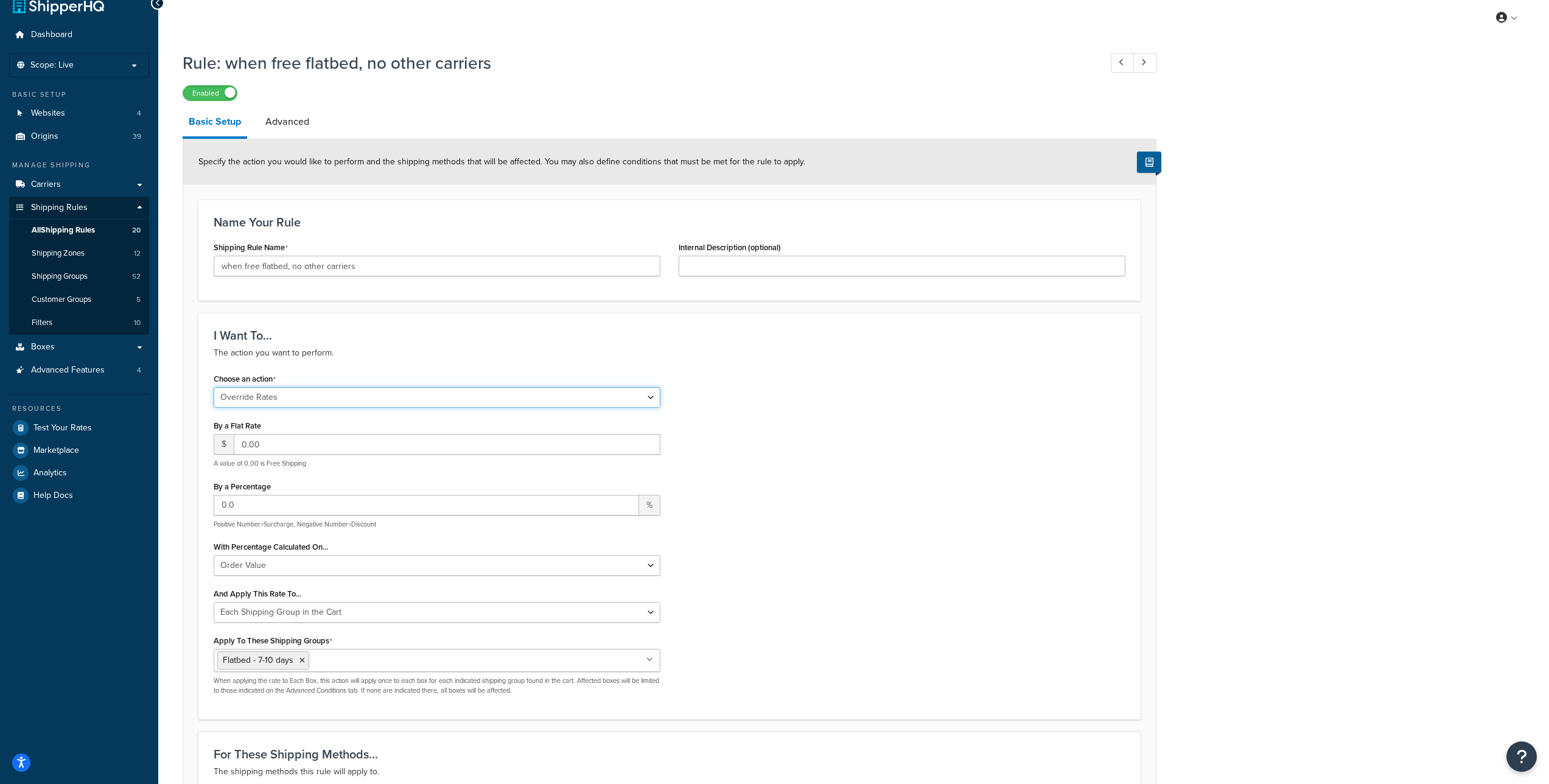
click at [651, 394] on select "Choose an action Override Rates Surcharge or discount rates Hide a shipping met…" at bounding box center [437, 397] width 447 height 20
click at [652, 400] on select "Choose an action Override Rates Surcharge or discount rates Hide a shipping met…" at bounding box center [437, 397] width 447 height 20
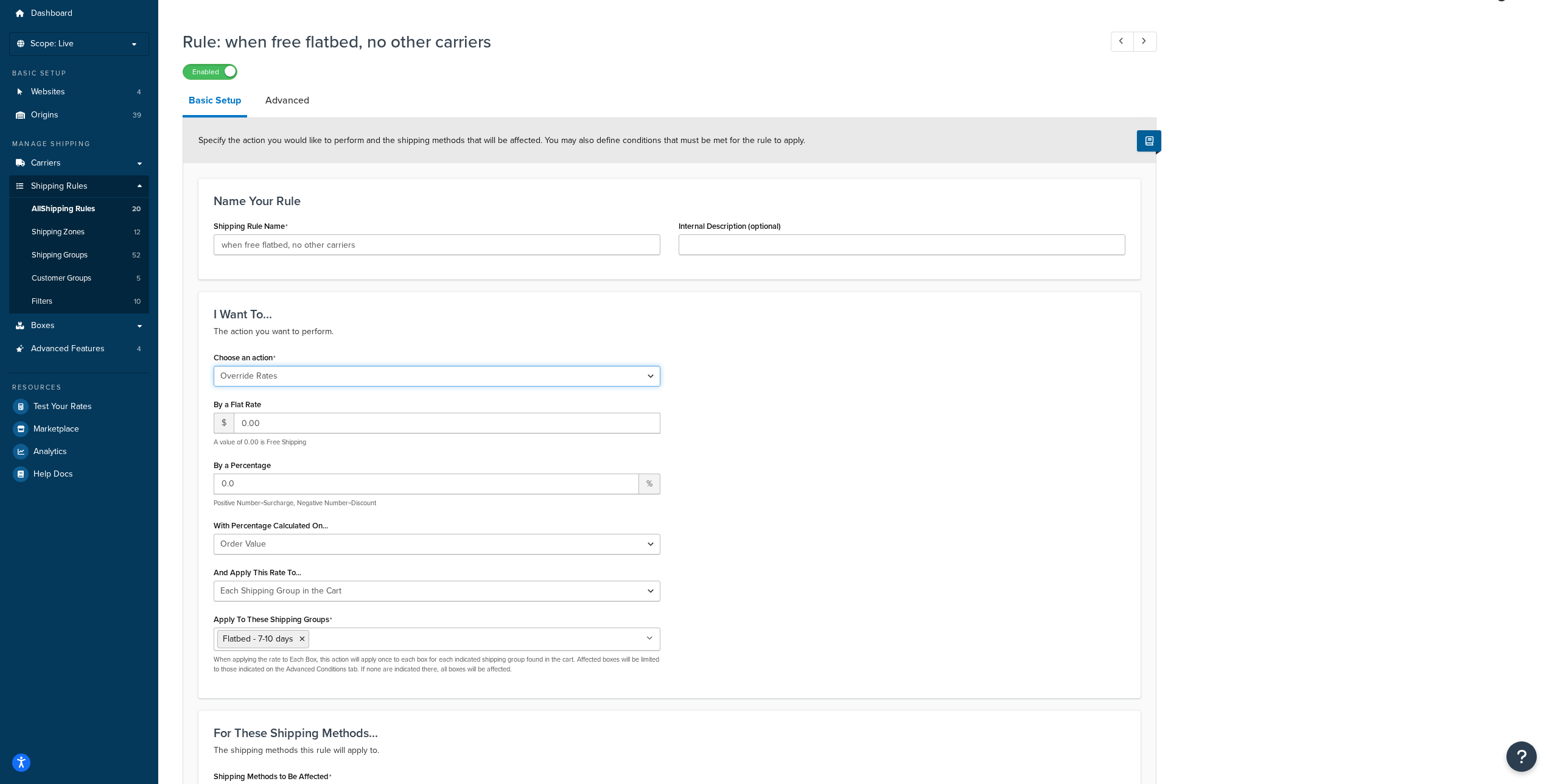
scroll to position [113, 0]
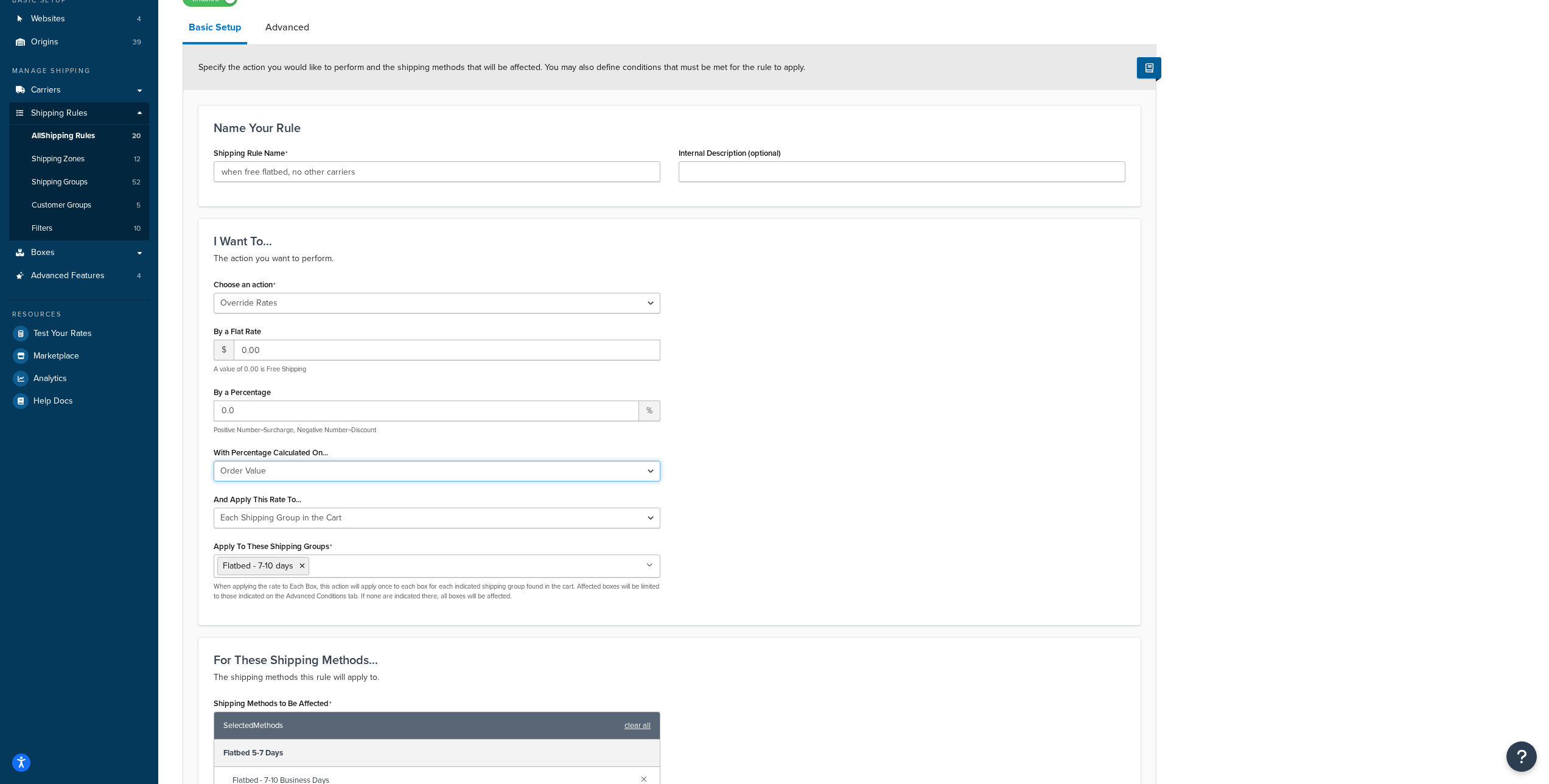
click at [659, 464] on select "Order Value" at bounding box center [437, 471] width 447 height 20
click at [651, 521] on select "Each Shipment in the Cart Each Origin in the Cart Each Shipping Group in the Ca…" at bounding box center [437, 518] width 447 height 20
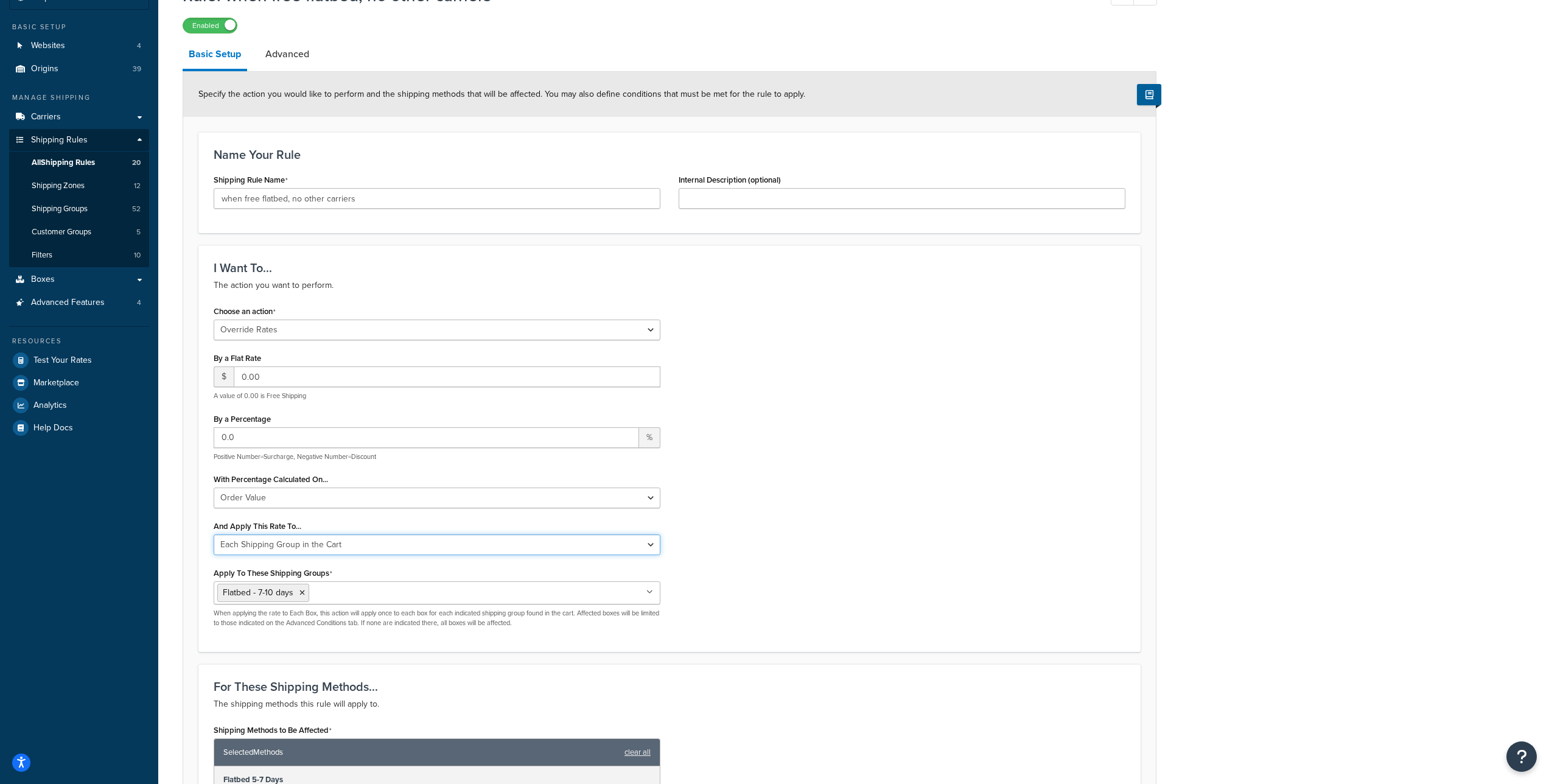
scroll to position [86, 0]
click at [291, 56] on link "Advanced" at bounding box center [287, 55] width 56 height 29
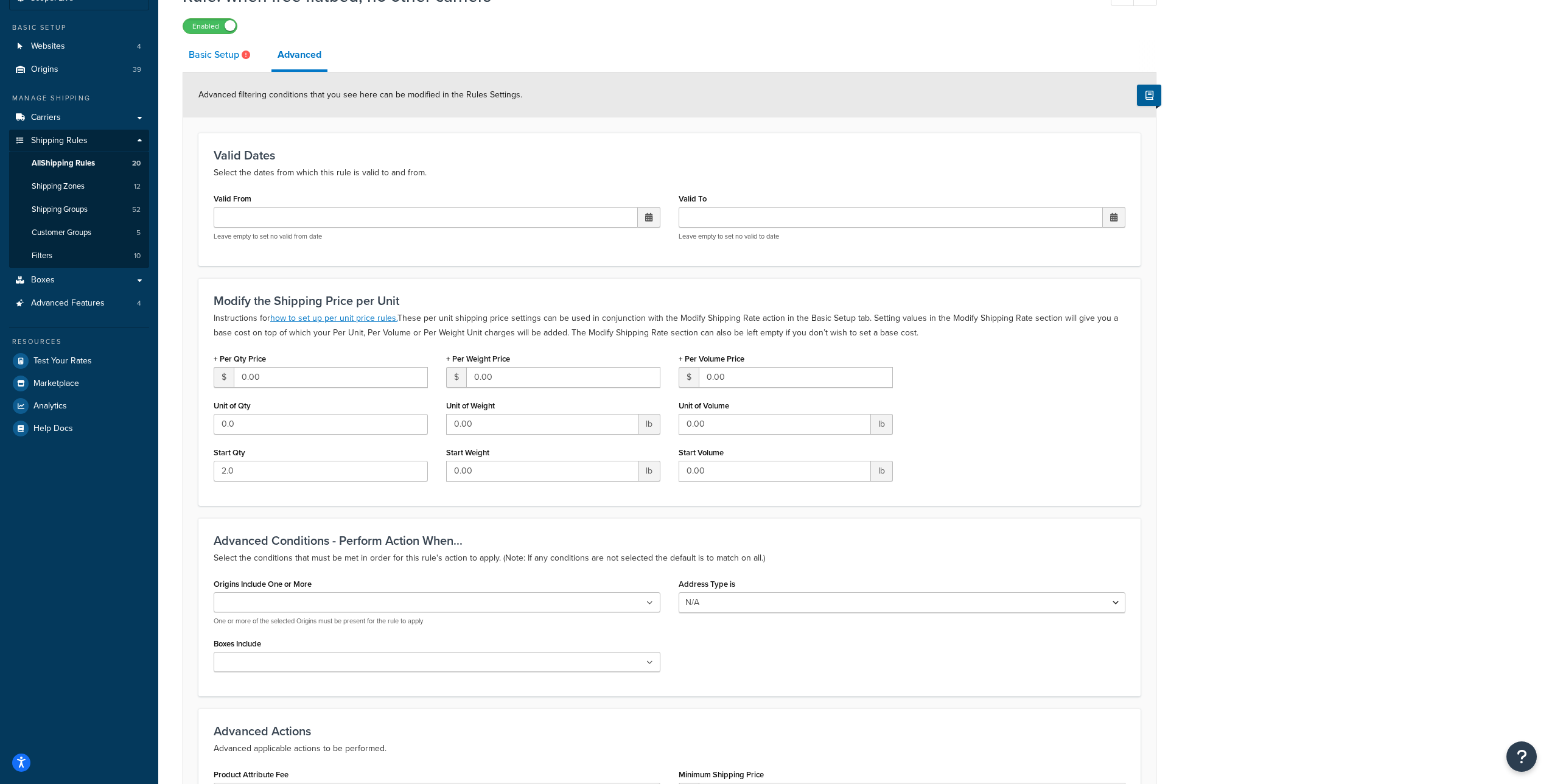
click at [243, 59] on icon at bounding box center [246, 54] width 8 height 8
select select "OVERRIDE"
select select "SHIPPING_GROUP"
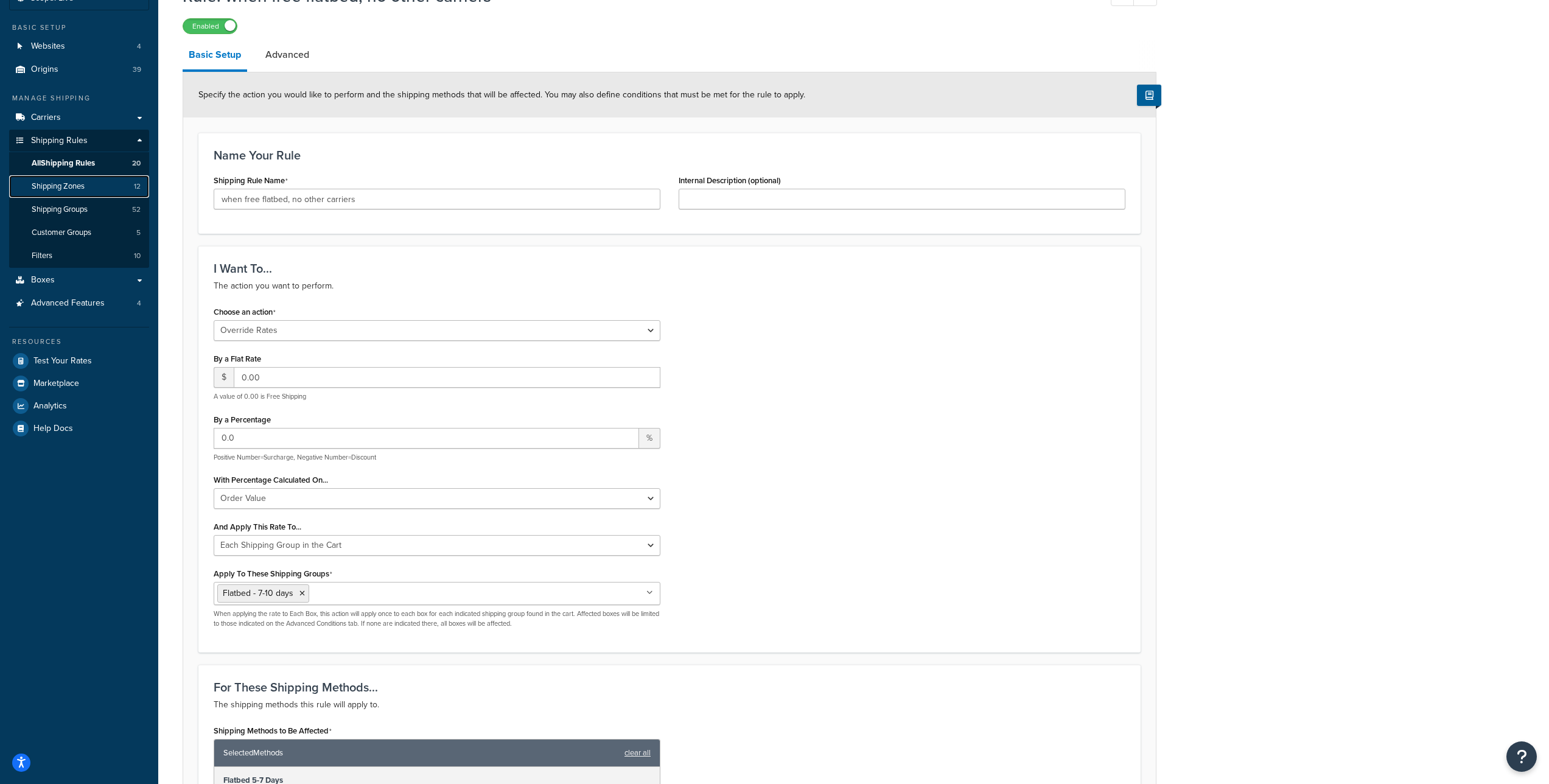
click at [94, 182] on link "Shipping Zones 12" at bounding box center [79, 186] width 140 height 22
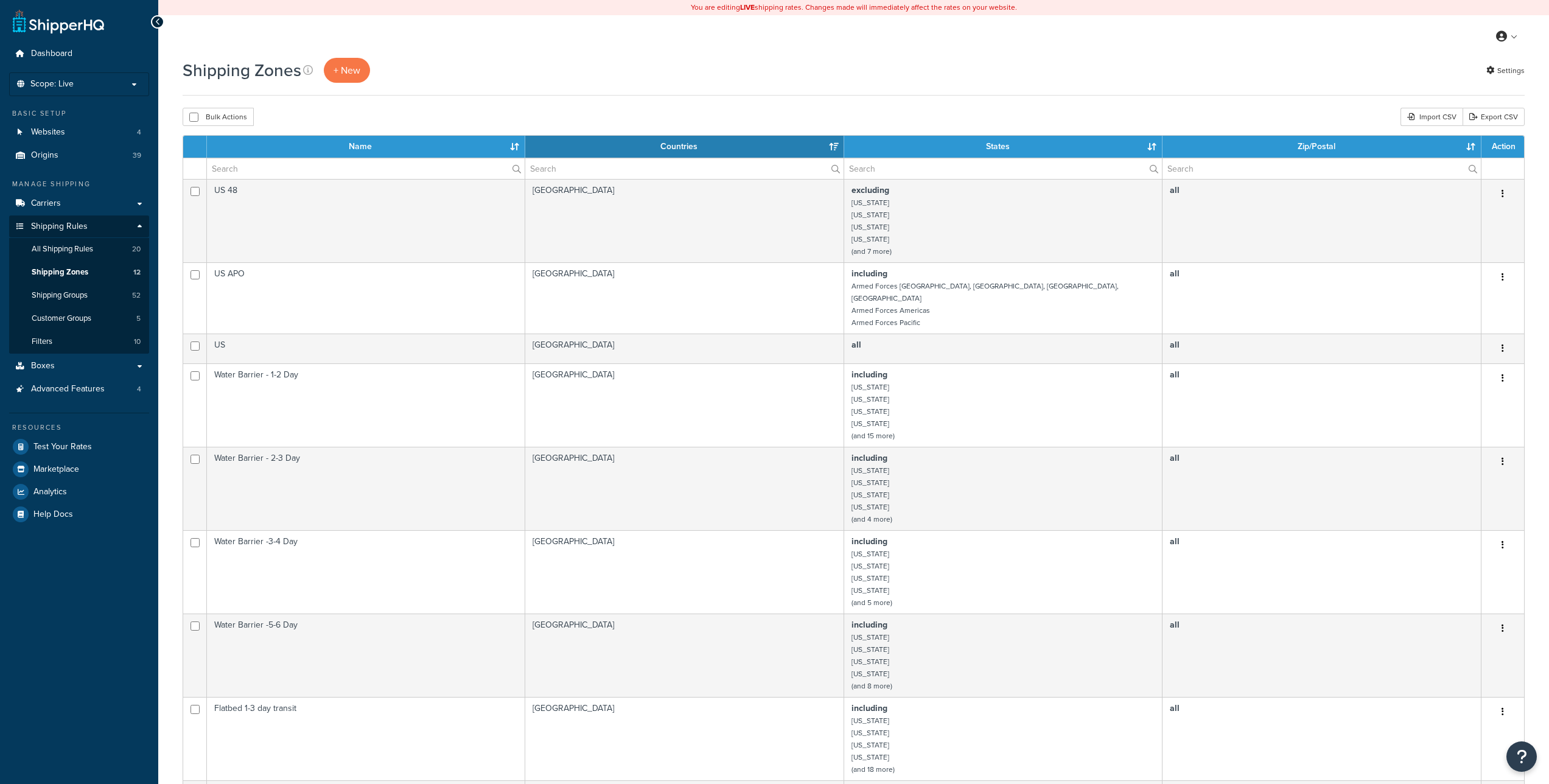
select select "15"
click at [99, 290] on link "Shipping Groups 52" at bounding box center [79, 295] width 140 height 22
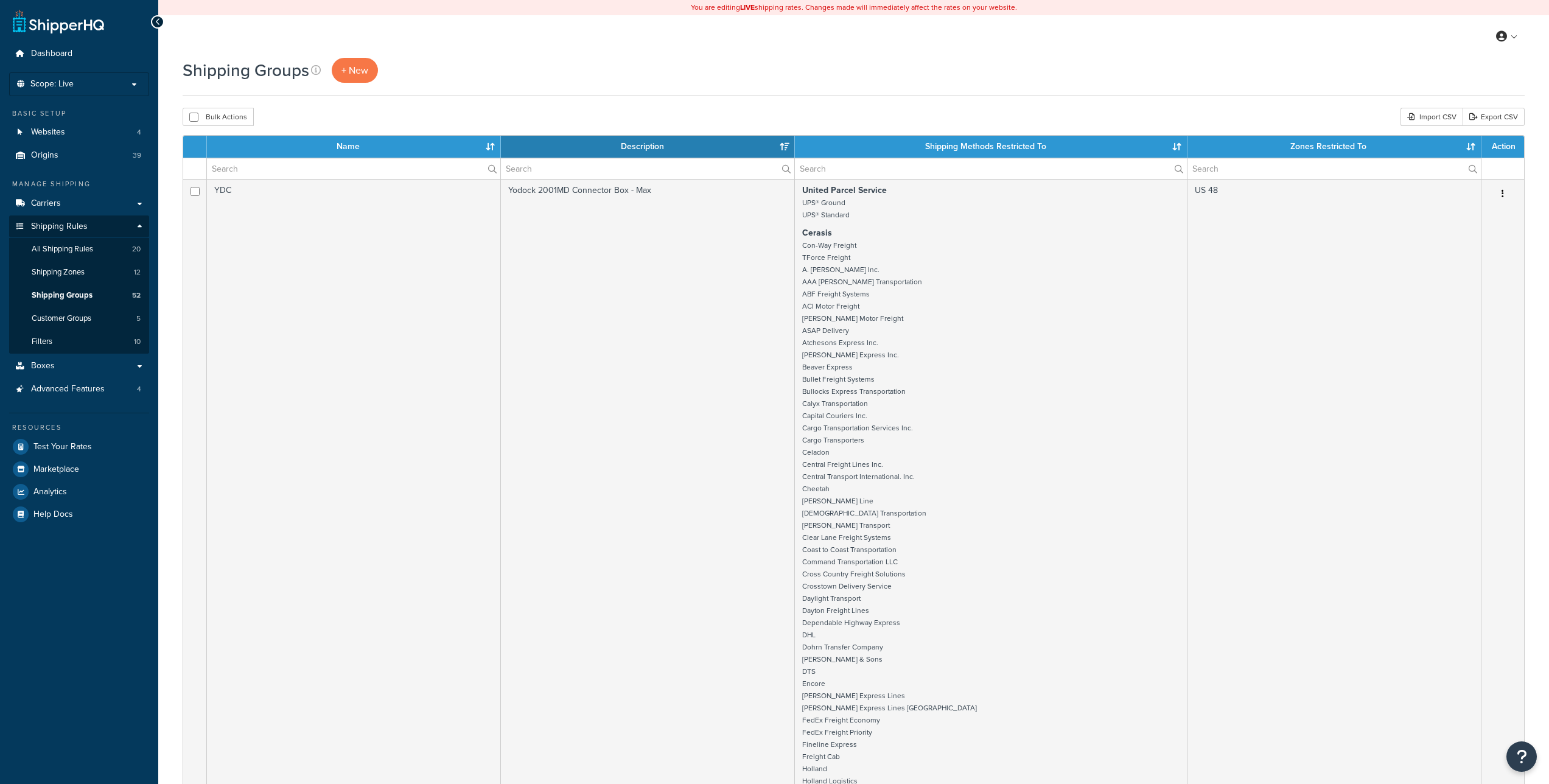
select select "15"
click at [83, 310] on link "Customer Groups 5" at bounding box center [79, 318] width 140 height 22
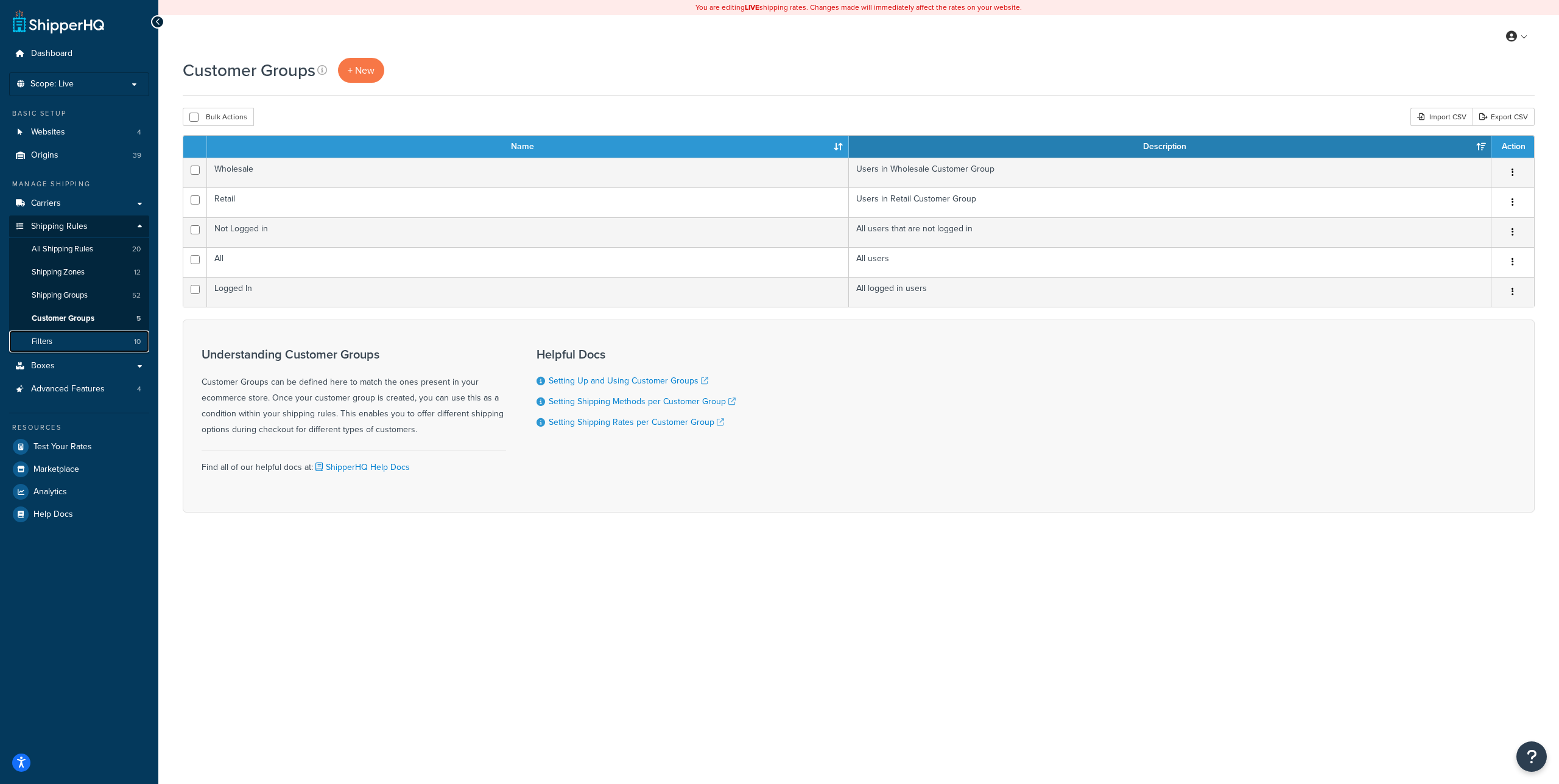
click at [52, 338] on span "Filters" at bounding box center [42, 341] width 20 height 10
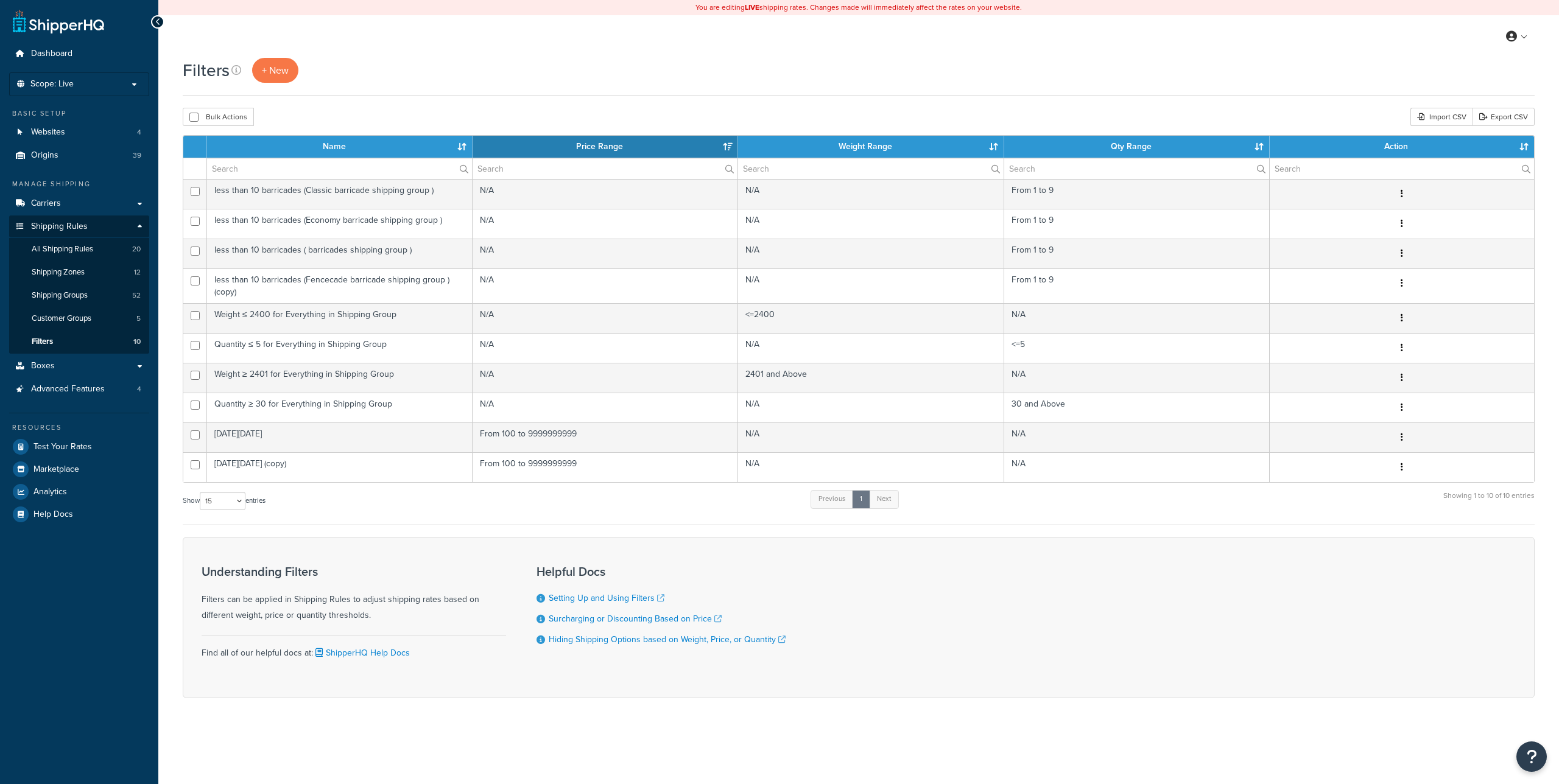
select select "15"
click at [90, 370] on link "Boxes" at bounding box center [79, 366] width 140 height 22
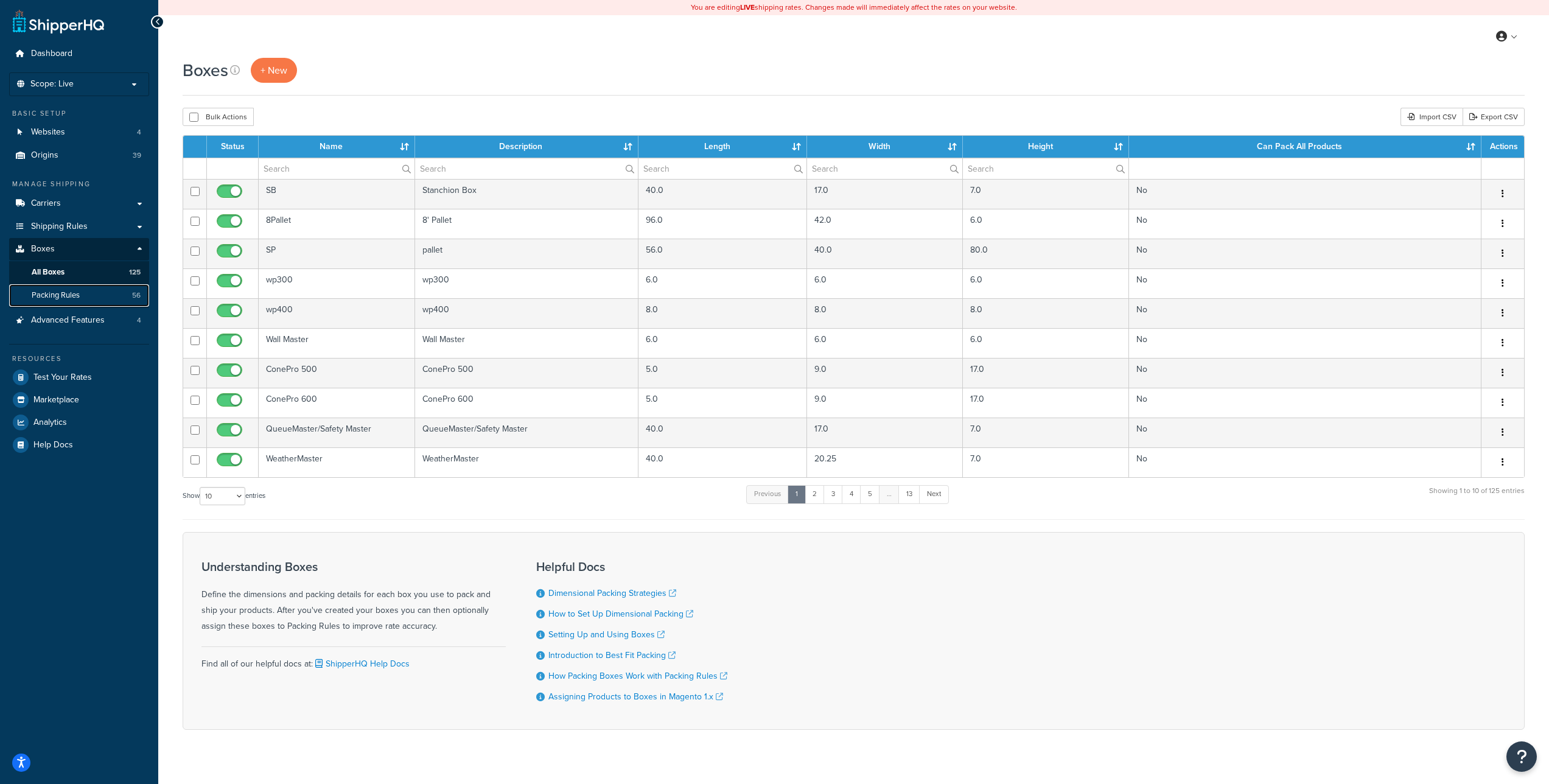
click at [83, 292] on link "Packing Rules 56" at bounding box center [79, 295] width 140 height 22
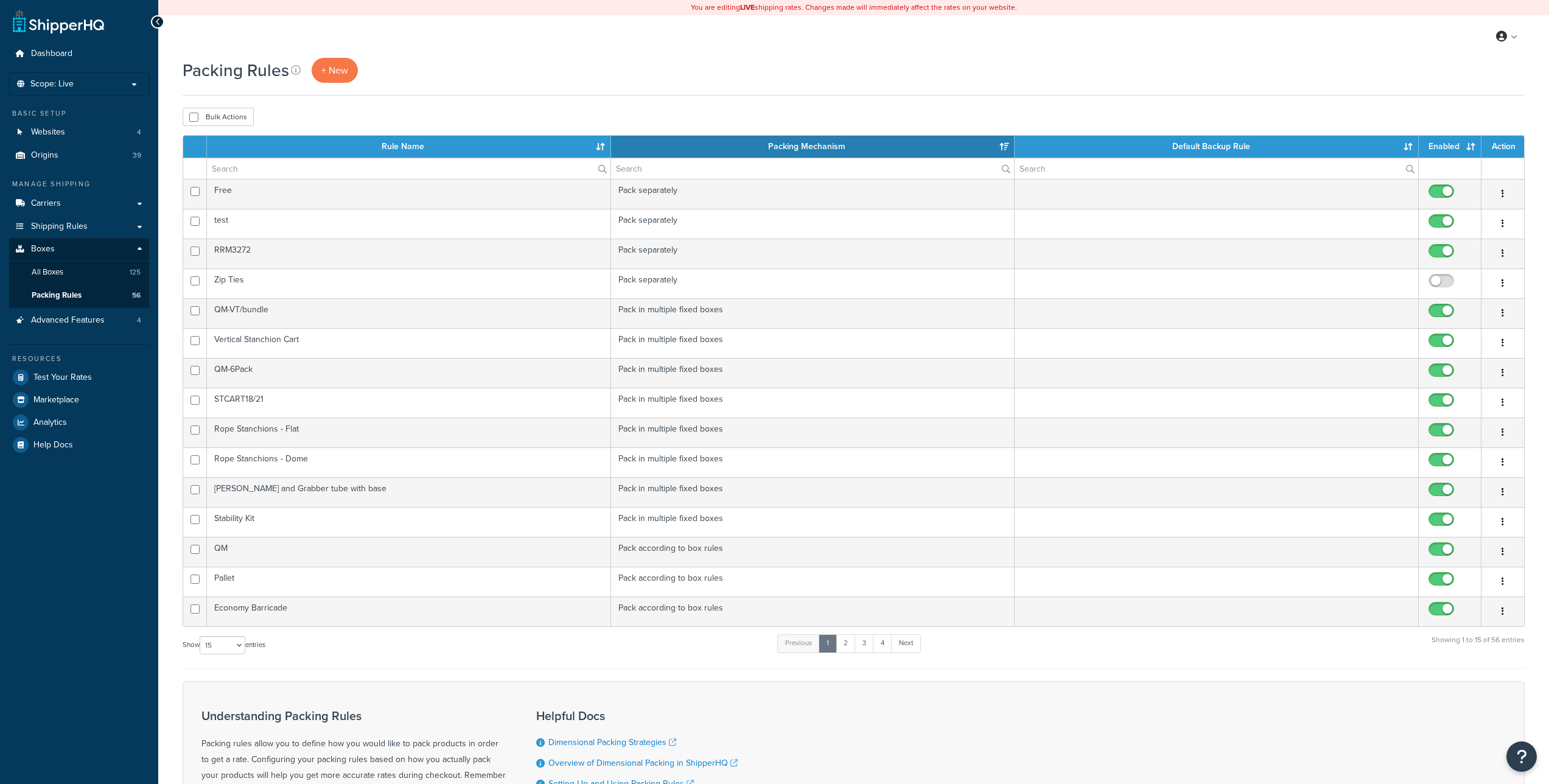
select select "15"
click at [83, 273] on link "All Boxes 125" at bounding box center [79, 272] width 140 height 22
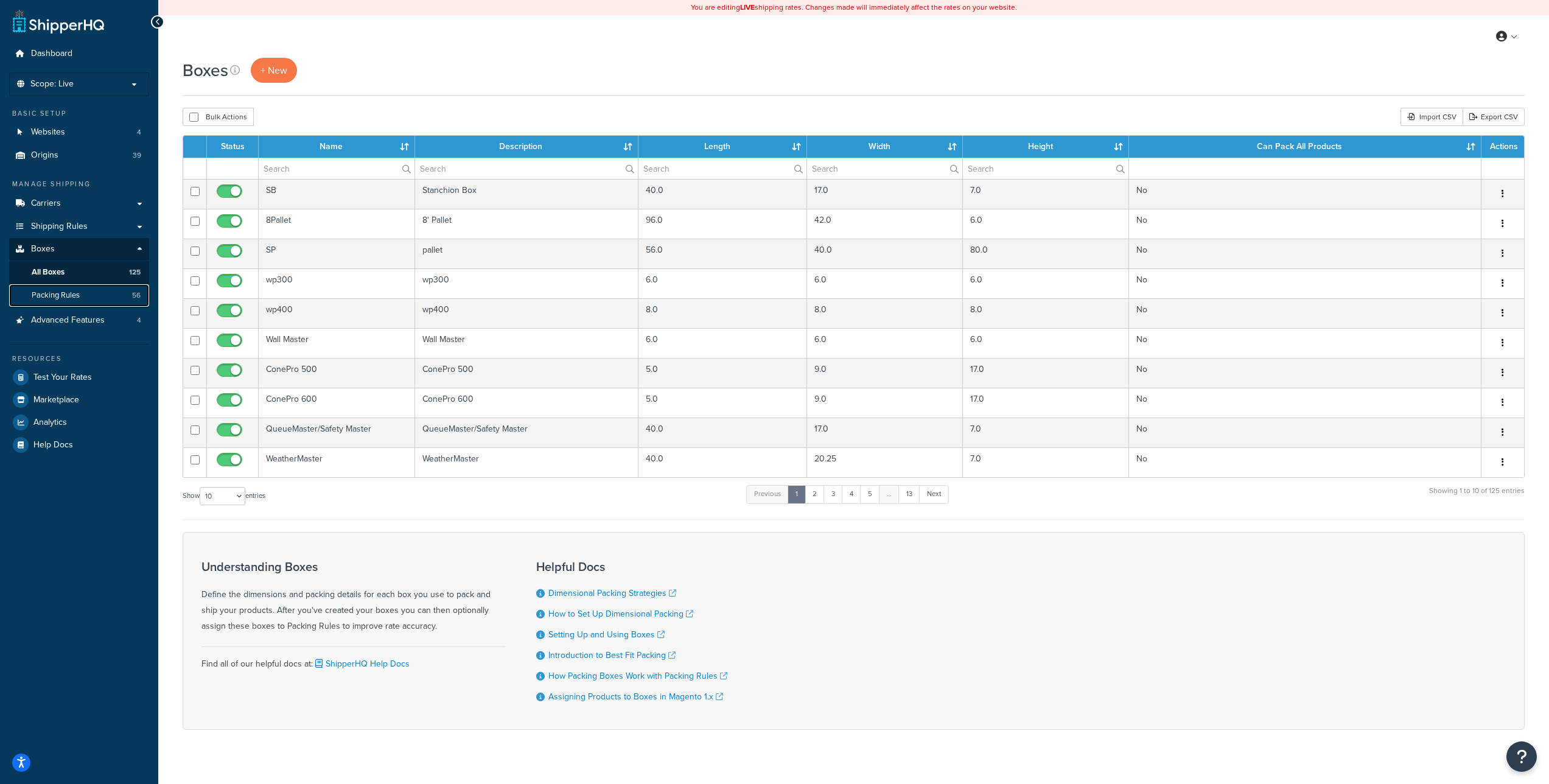
click at [86, 290] on link "Packing Rules 56" at bounding box center [79, 295] width 140 height 22
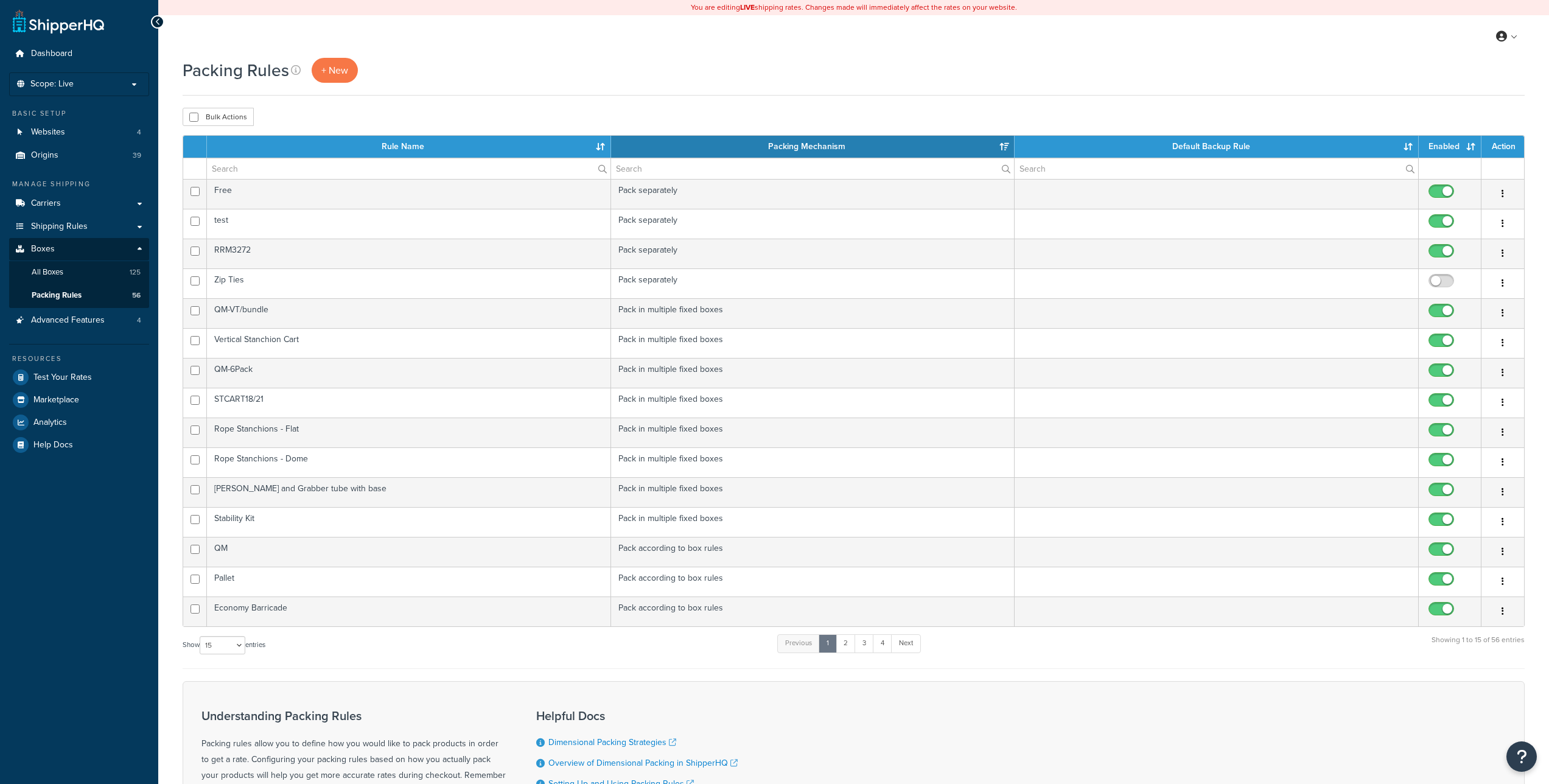
select select "15"
click at [74, 272] on link "All Boxes 125" at bounding box center [79, 272] width 140 height 22
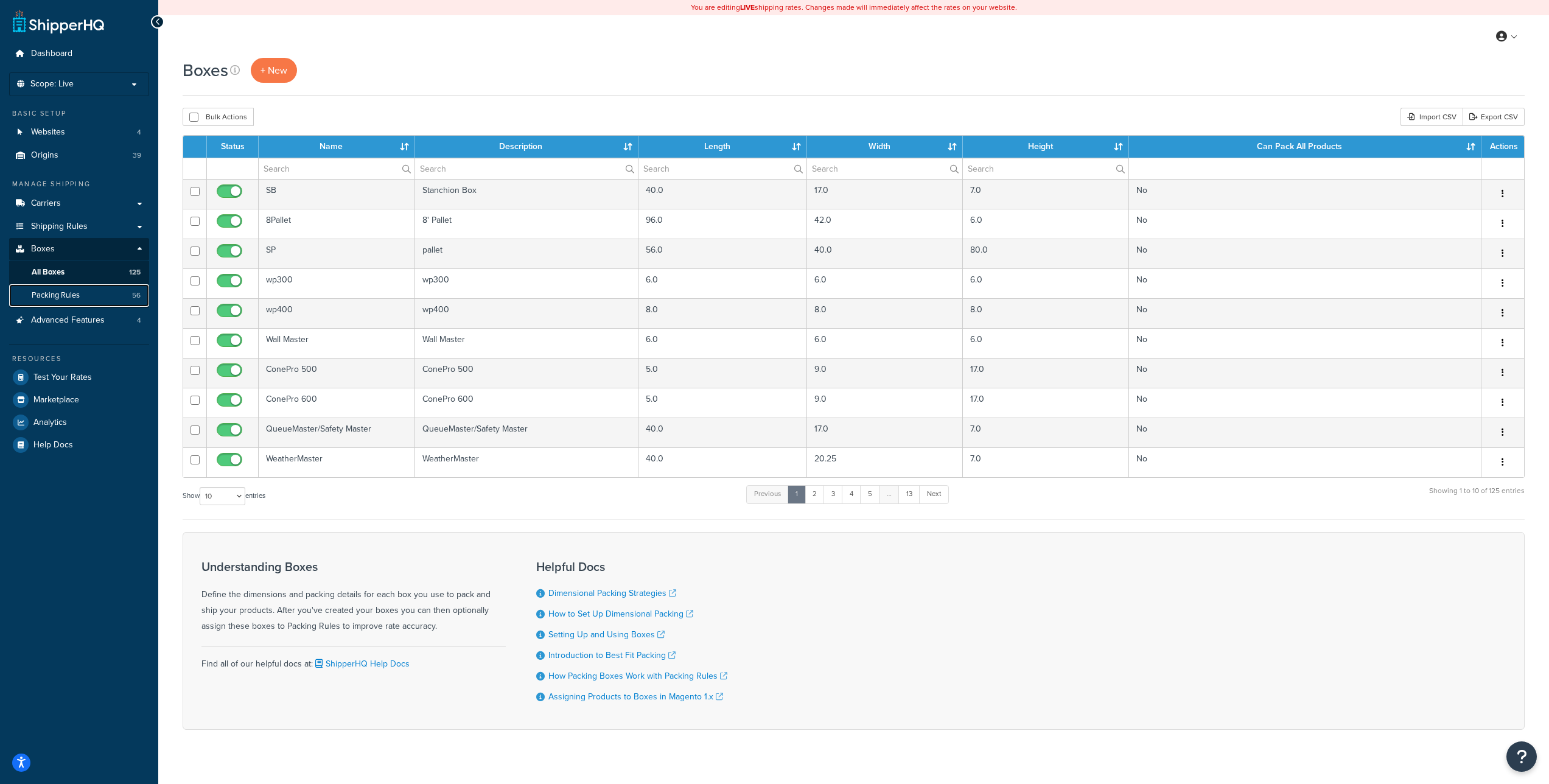
click at [87, 292] on link "Packing Rules 56" at bounding box center [79, 295] width 140 height 22
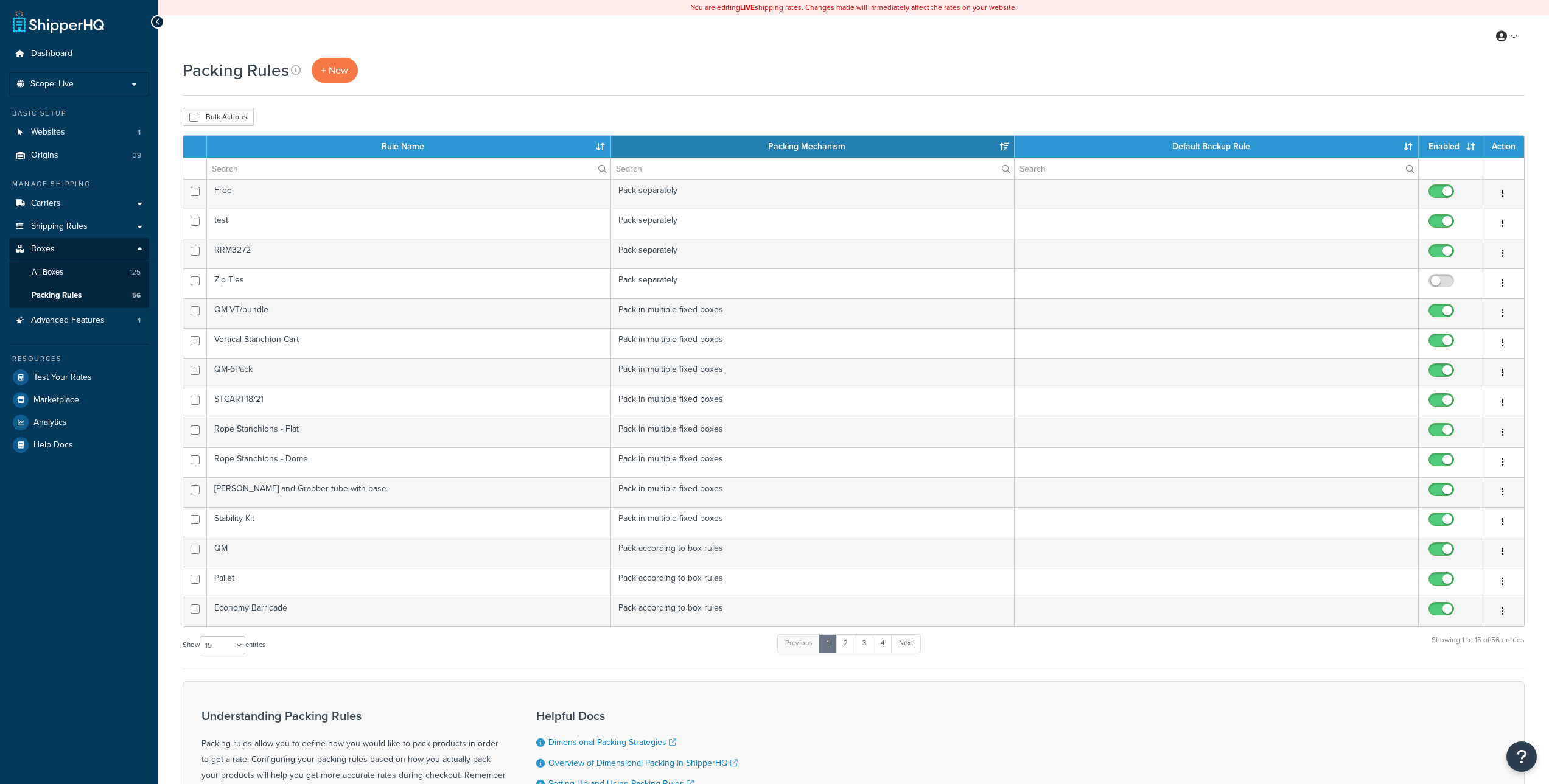
select select "15"
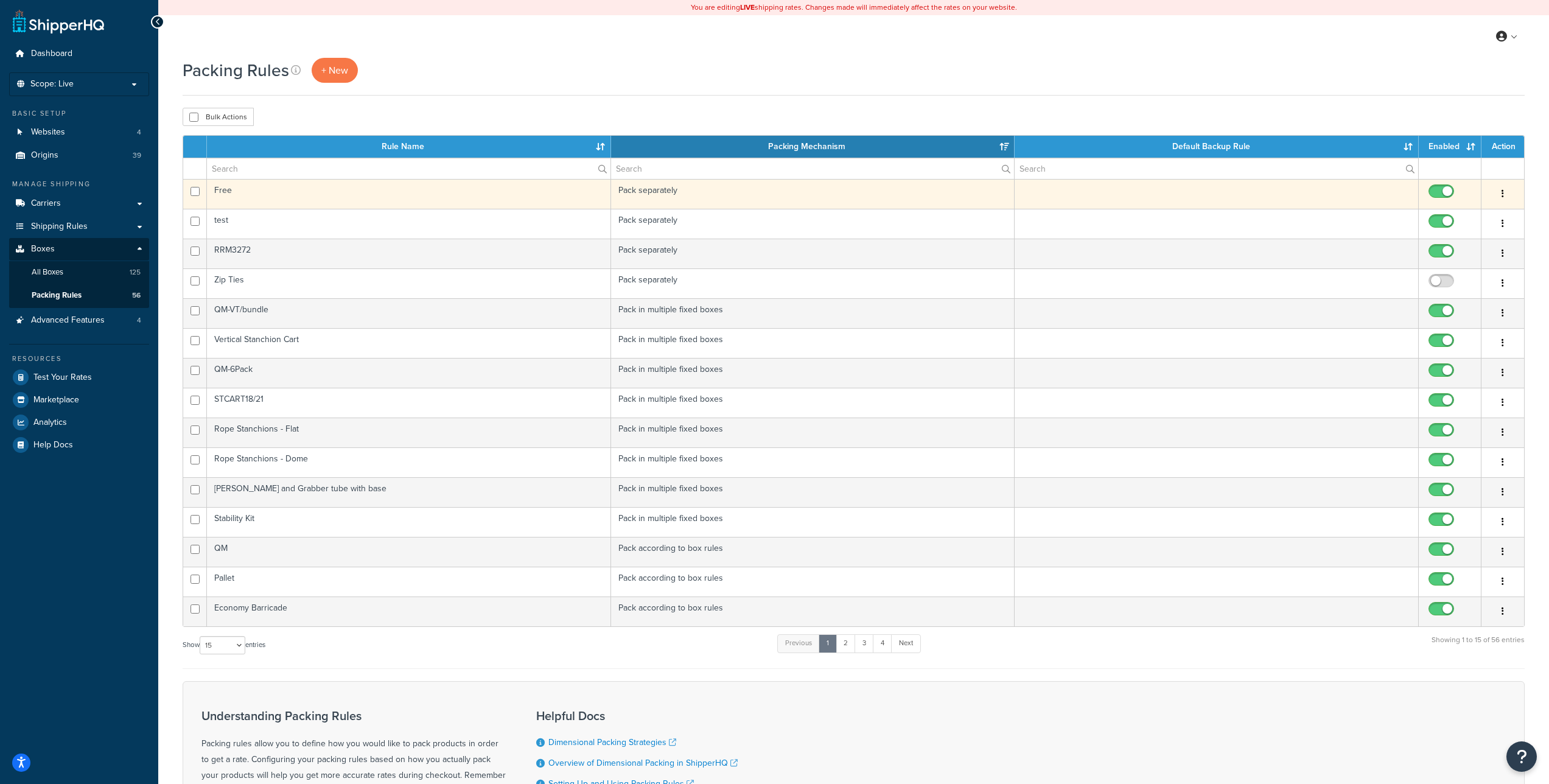
click at [1502, 196] on icon "button" at bounding box center [1503, 193] width 3 height 8
click at [1466, 215] on link "Edit" at bounding box center [1454, 219] width 96 height 25
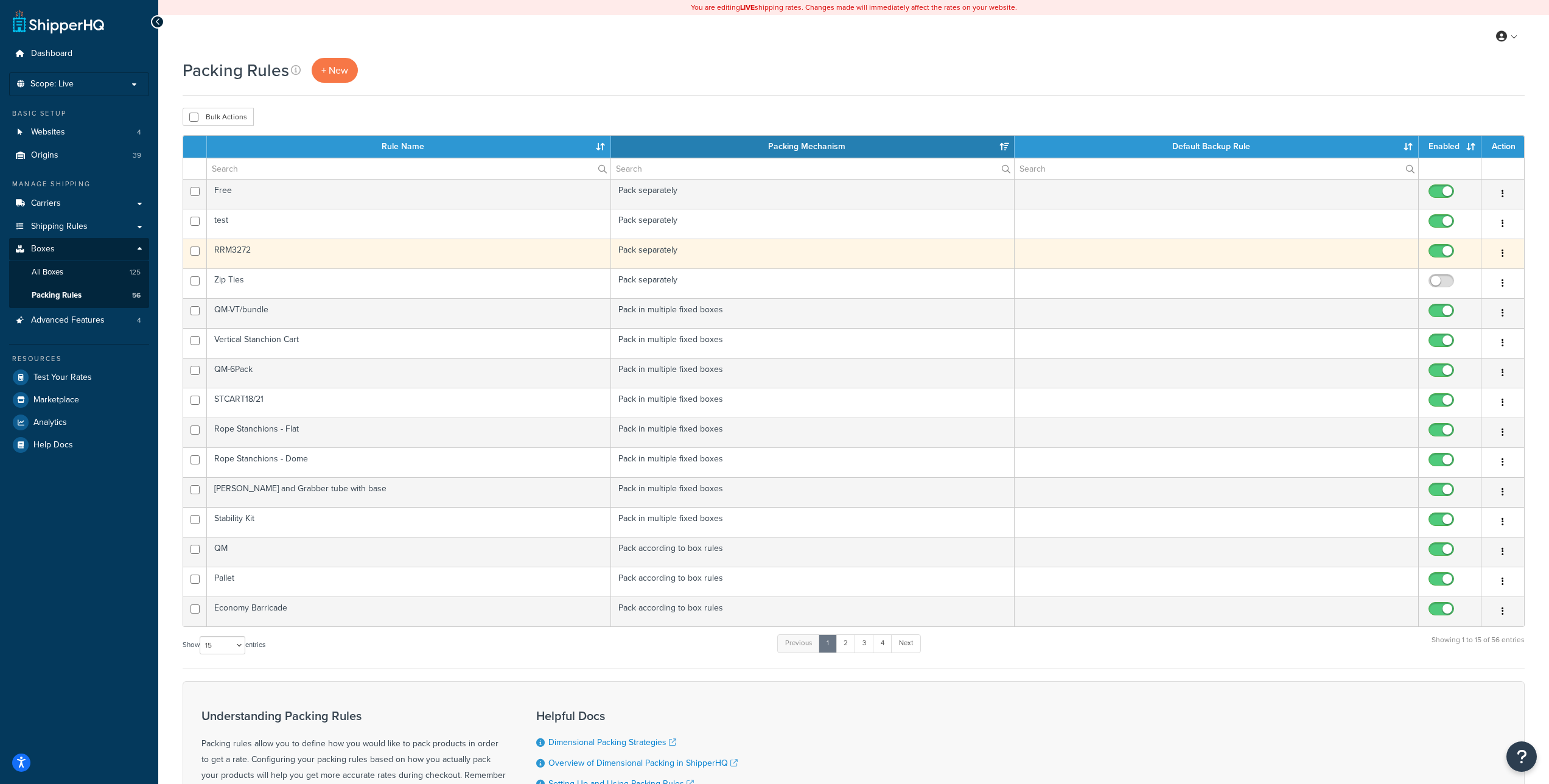
click at [1502, 253] on icon "button" at bounding box center [1503, 253] width 3 height 8
click at [1458, 272] on link "Edit" at bounding box center [1454, 278] width 96 height 25
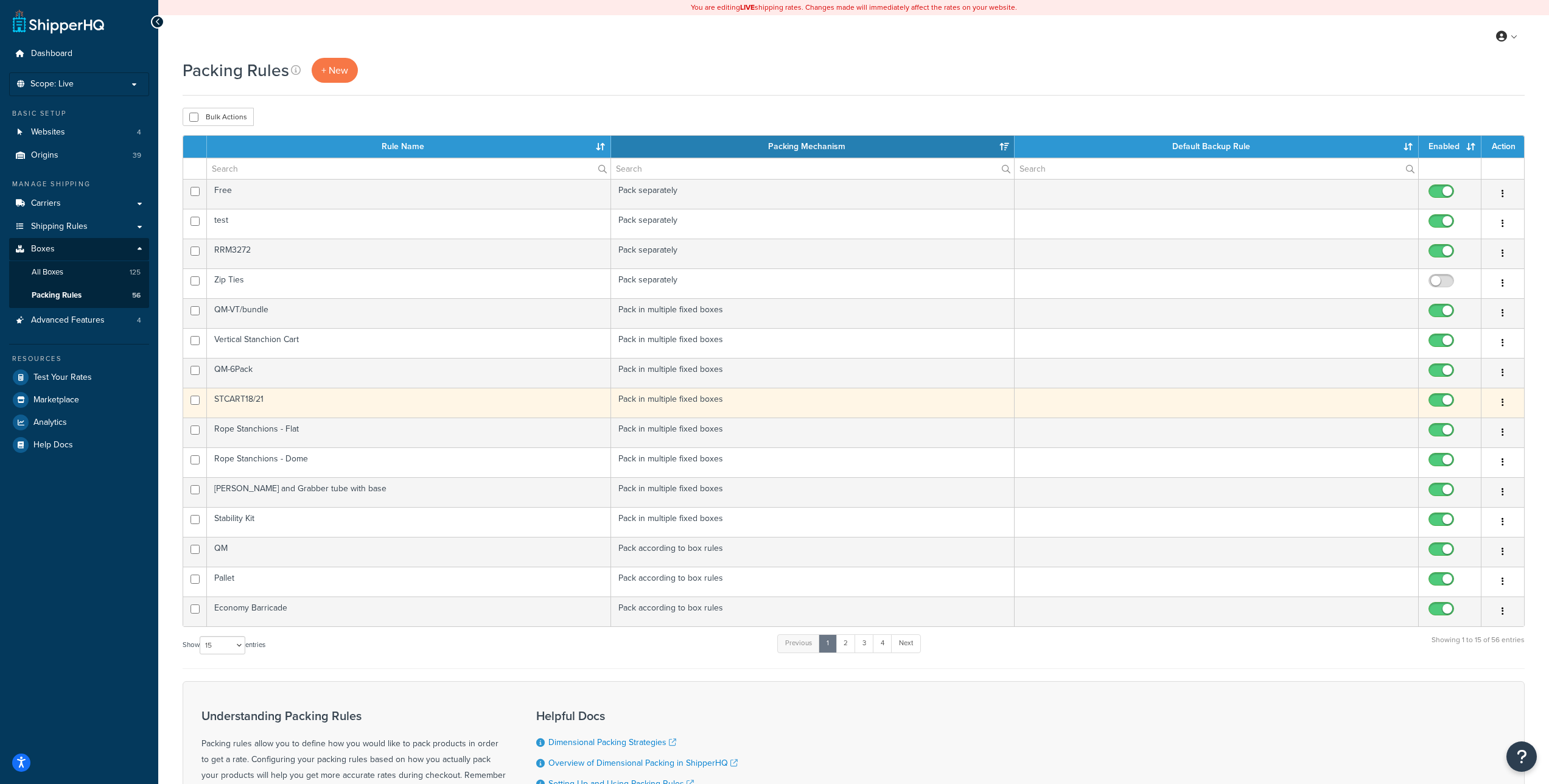
click at [1502, 401] on icon "button" at bounding box center [1503, 402] width 3 height 8
click at [1462, 423] on link "Edit" at bounding box center [1454, 427] width 96 height 25
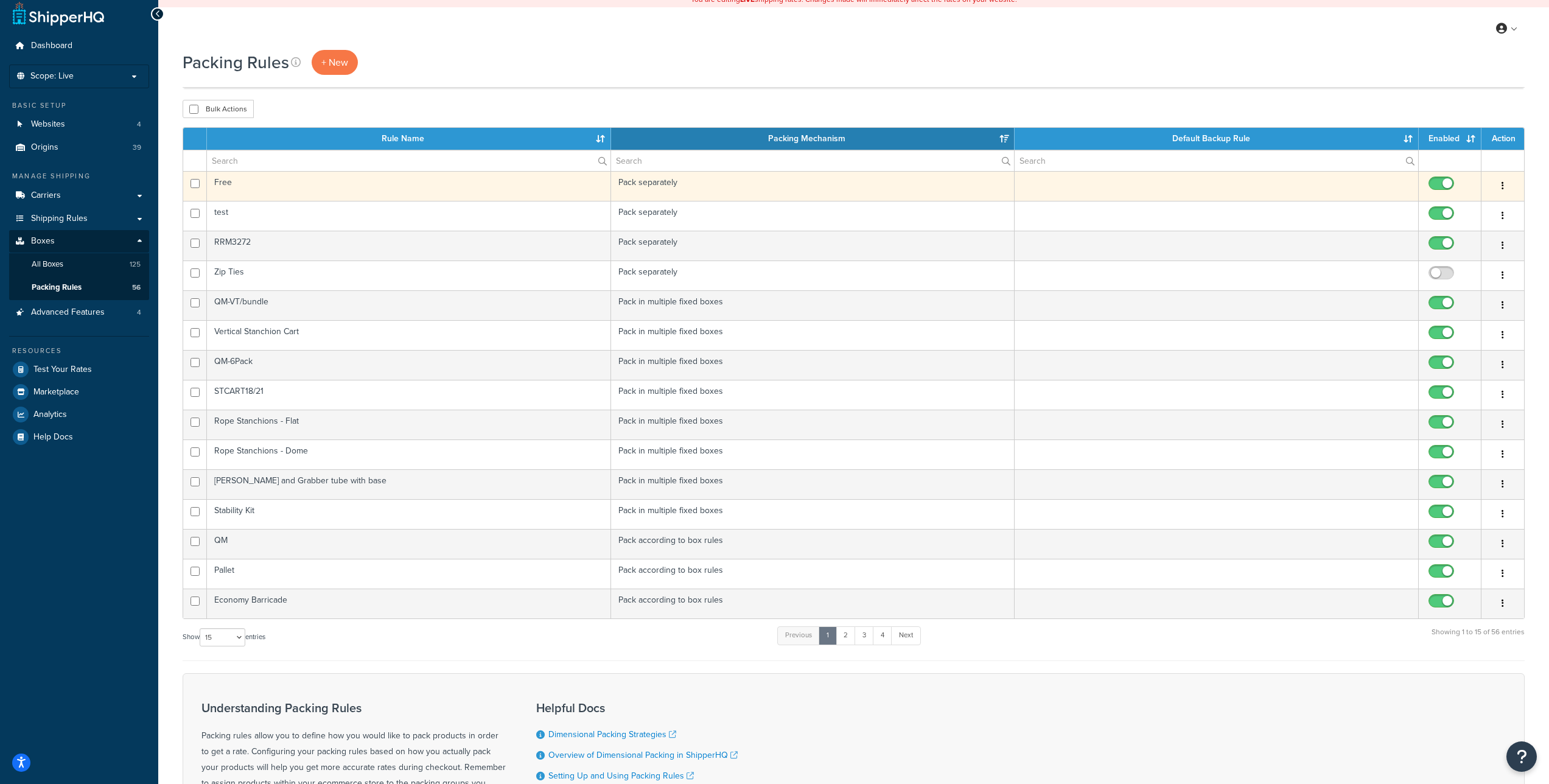
scroll to position [7, 0]
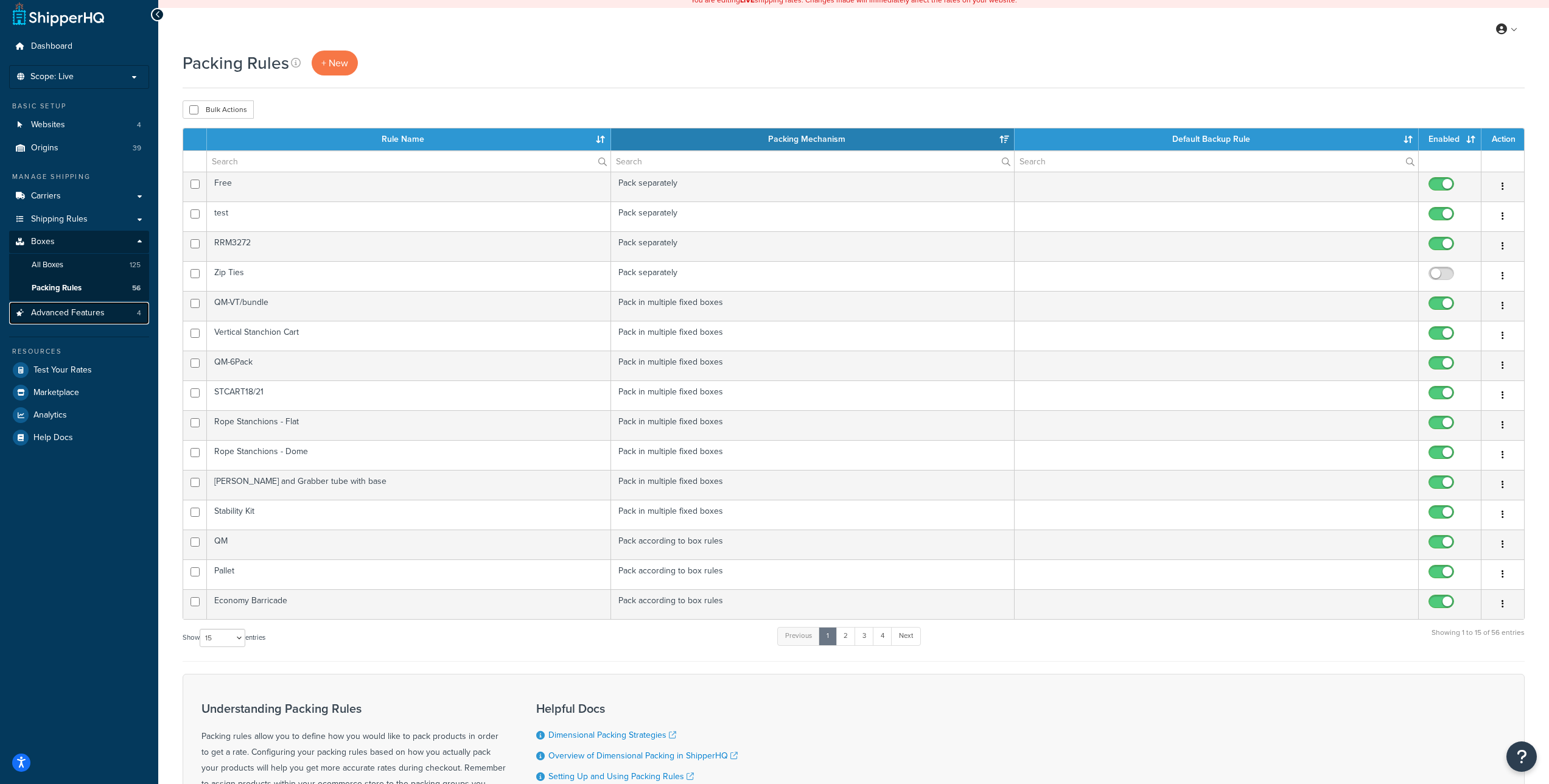
click at [86, 315] on span "Advanced Features" at bounding box center [68, 313] width 74 height 10
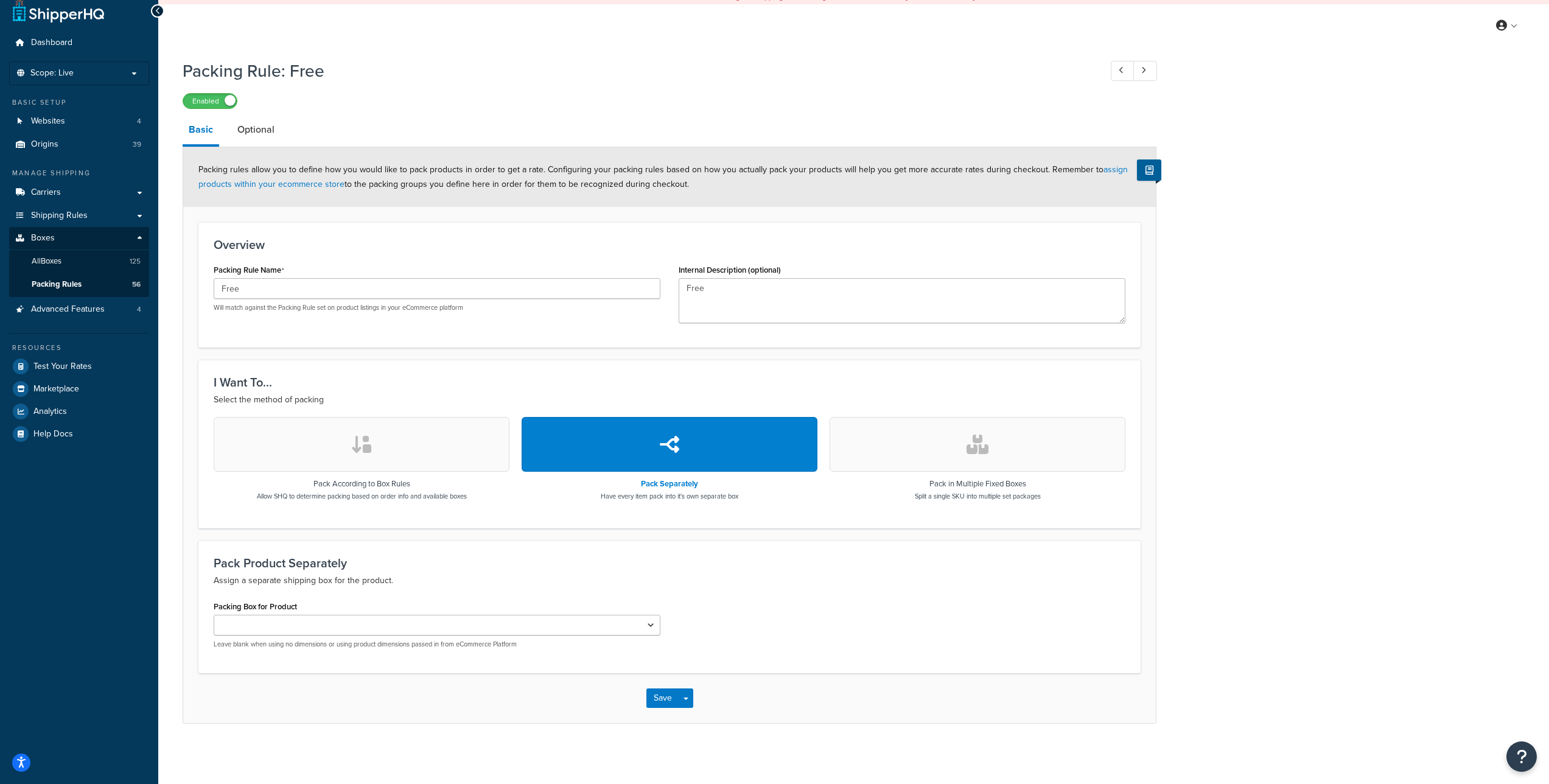
scroll to position [12, 0]
click at [244, 125] on link "Optional" at bounding box center [256, 129] width 49 height 29
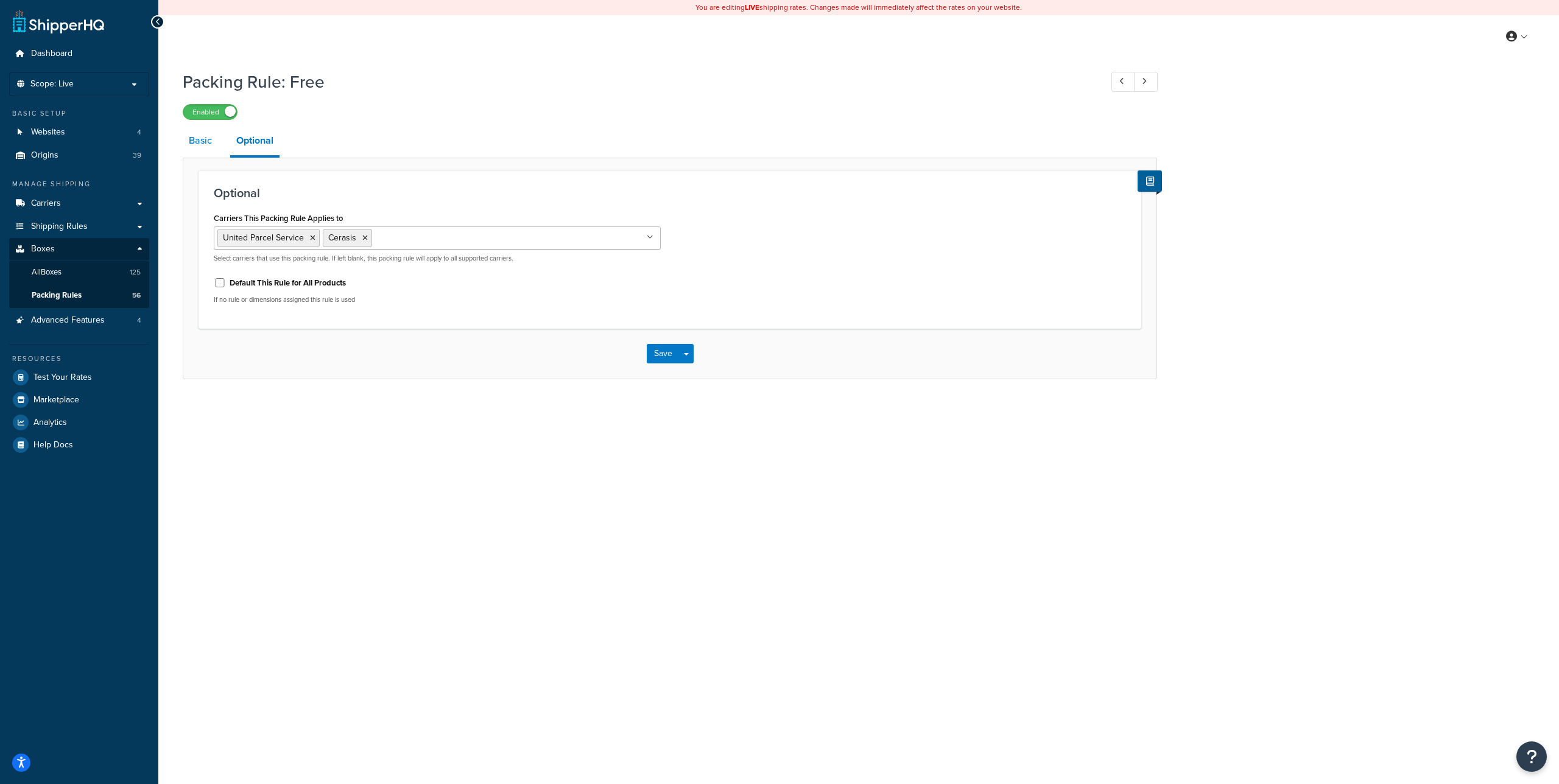
click at [199, 136] on link "Basic" at bounding box center [200, 141] width 35 height 29
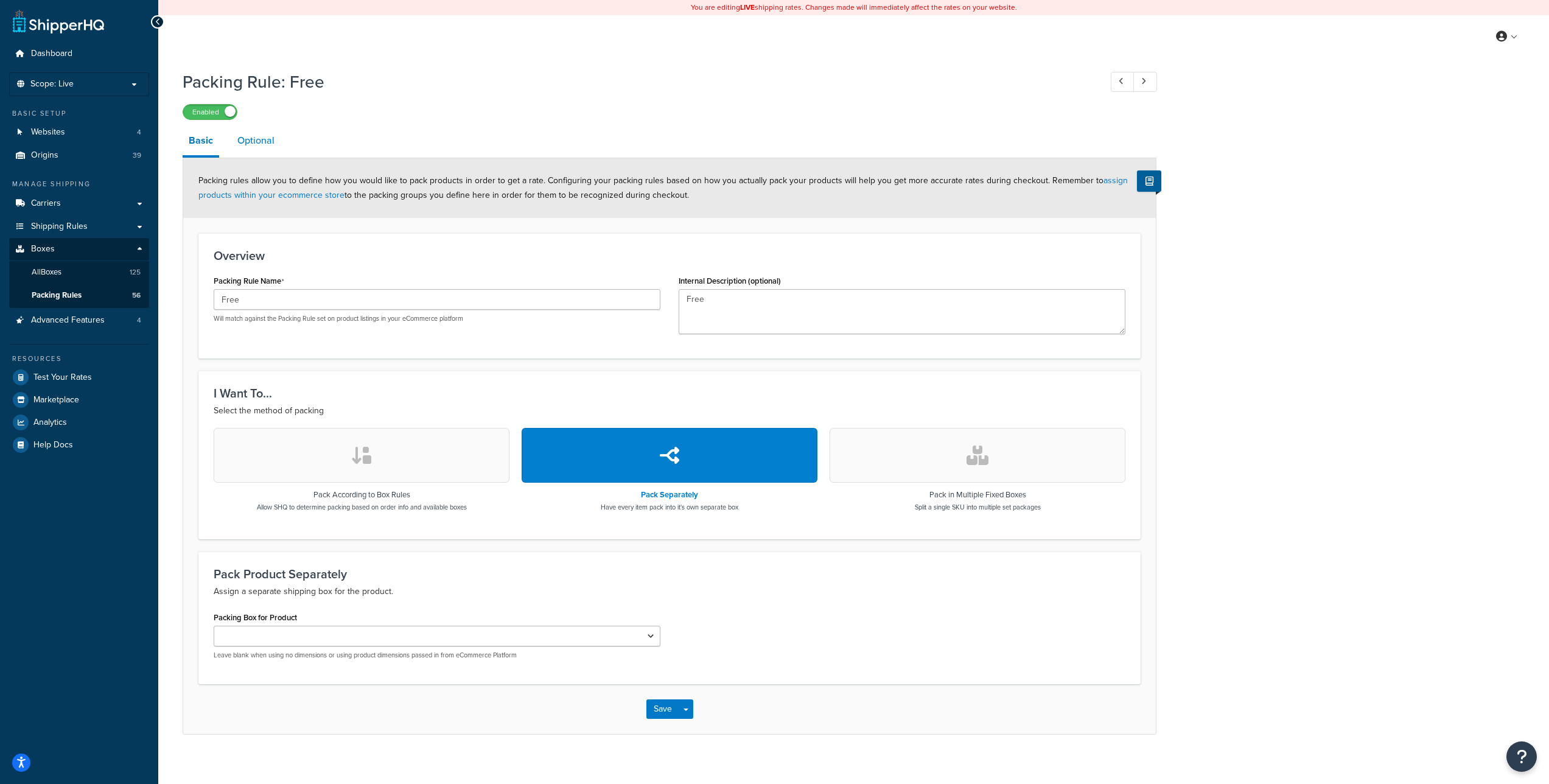
click at [247, 137] on link "Optional" at bounding box center [256, 141] width 49 height 29
click at [252, 136] on link "Optional" at bounding box center [256, 141] width 49 height 29
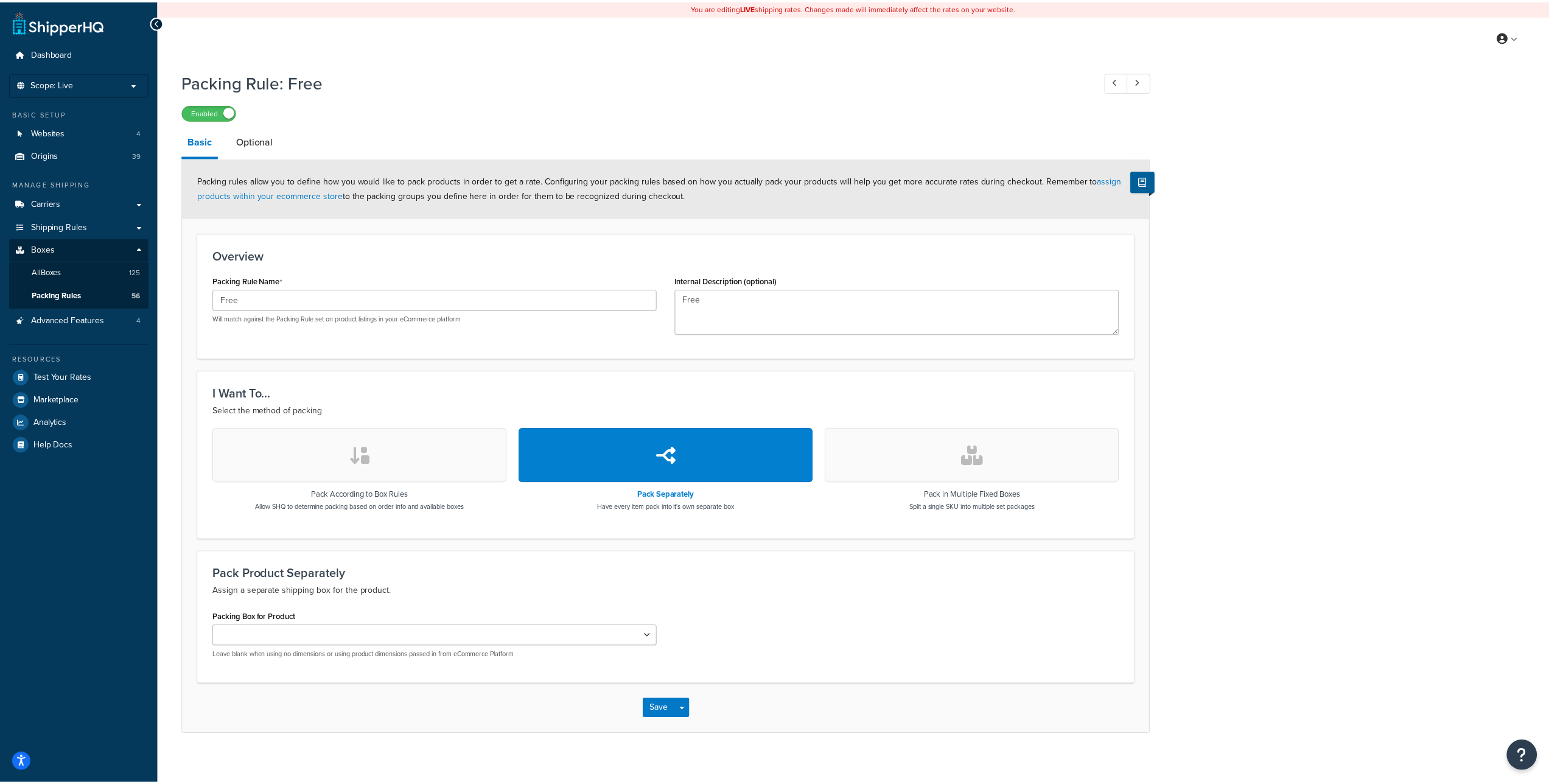
scroll to position [12, 0]
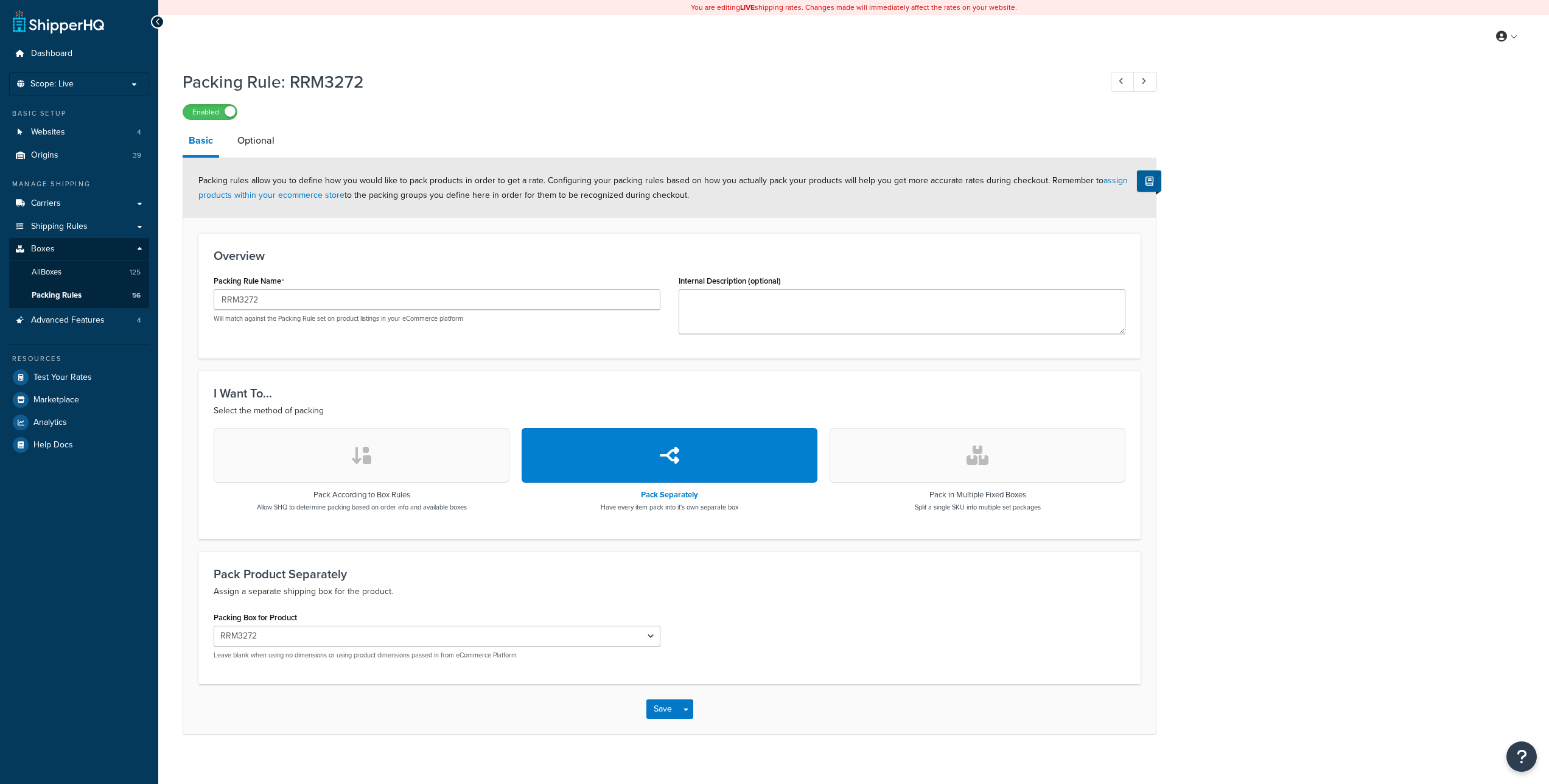
select select "230665"
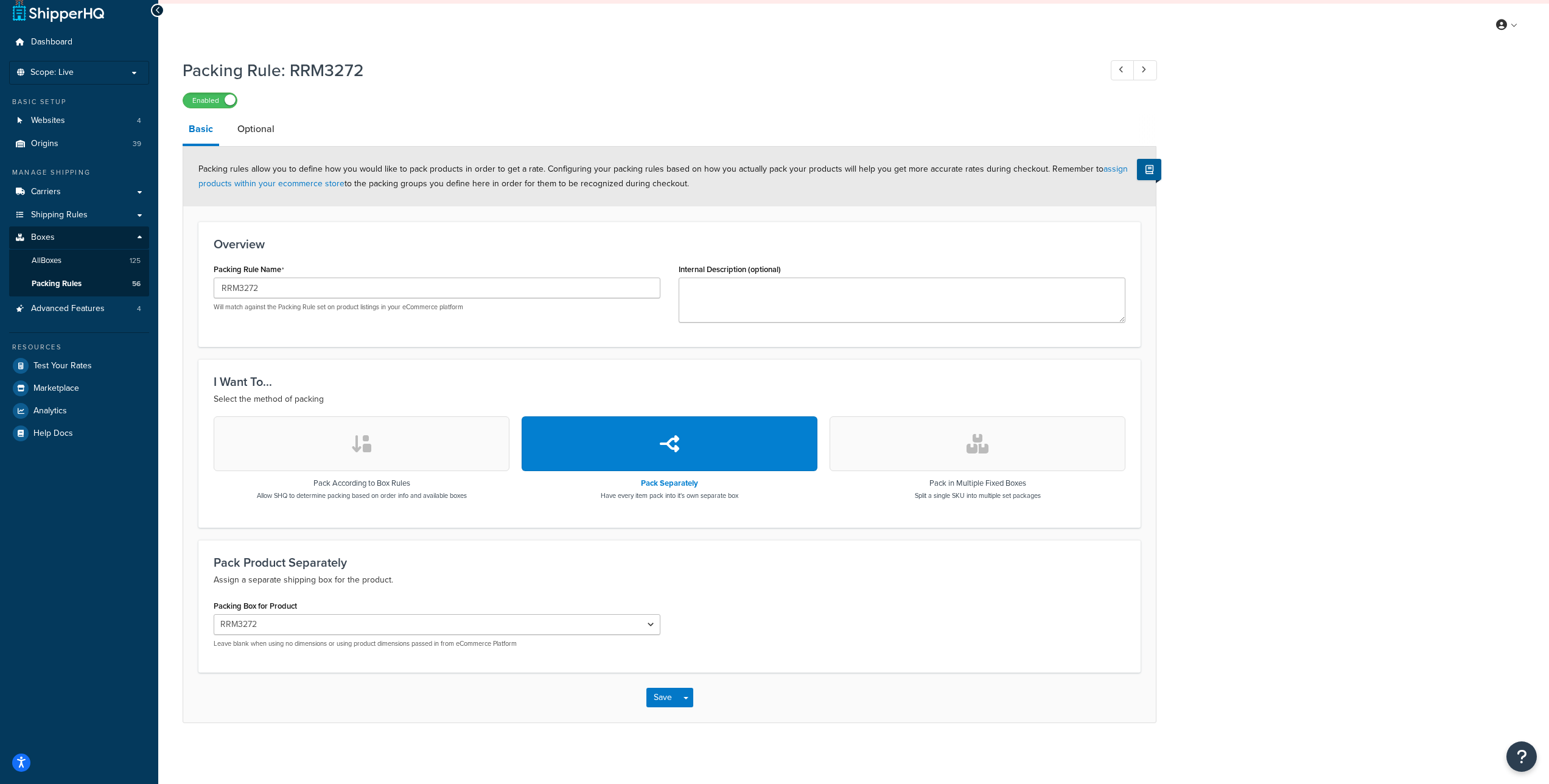
click at [256, 123] on link "Optional" at bounding box center [256, 129] width 49 height 29
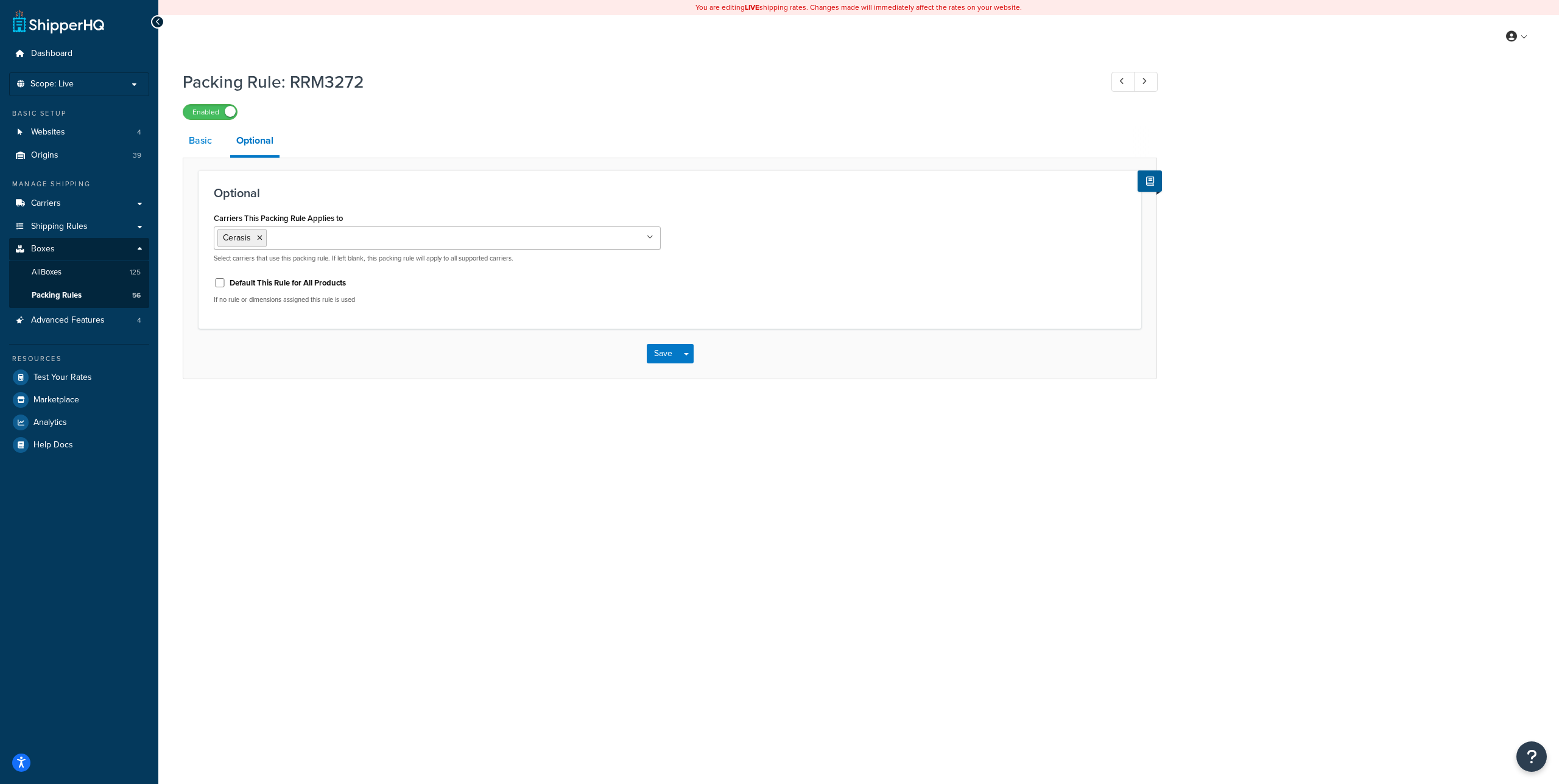
click at [200, 141] on link "Basic" at bounding box center [200, 141] width 35 height 29
select select "230665"
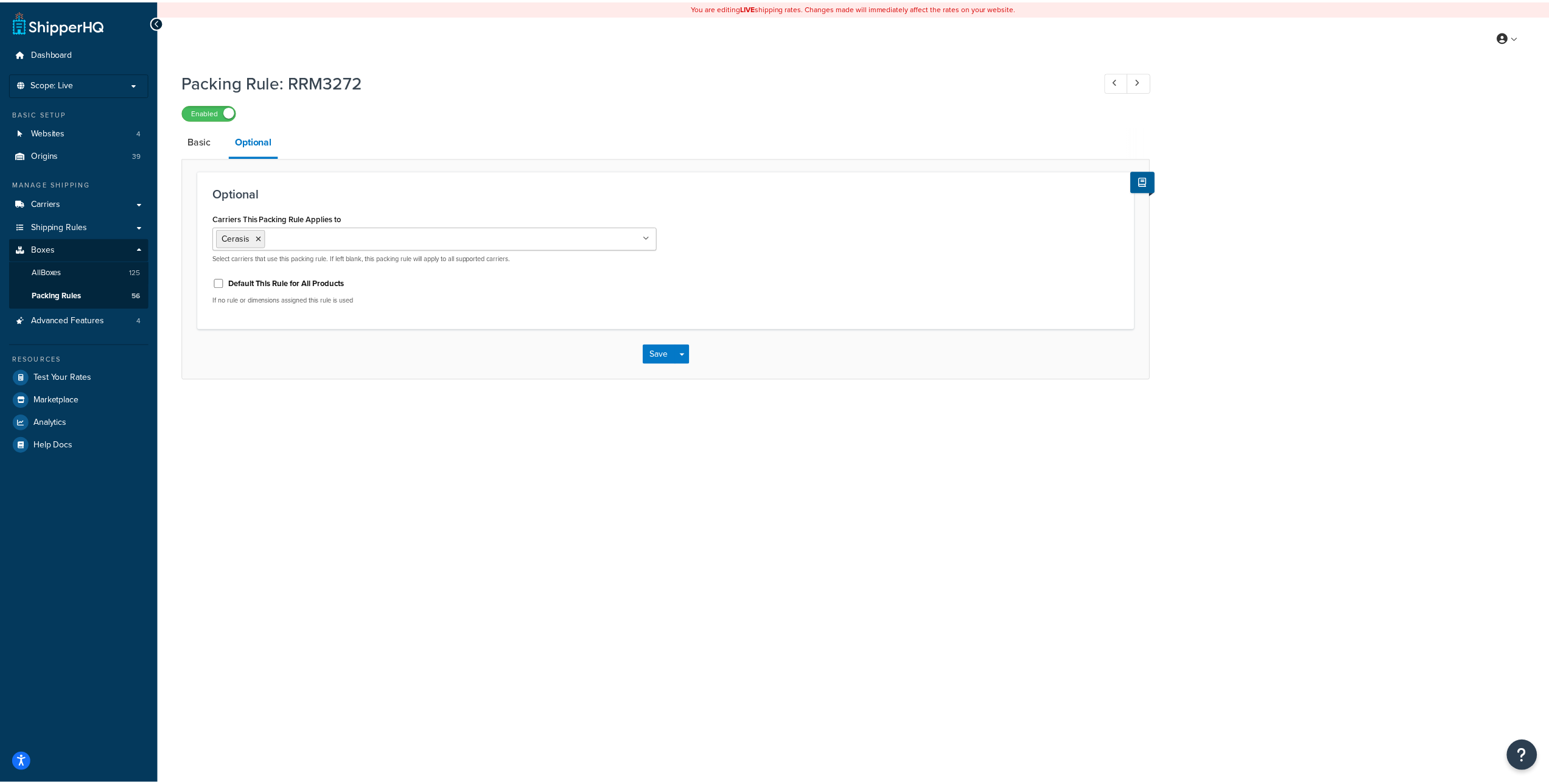
scroll to position [12, 0]
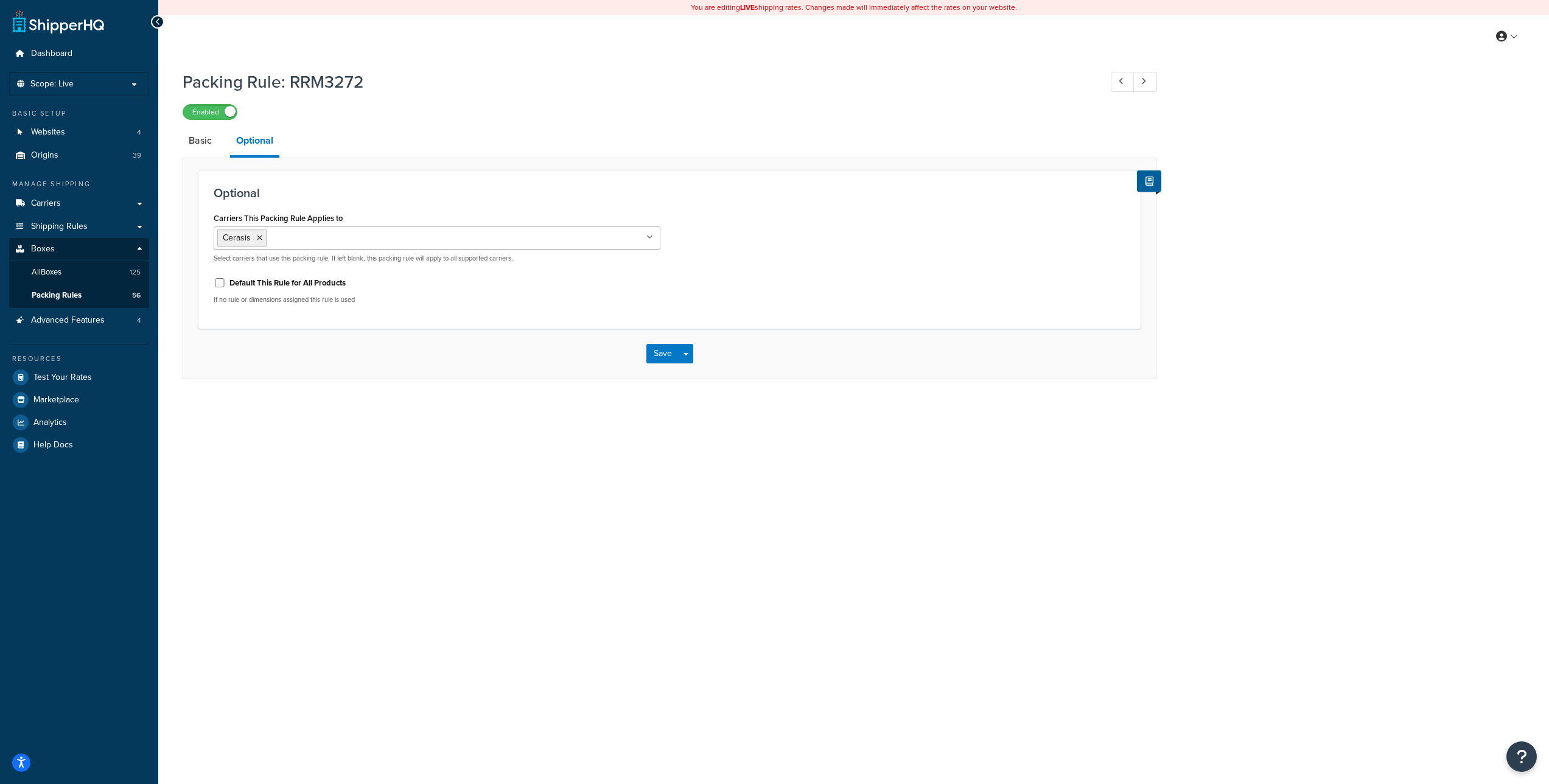
select select "230665"
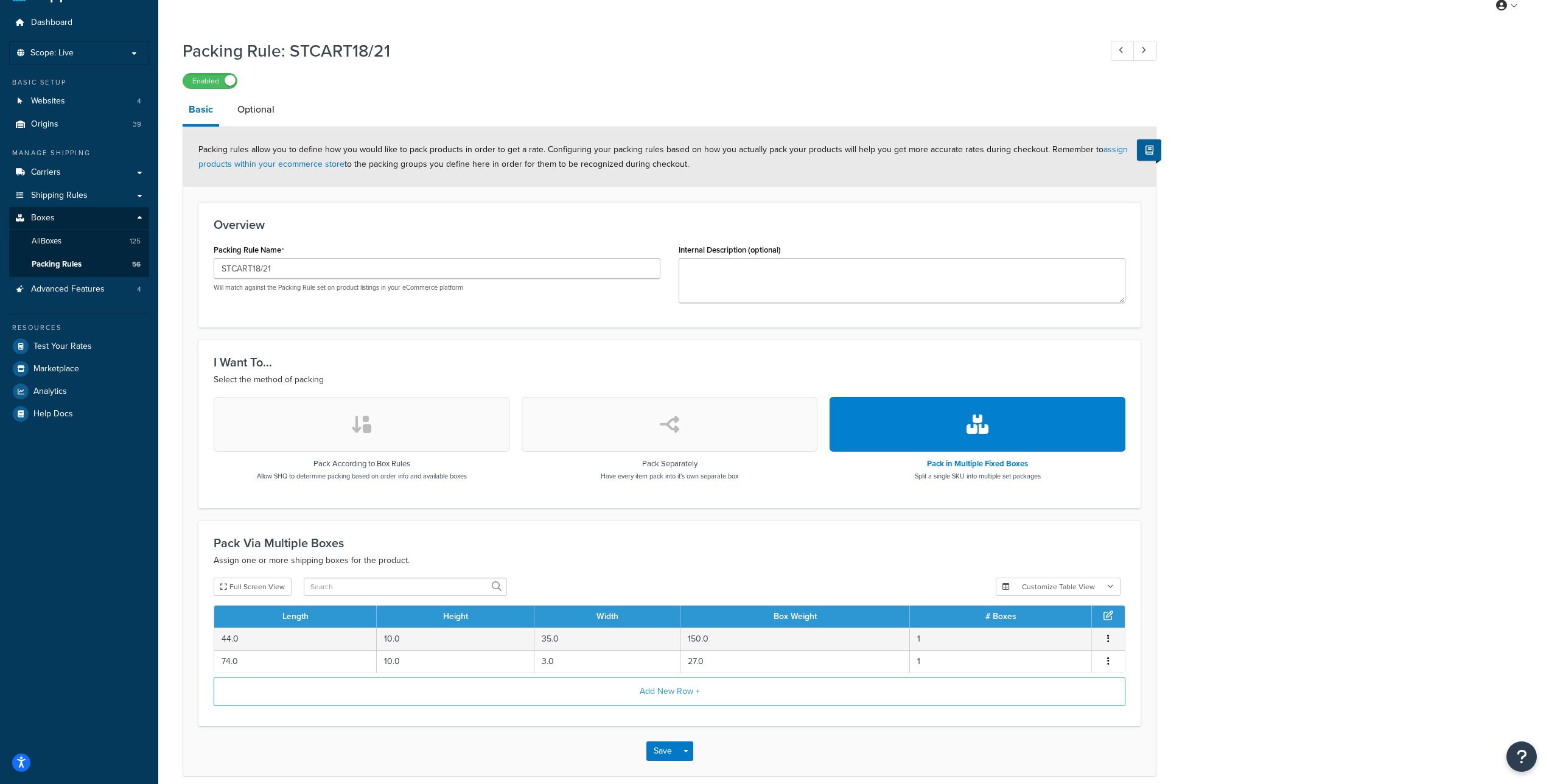
scroll to position [13, 0]
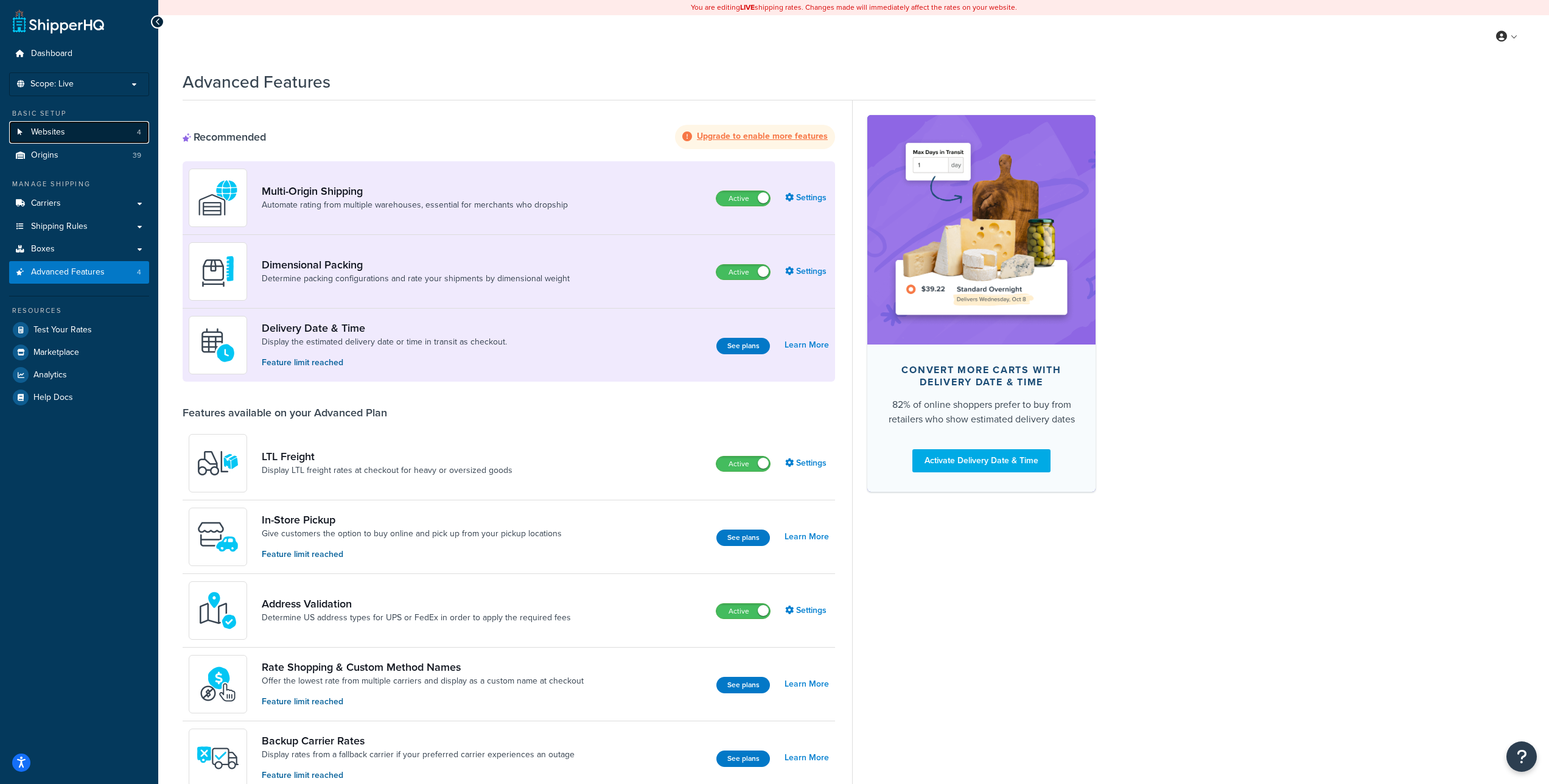
click at [68, 136] on link "Websites 4" at bounding box center [79, 132] width 140 height 22
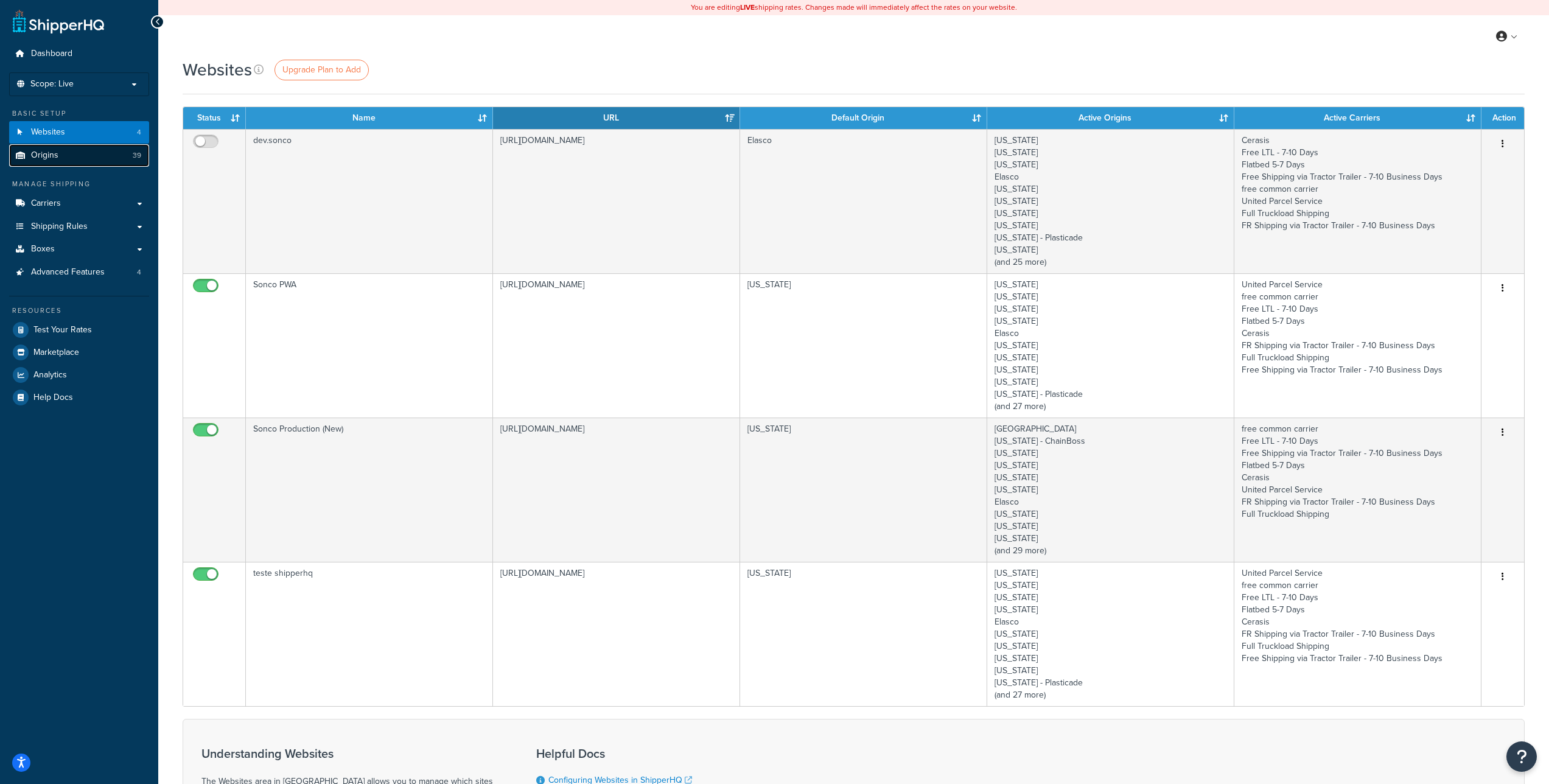
click at [100, 158] on link "Origins 39" at bounding box center [79, 155] width 140 height 22
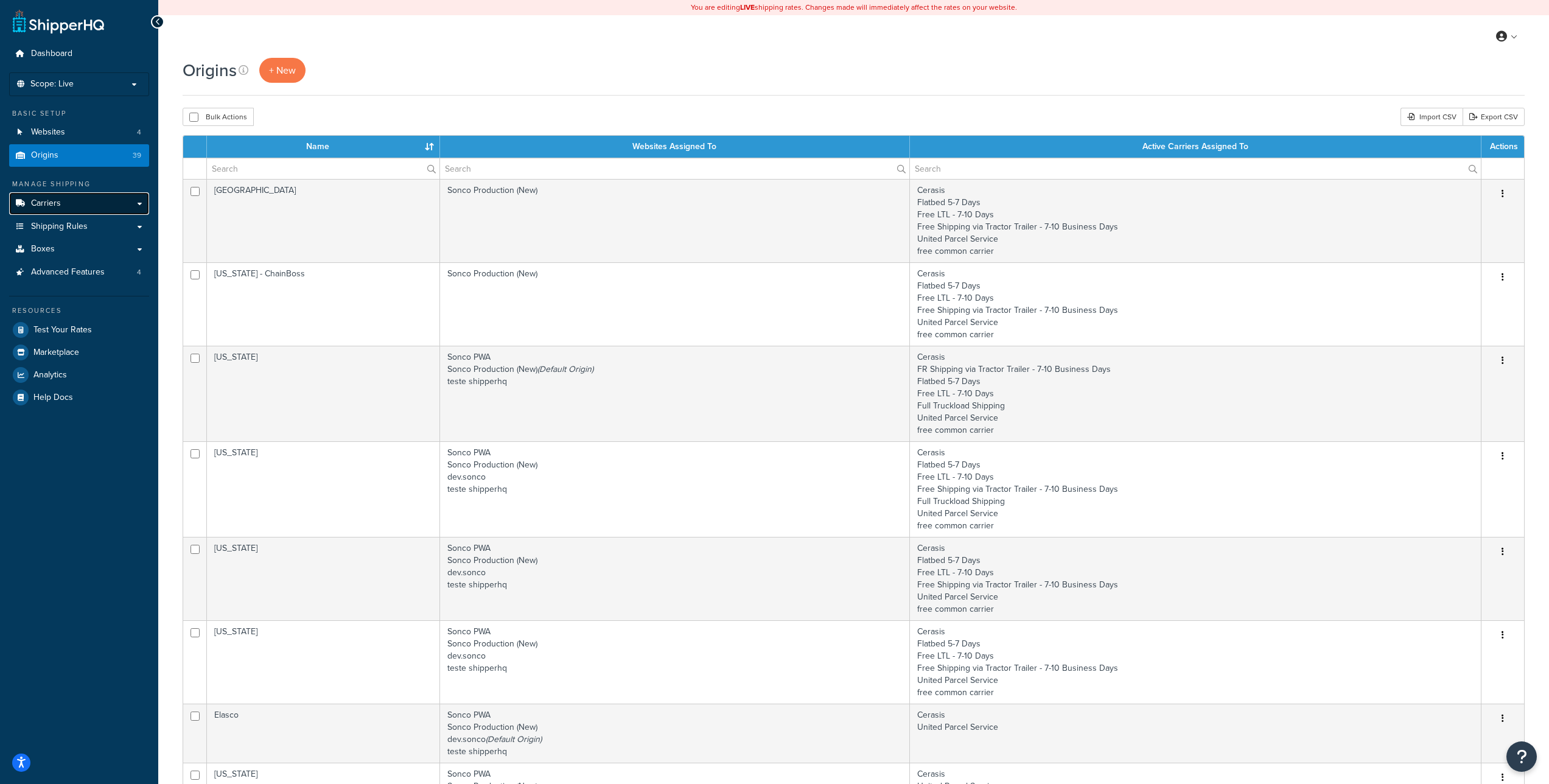
click at [86, 200] on link "Carriers" at bounding box center [79, 203] width 140 height 22
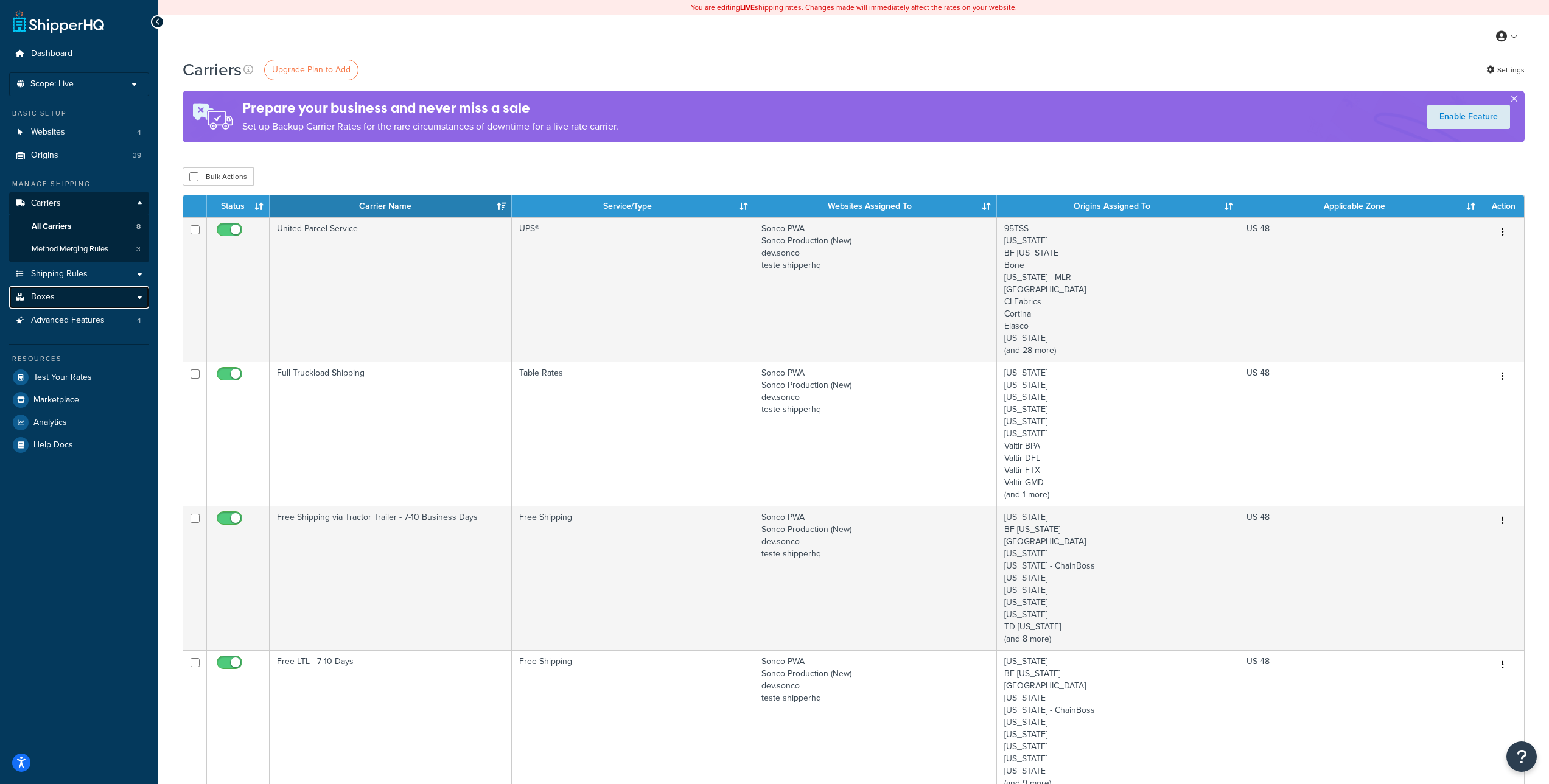
click at [76, 292] on link "Boxes" at bounding box center [79, 297] width 140 height 22
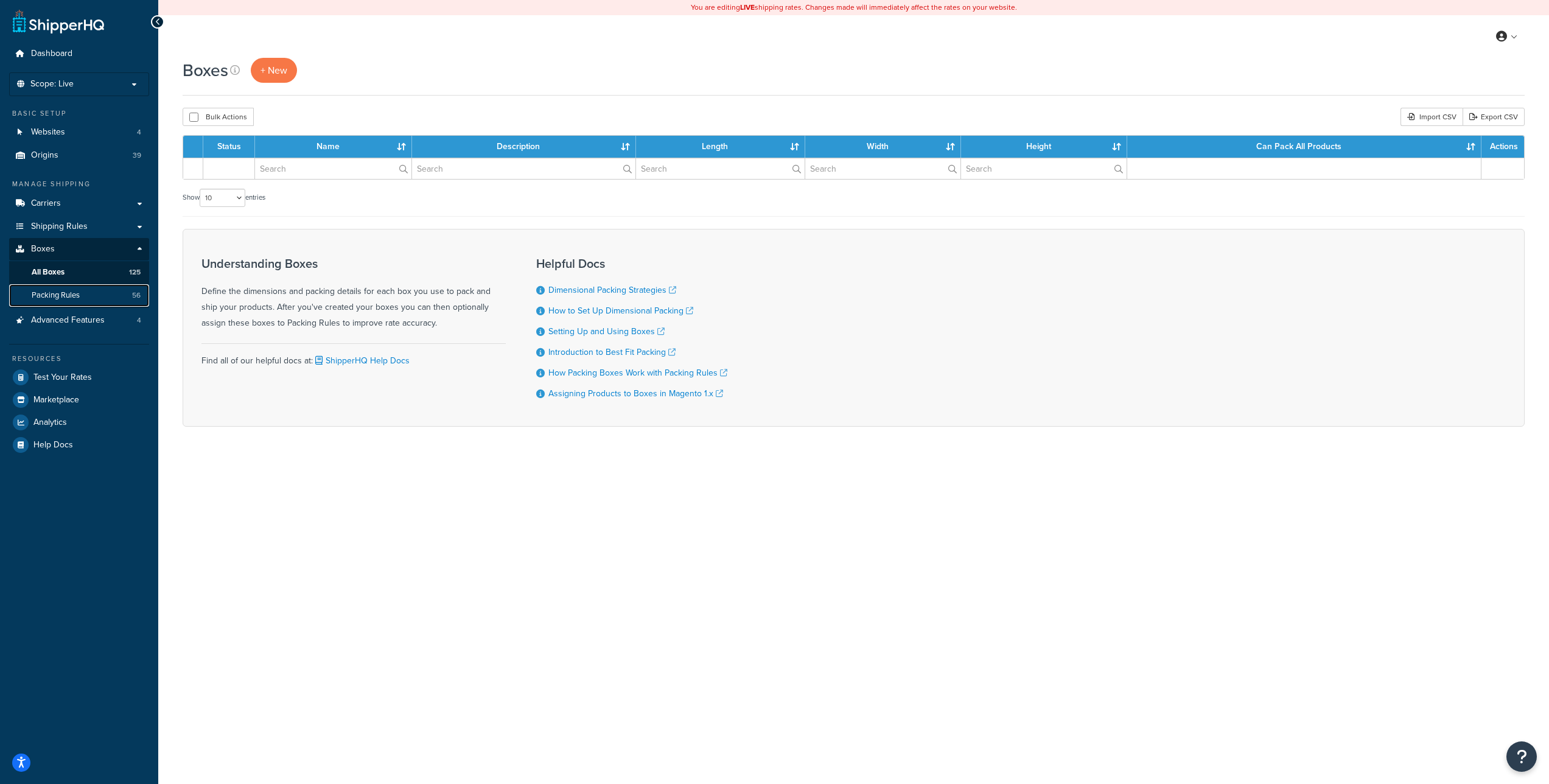
click at [84, 297] on link "Packing Rules 56" at bounding box center [79, 295] width 140 height 22
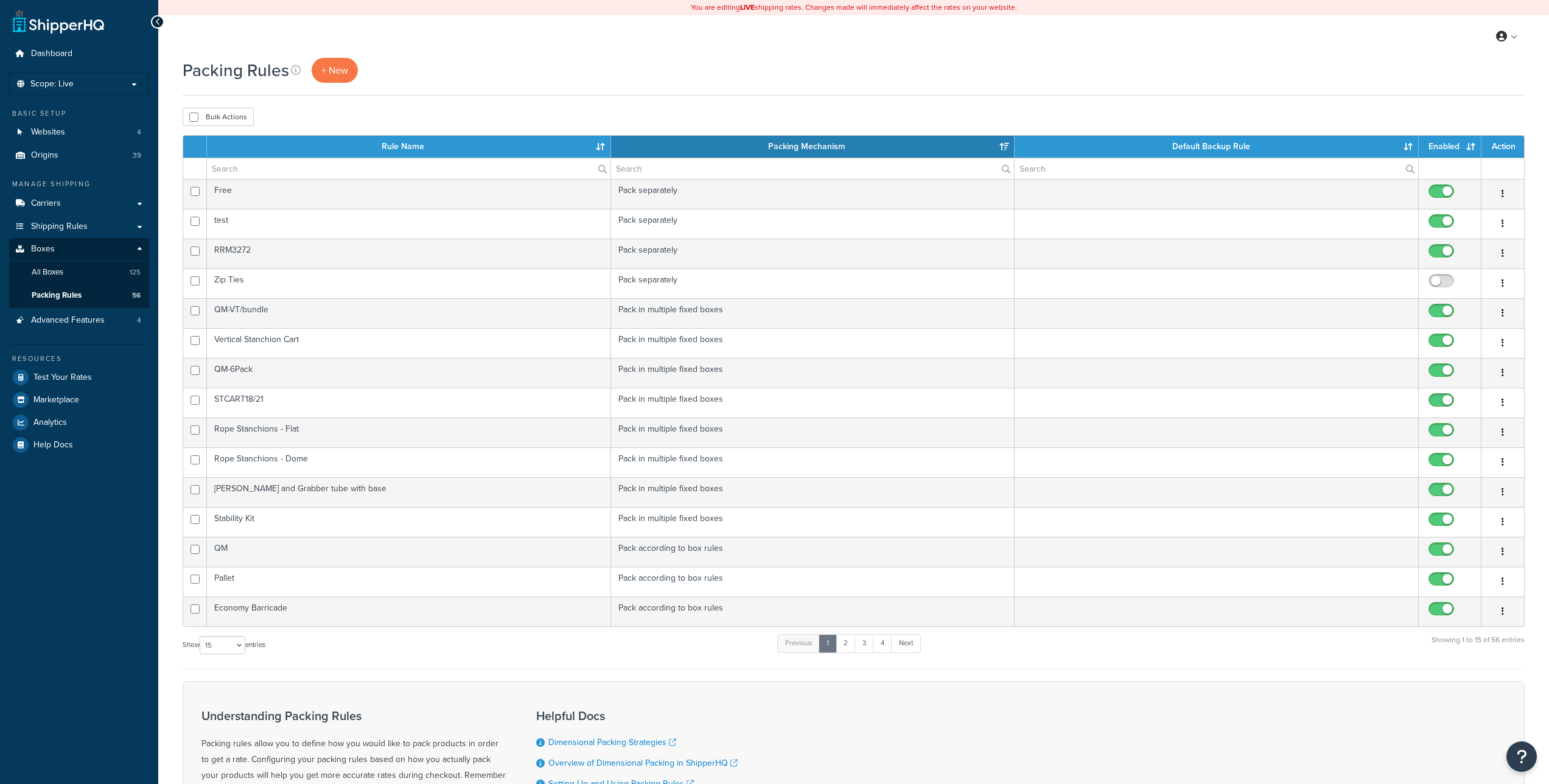
select select "15"
click at [68, 275] on link "All Boxes 125" at bounding box center [79, 272] width 140 height 22
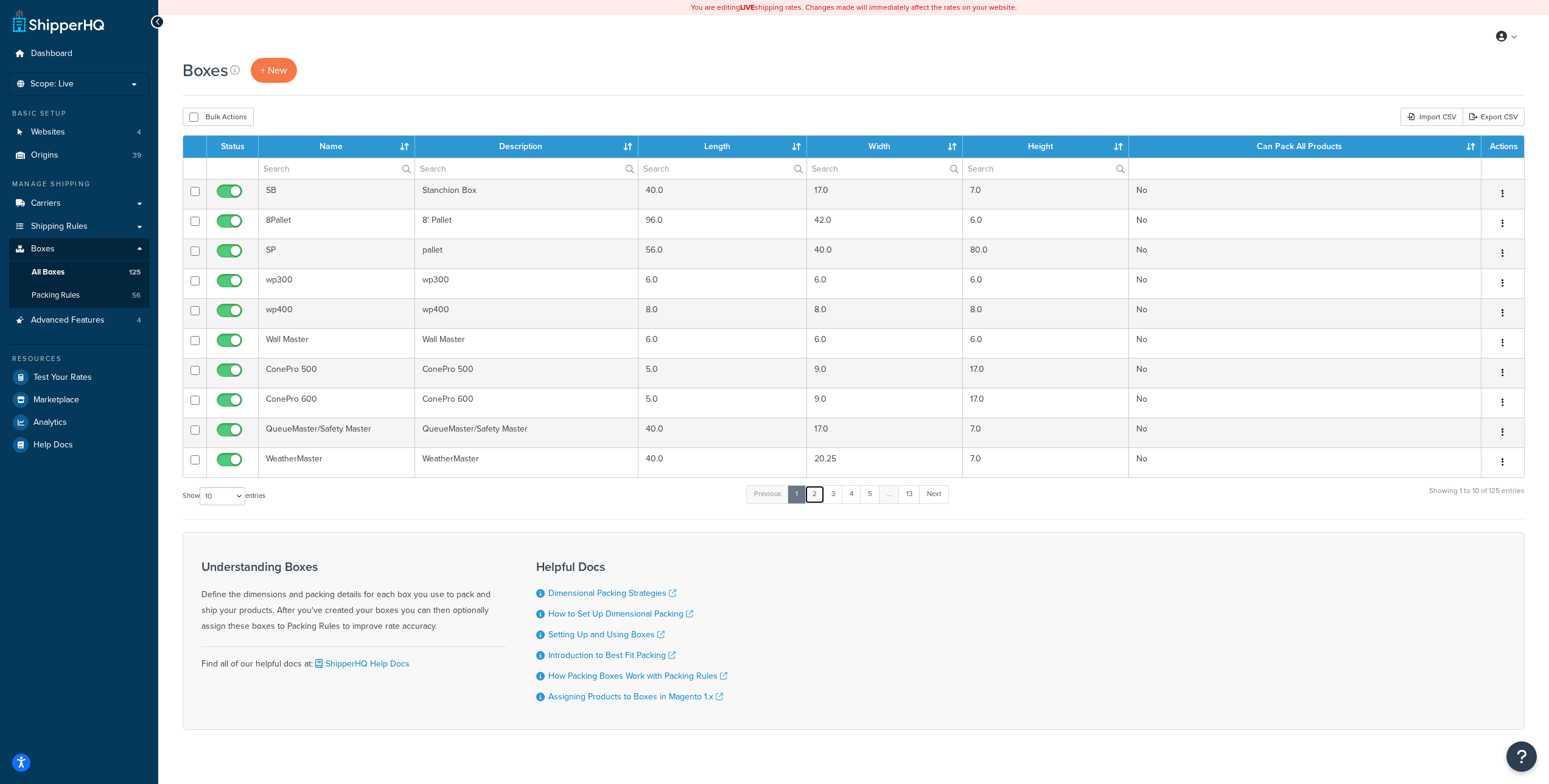
click at [819, 494] on link "2" at bounding box center [814, 494] width 20 height 19
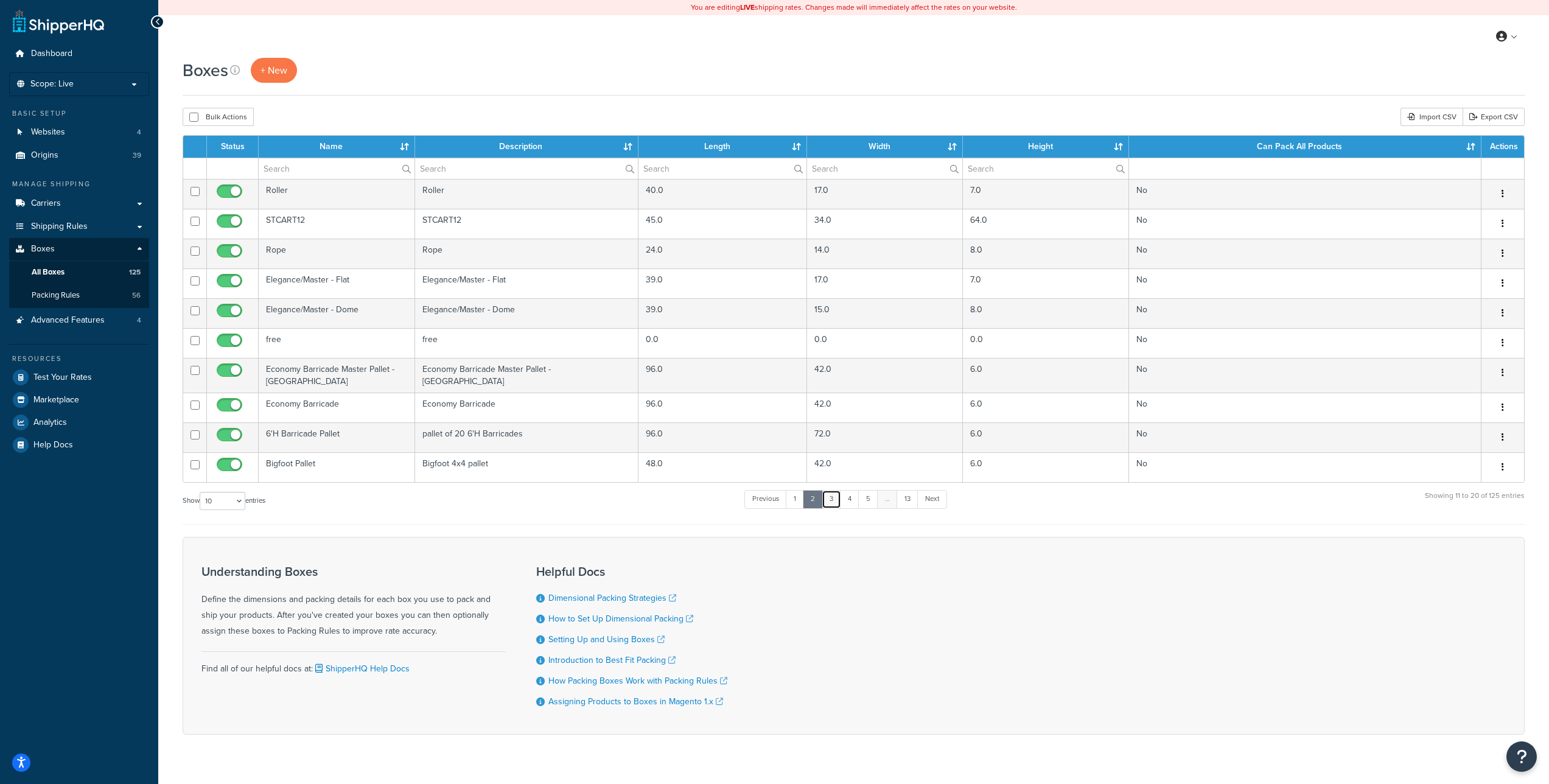
click at [831, 494] on link "3" at bounding box center [831, 499] width 19 height 19
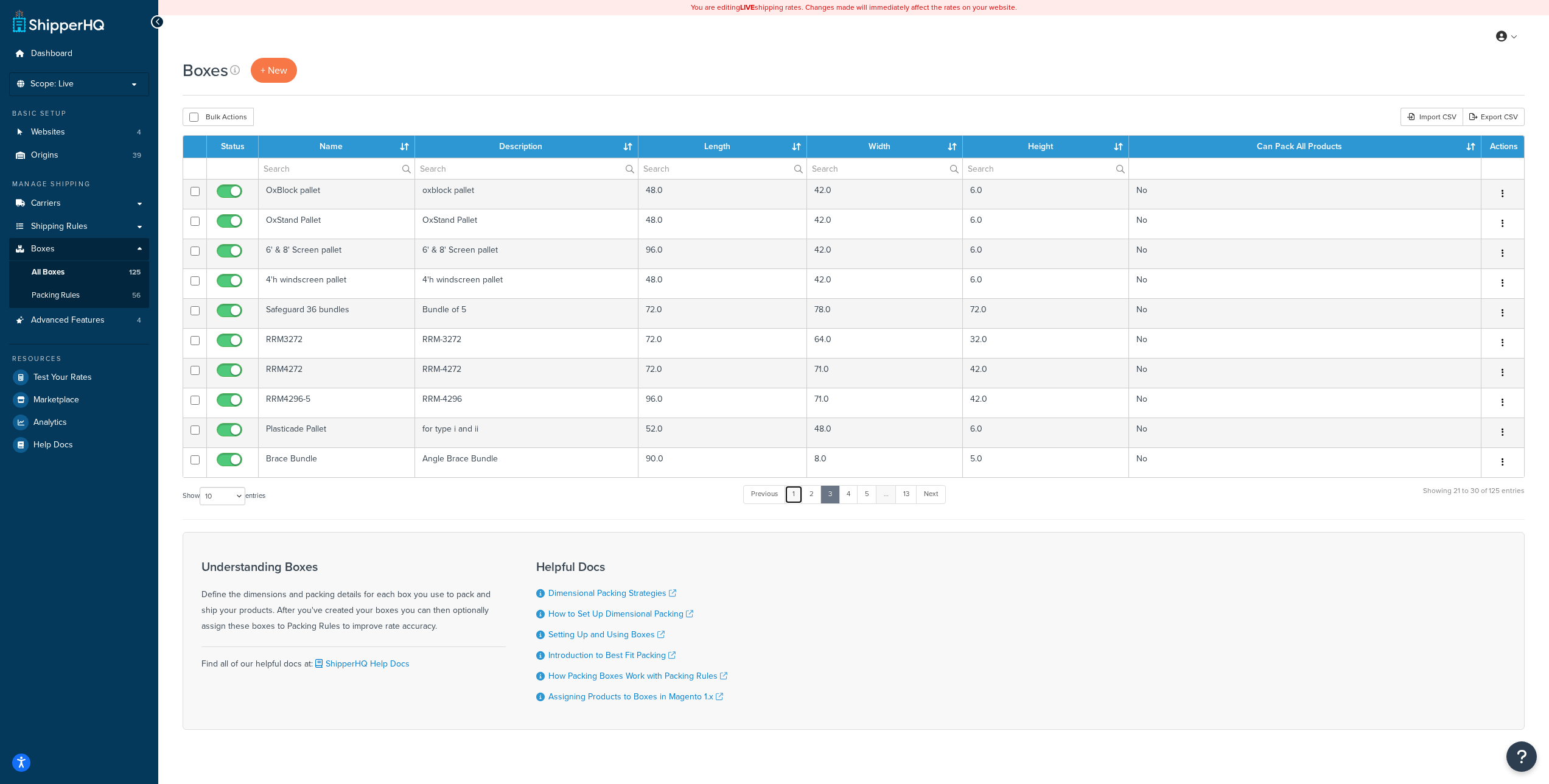
click at [802, 499] on link "1" at bounding box center [794, 494] width 19 height 19
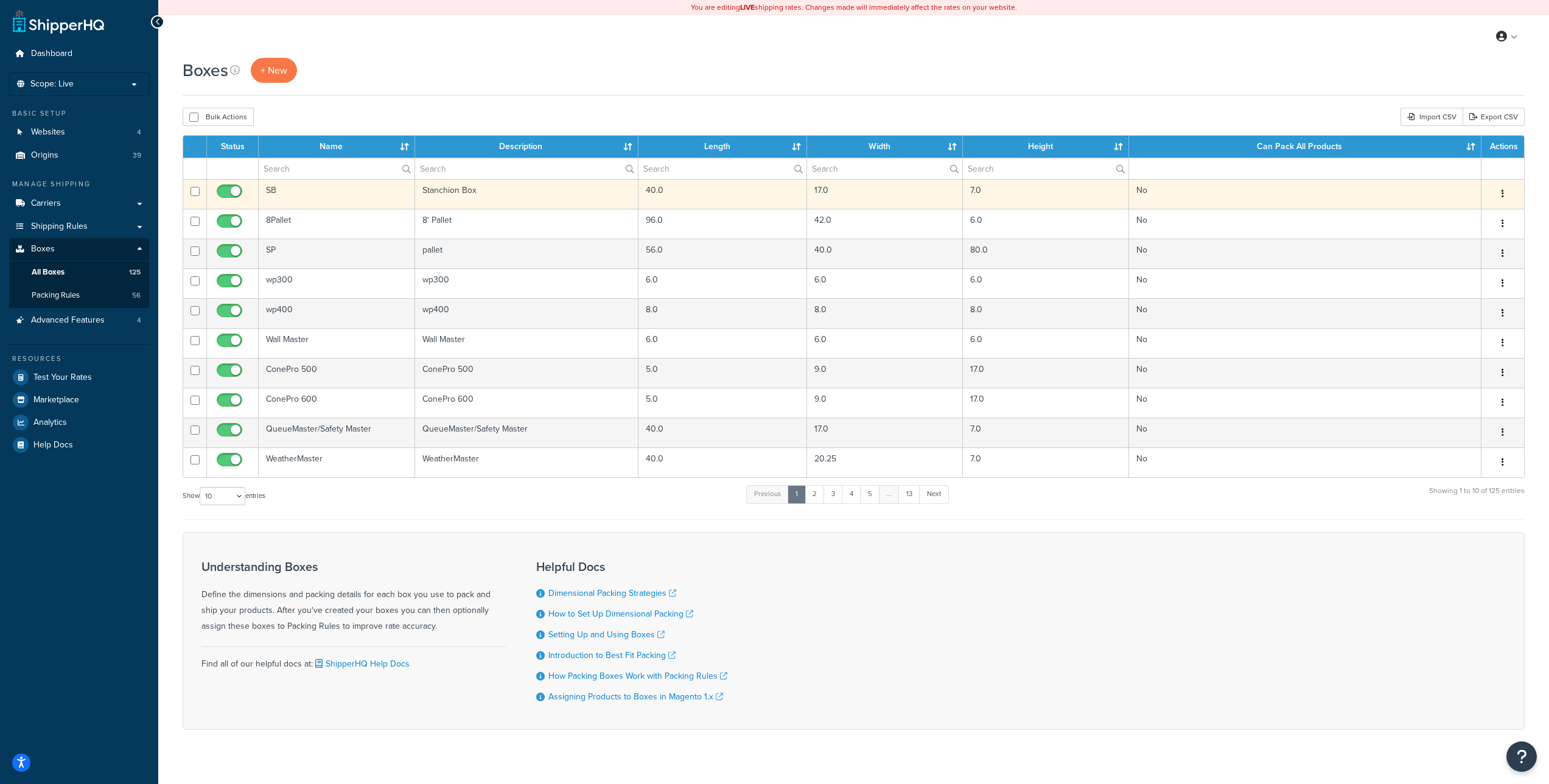
click at [1500, 188] on button "button" at bounding box center [1503, 194] width 17 height 19
click at [1463, 210] on link "Edit" at bounding box center [1463, 217] width 96 height 25
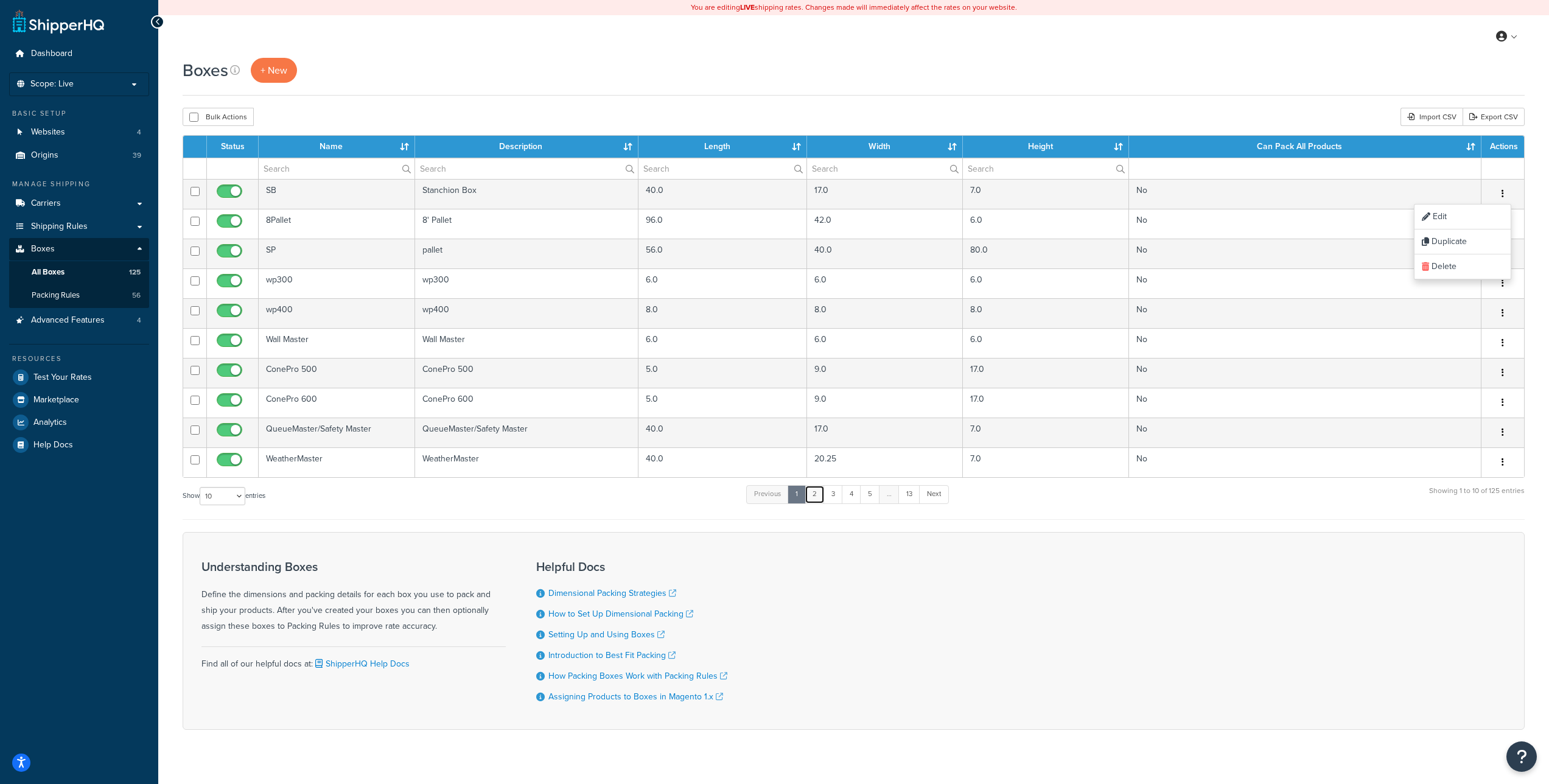
click at [818, 497] on link "2" at bounding box center [814, 494] width 20 height 19
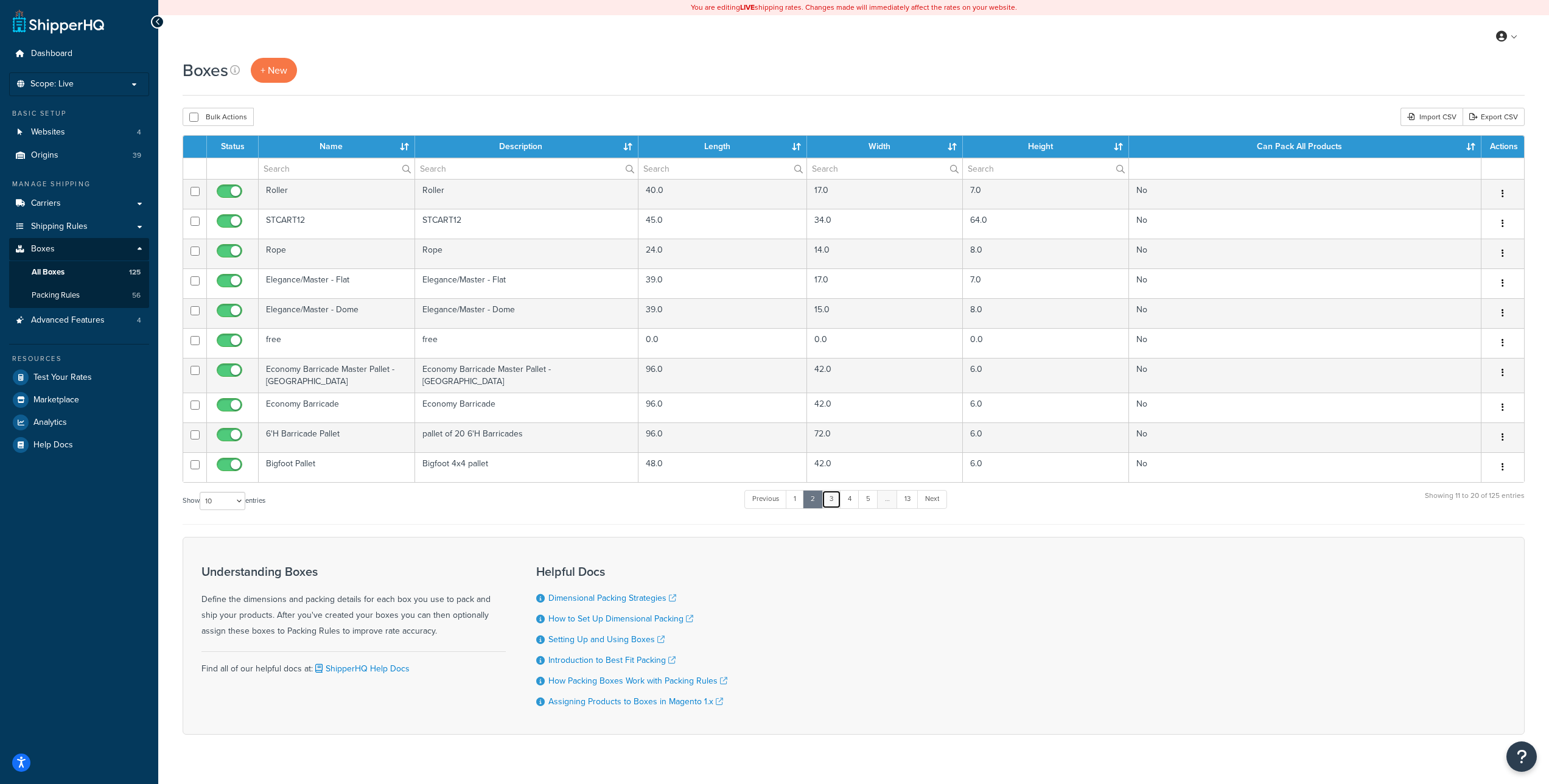
click at [836, 490] on link "3" at bounding box center [831, 499] width 19 height 19
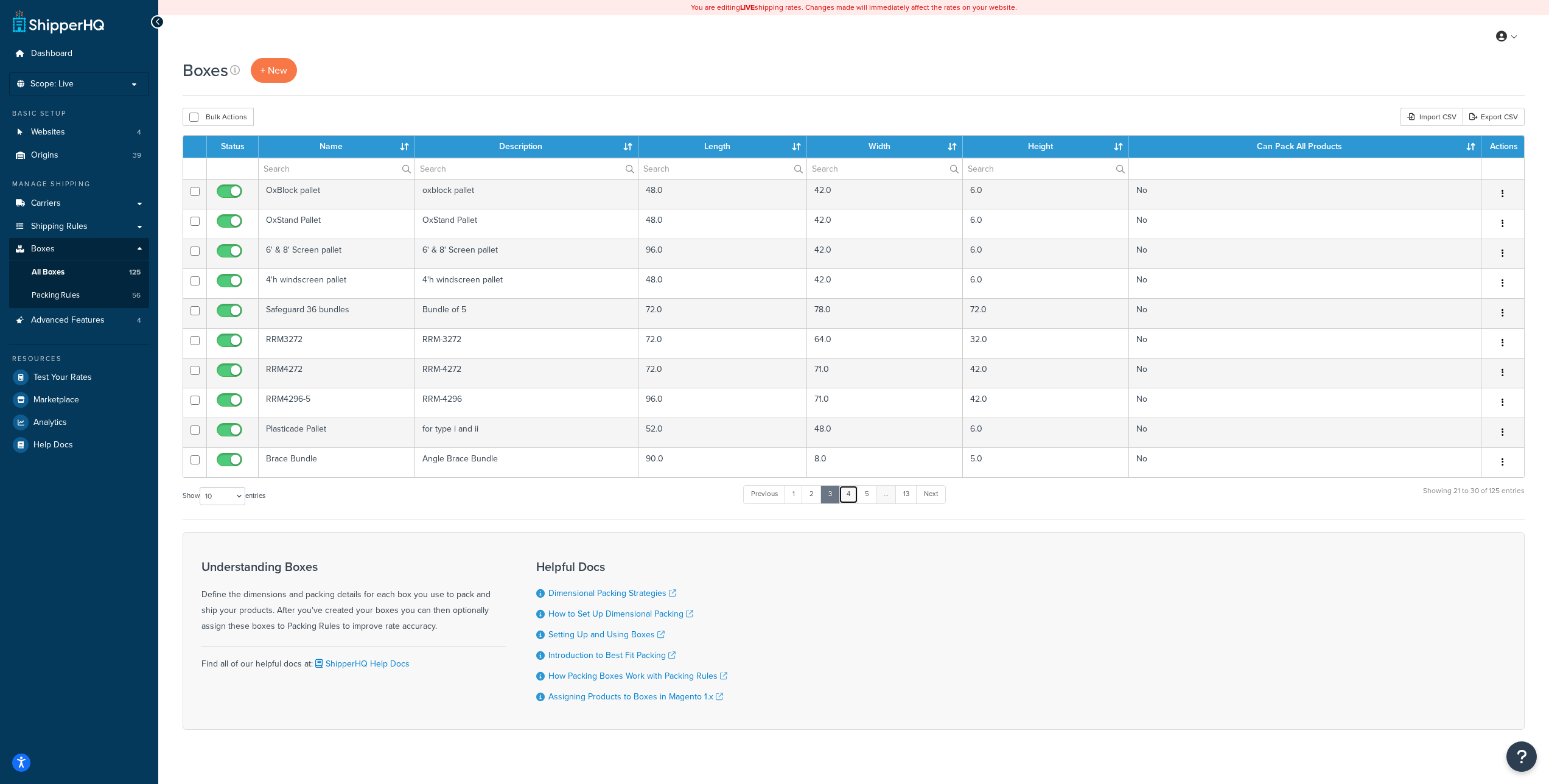
click at [853, 492] on link "4" at bounding box center [849, 494] width 19 height 19
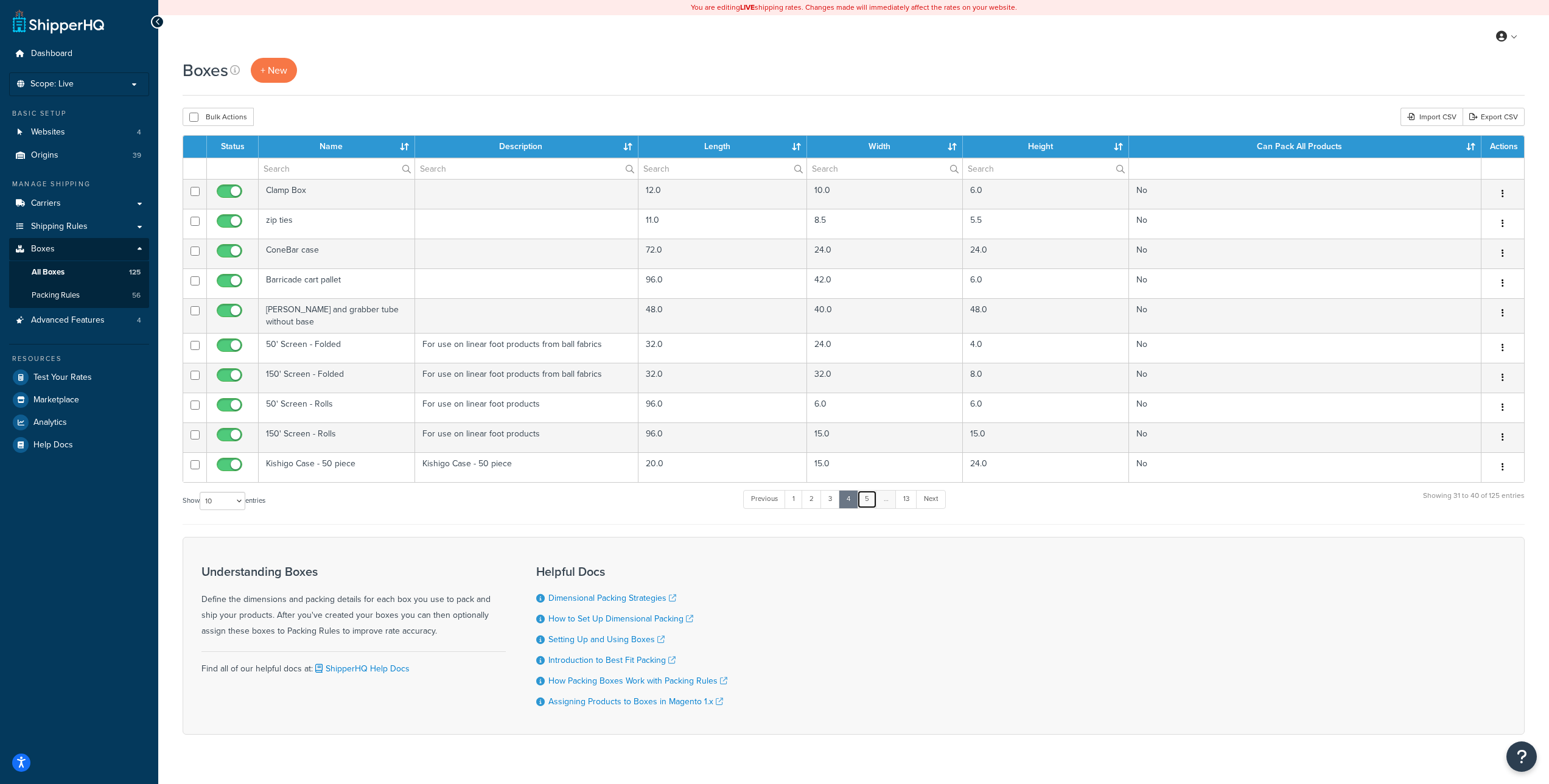
click at [864, 493] on link "5" at bounding box center [867, 499] width 20 height 19
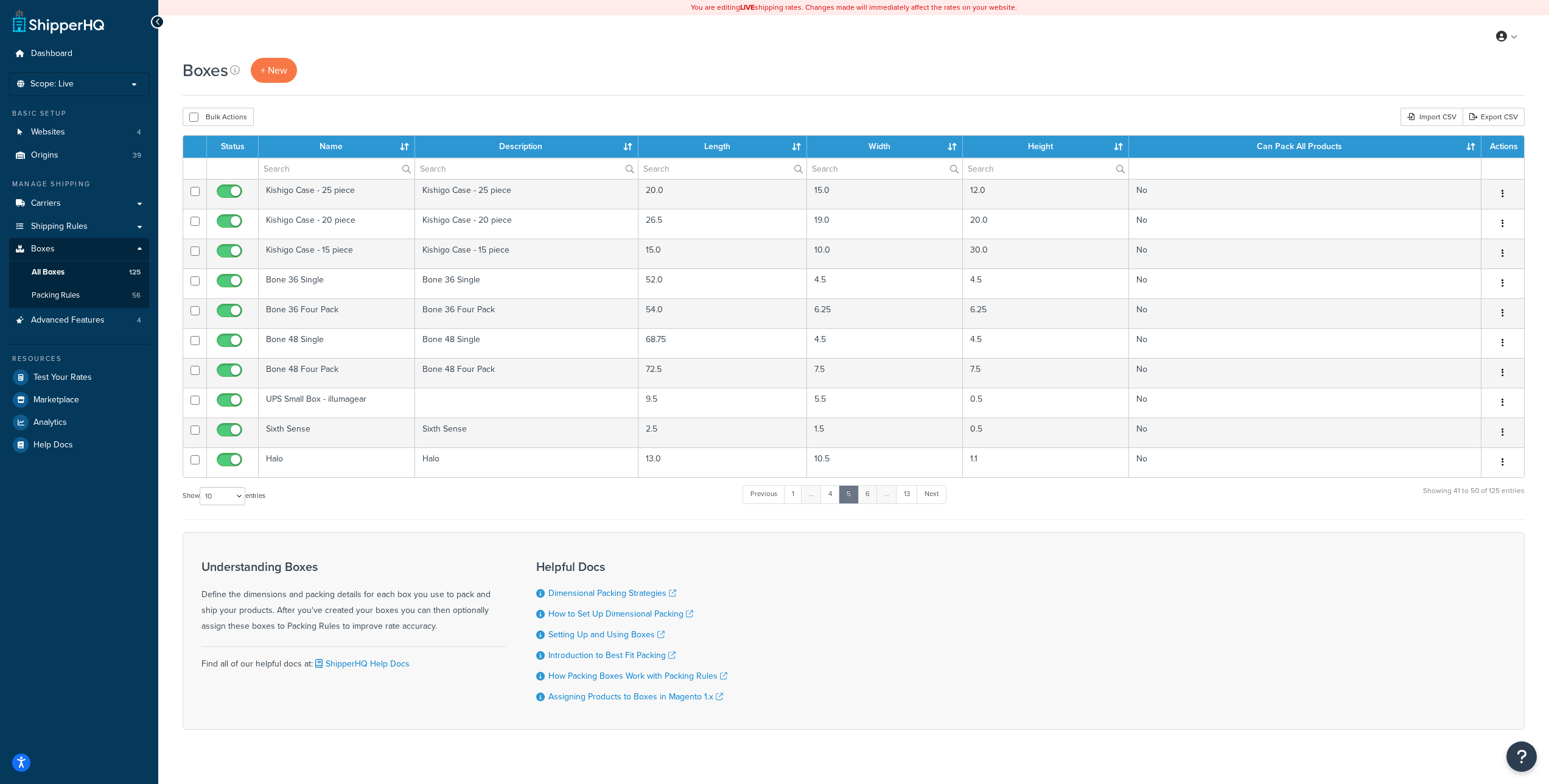
click at [869, 492] on link "6" at bounding box center [867, 494] width 20 height 19
click at [931, 495] on link "Next" at bounding box center [931, 494] width 30 height 19
click at [904, 494] on link "13" at bounding box center [908, 494] width 22 height 19
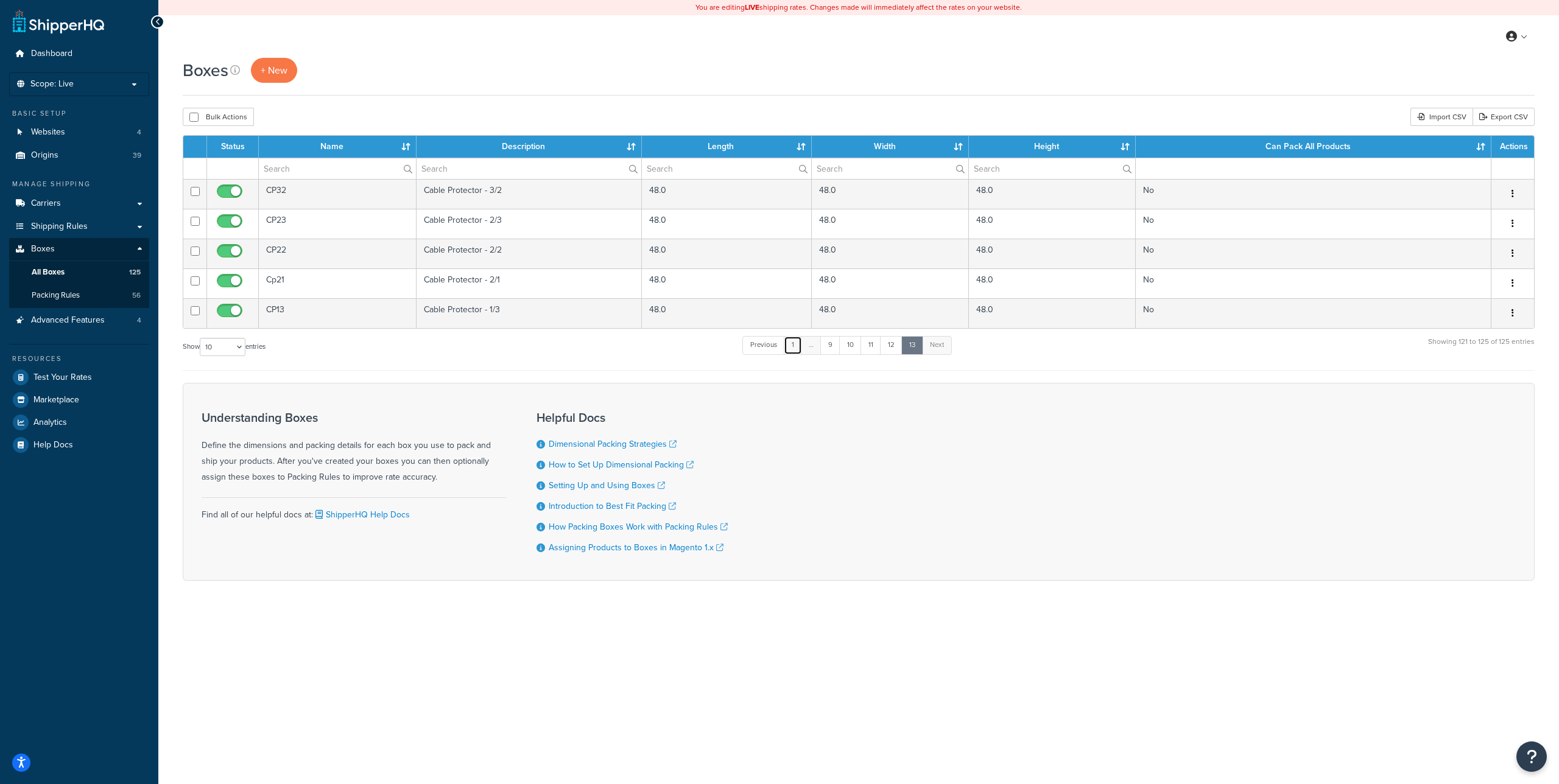
click at [798, 346] on link "1" at bounding box center [793, 345] width 19 height 19
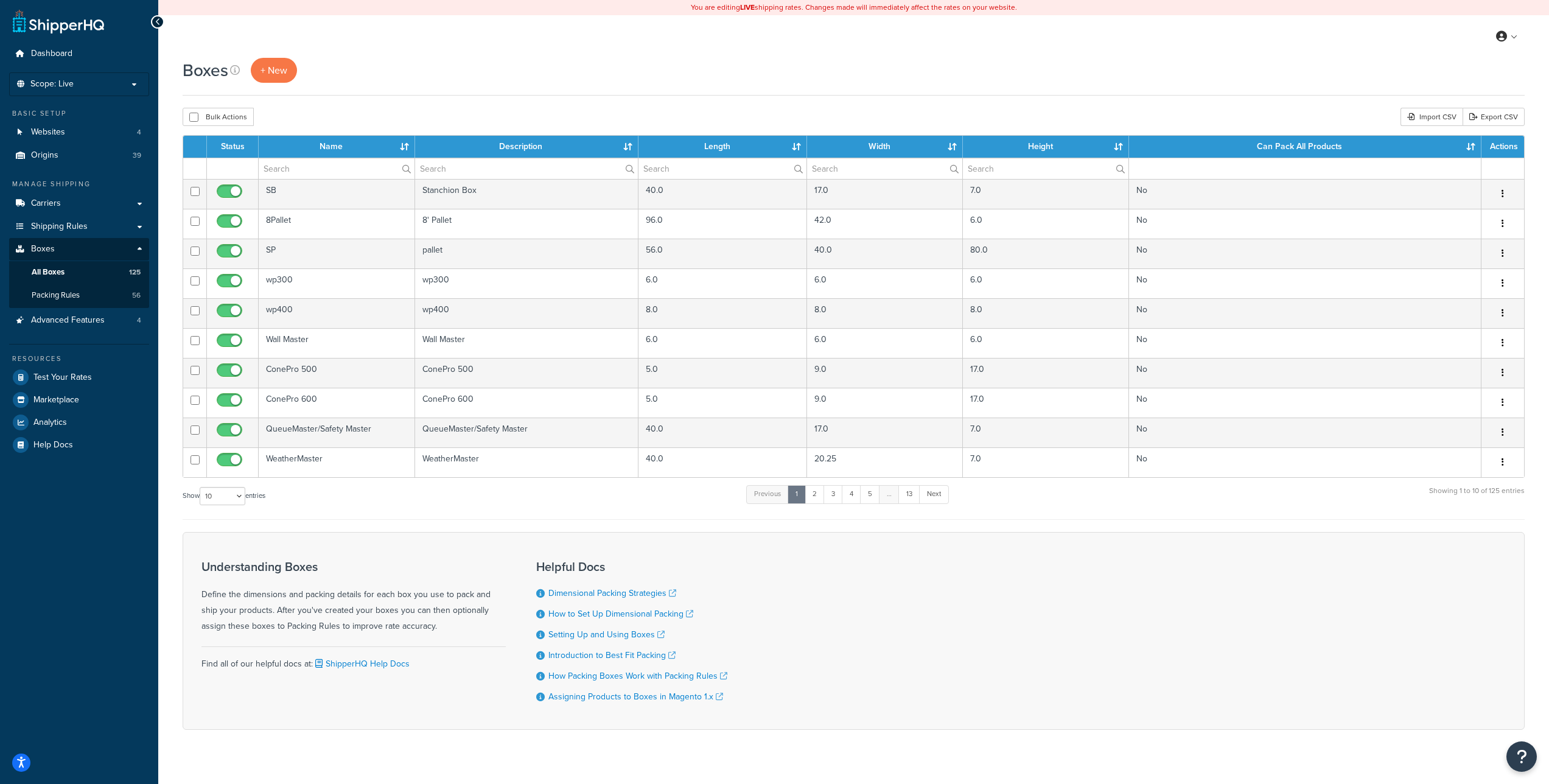
click at [790, 97] on div "Boxes + New Bulk Actions Duplicate Delete Import CSV Export CSV Contact Us Send…" at bounding box center [853, 414] width 1391 height 714
click at [67, 274] on link "All Boxes 125" at bounding box center [79, 272] width 140 height 22
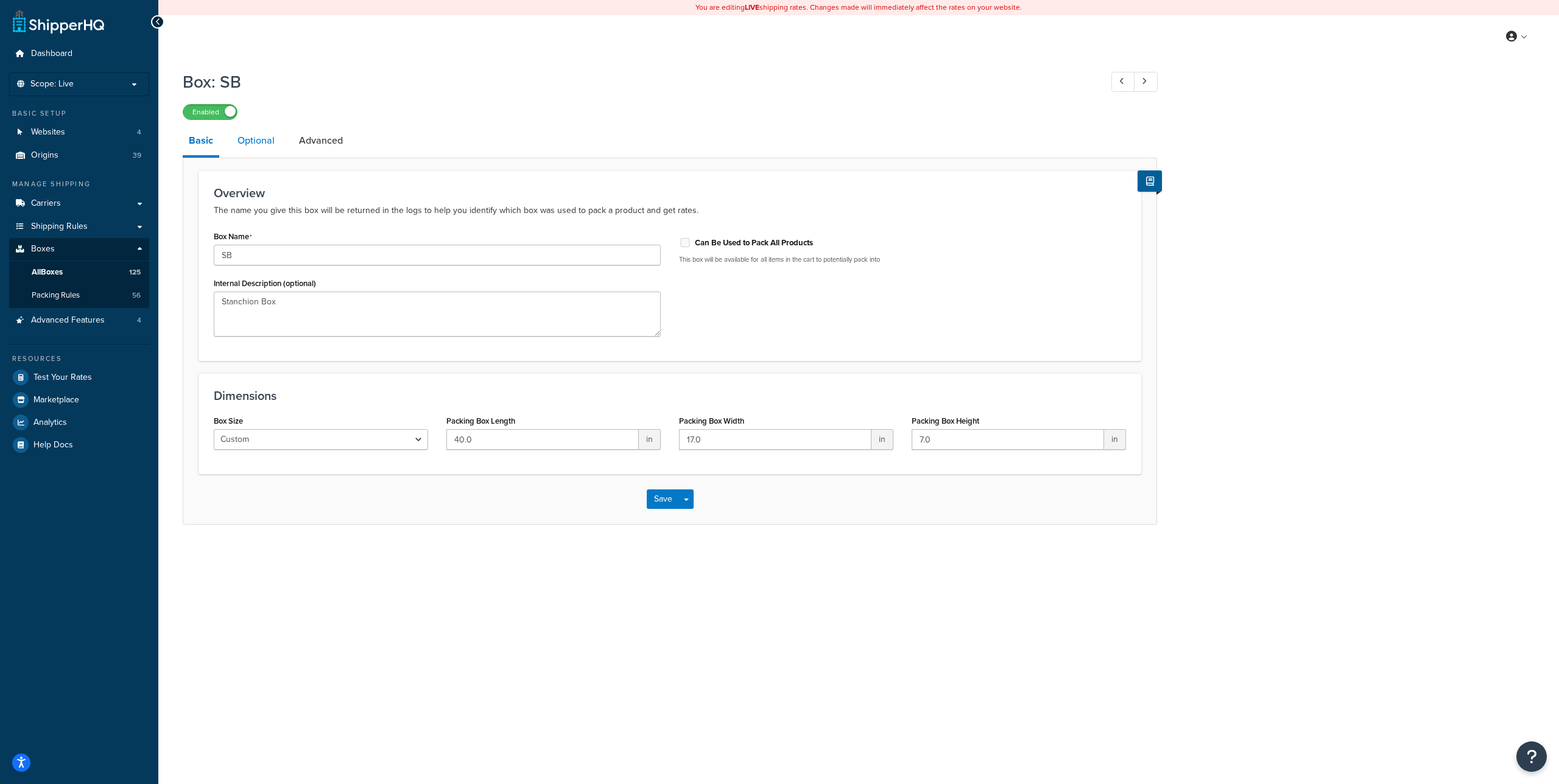
click at [273, 139] on link "Optional" at bounding box center [256, 141] width 49 height 29
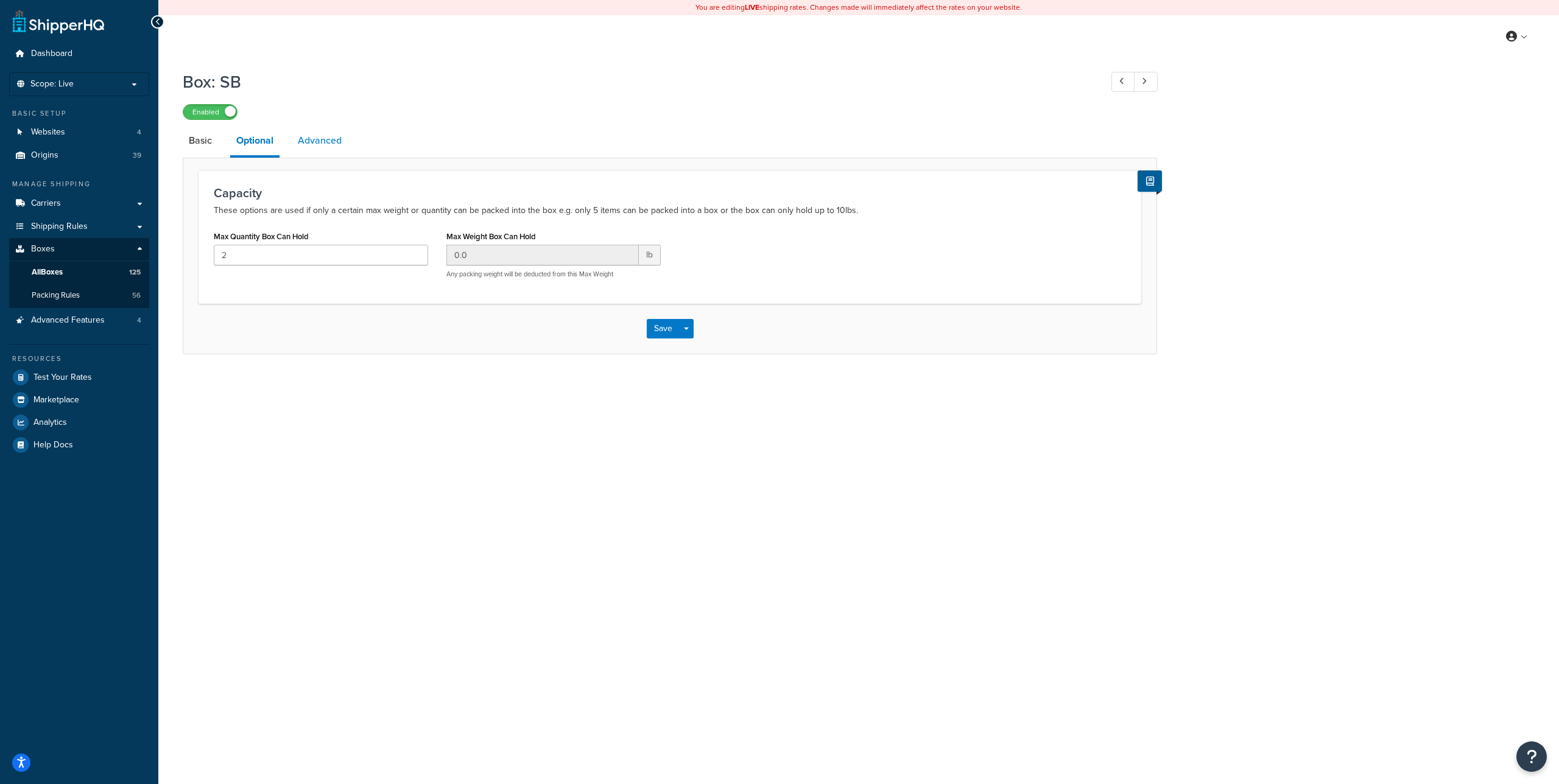
click at [313, 139] on link "Advanced" at bounding box center [320, 141] width 56 height 29
select select "65"
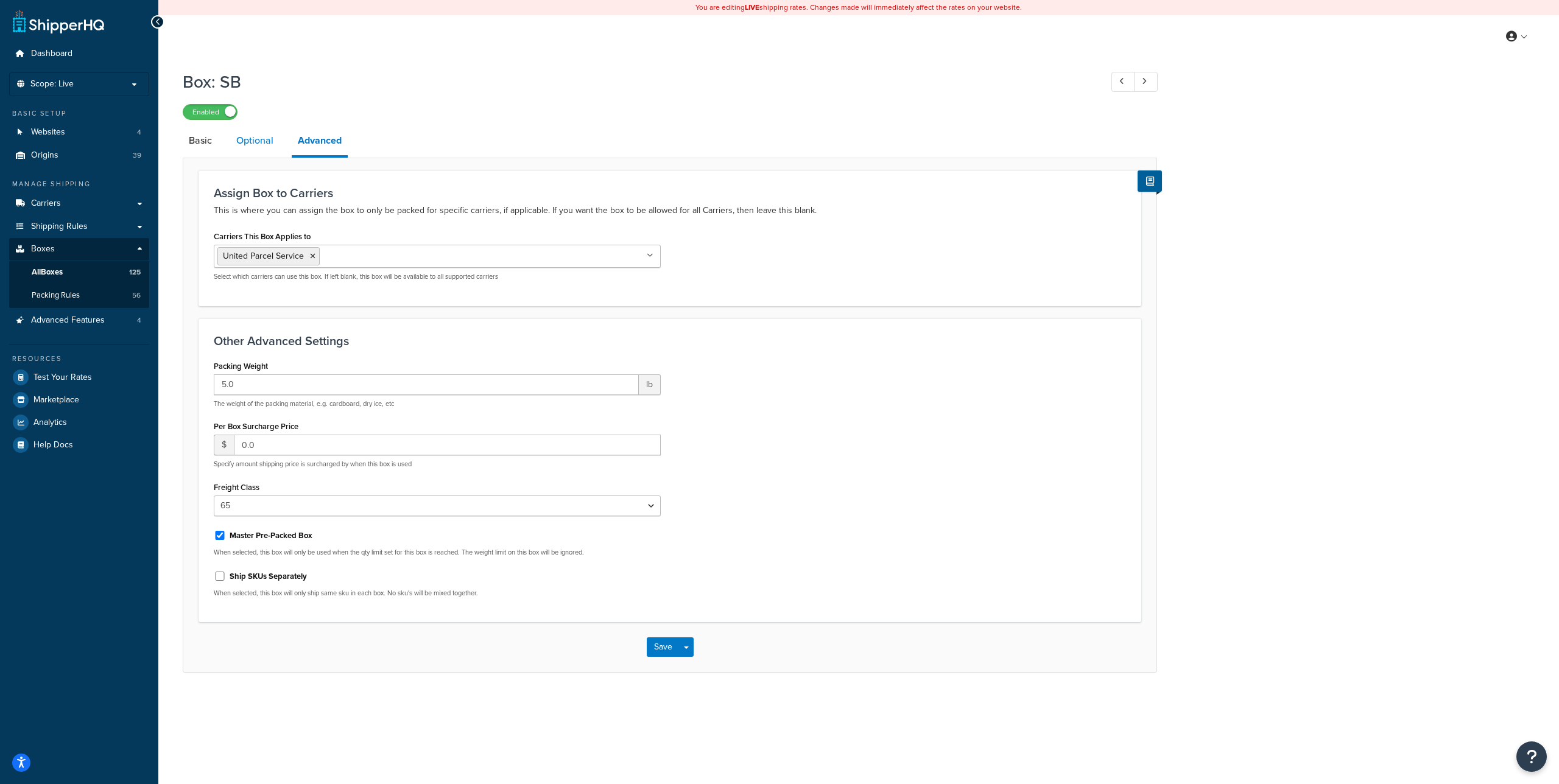
click at [259, 140] on link "Optional" at bounding box center [255, 141] width 49 height 29
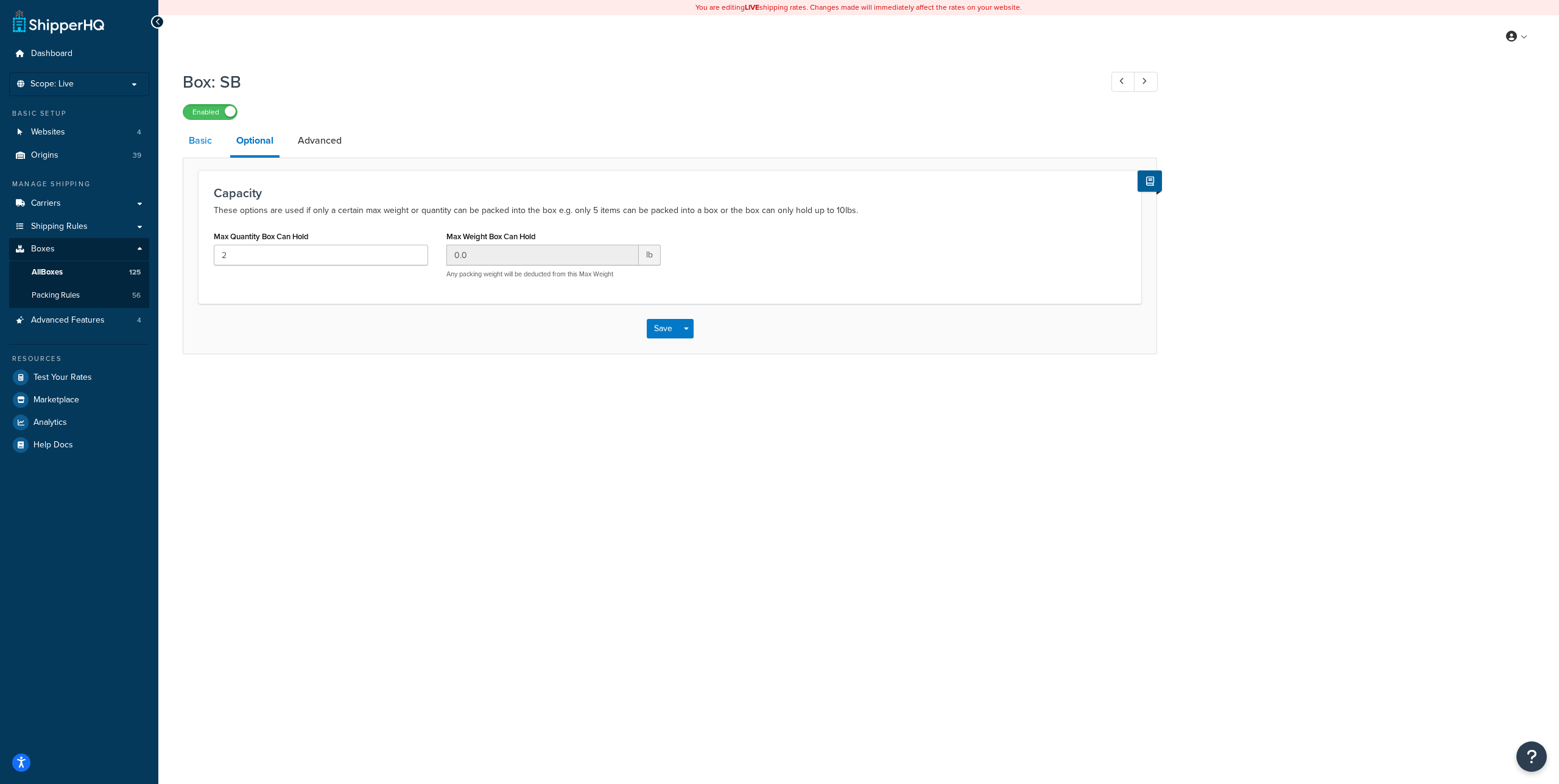
click at [204, 139] on link "Basic" at bounding box center [200, 141] width 35 height 29
select select "65"
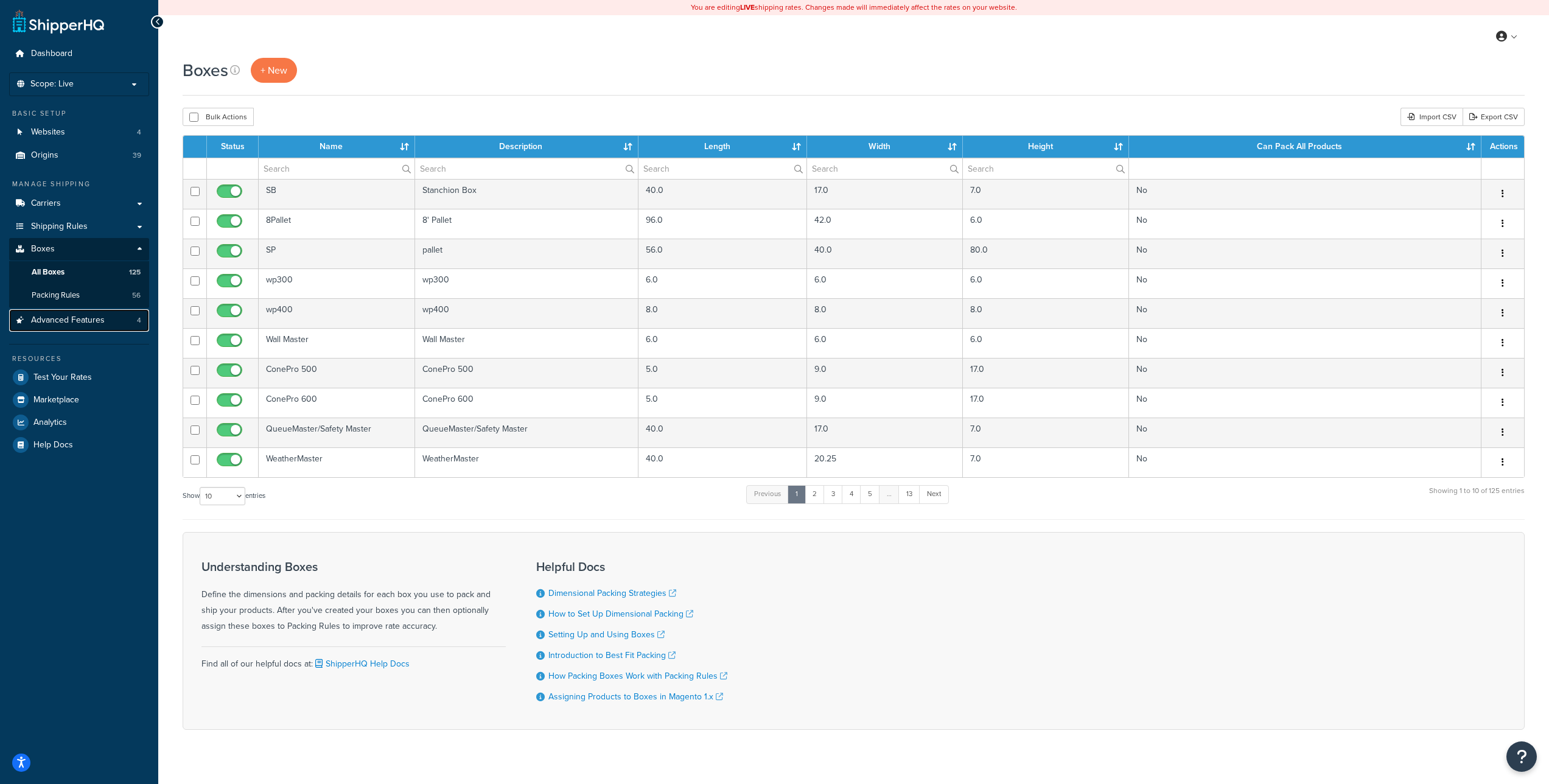
click at [93, 311] on link "Advanced Features 4" at bounding box center [79, 320] width 140 height 22
